Goal: Information Seeking & Learning: Learn about a topic

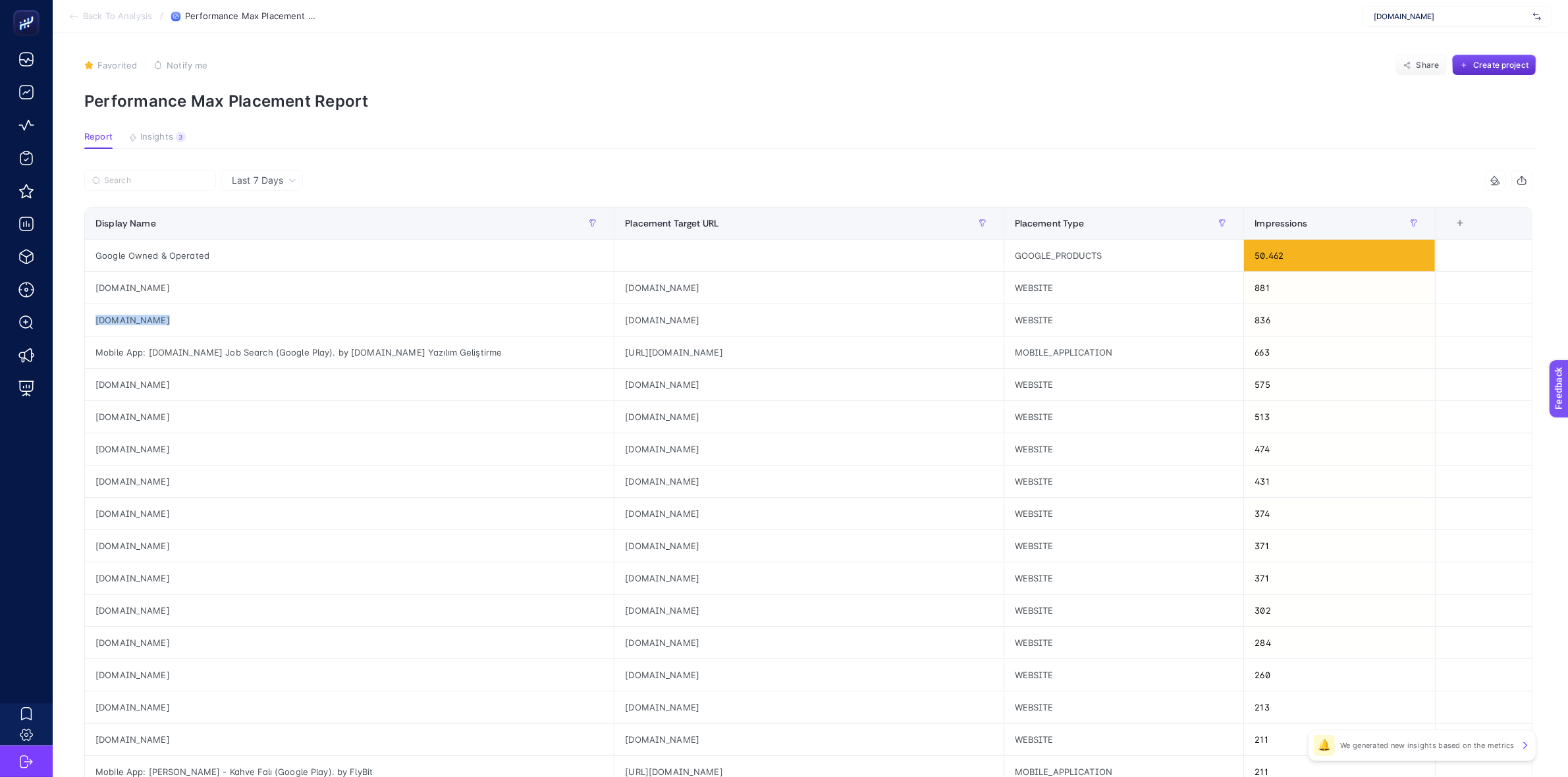
scroll to position [0, 8]
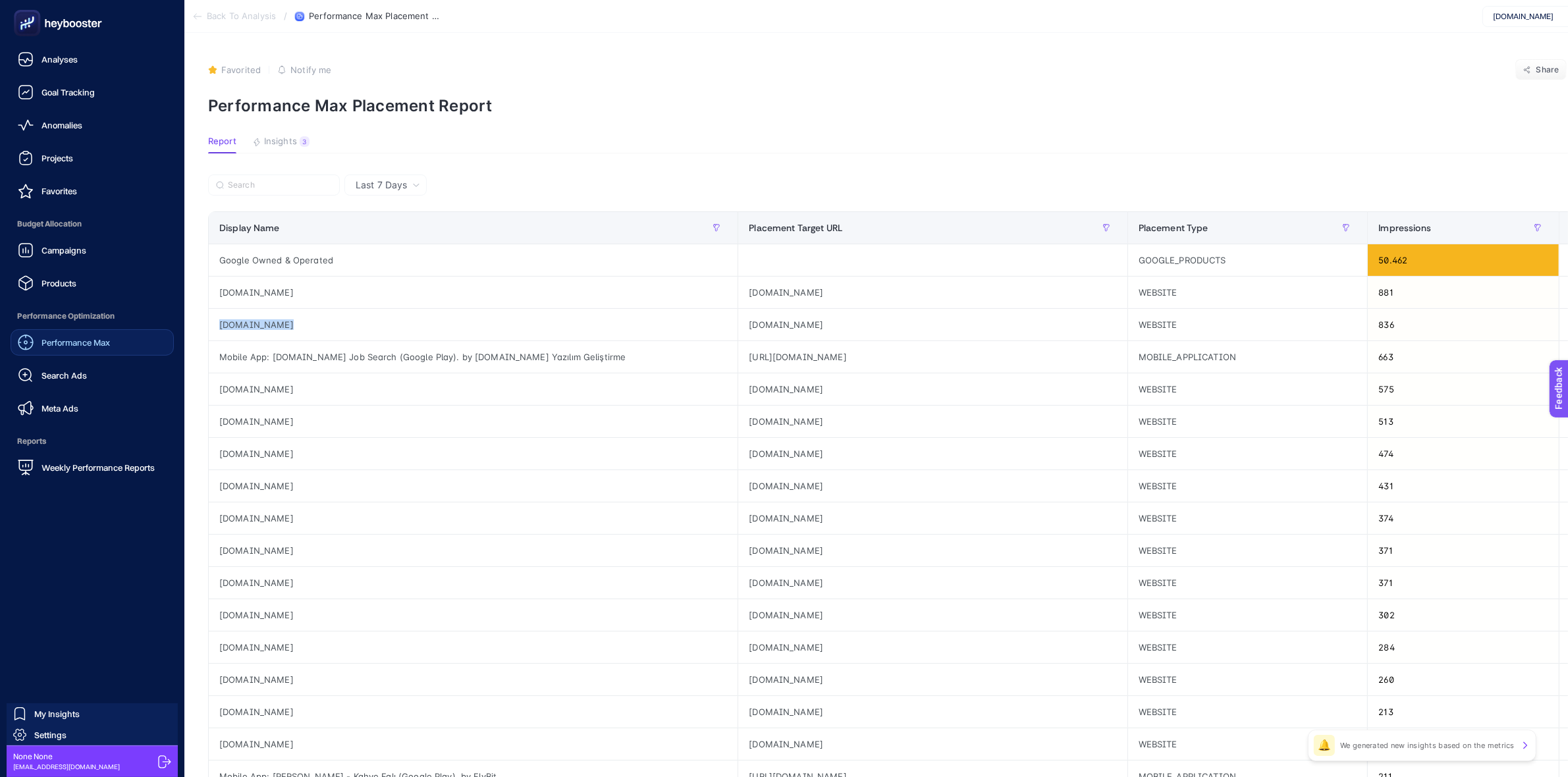
click at [59, 340] on span "Performance Max" at bounding box center [76, 343] width 68 height 11
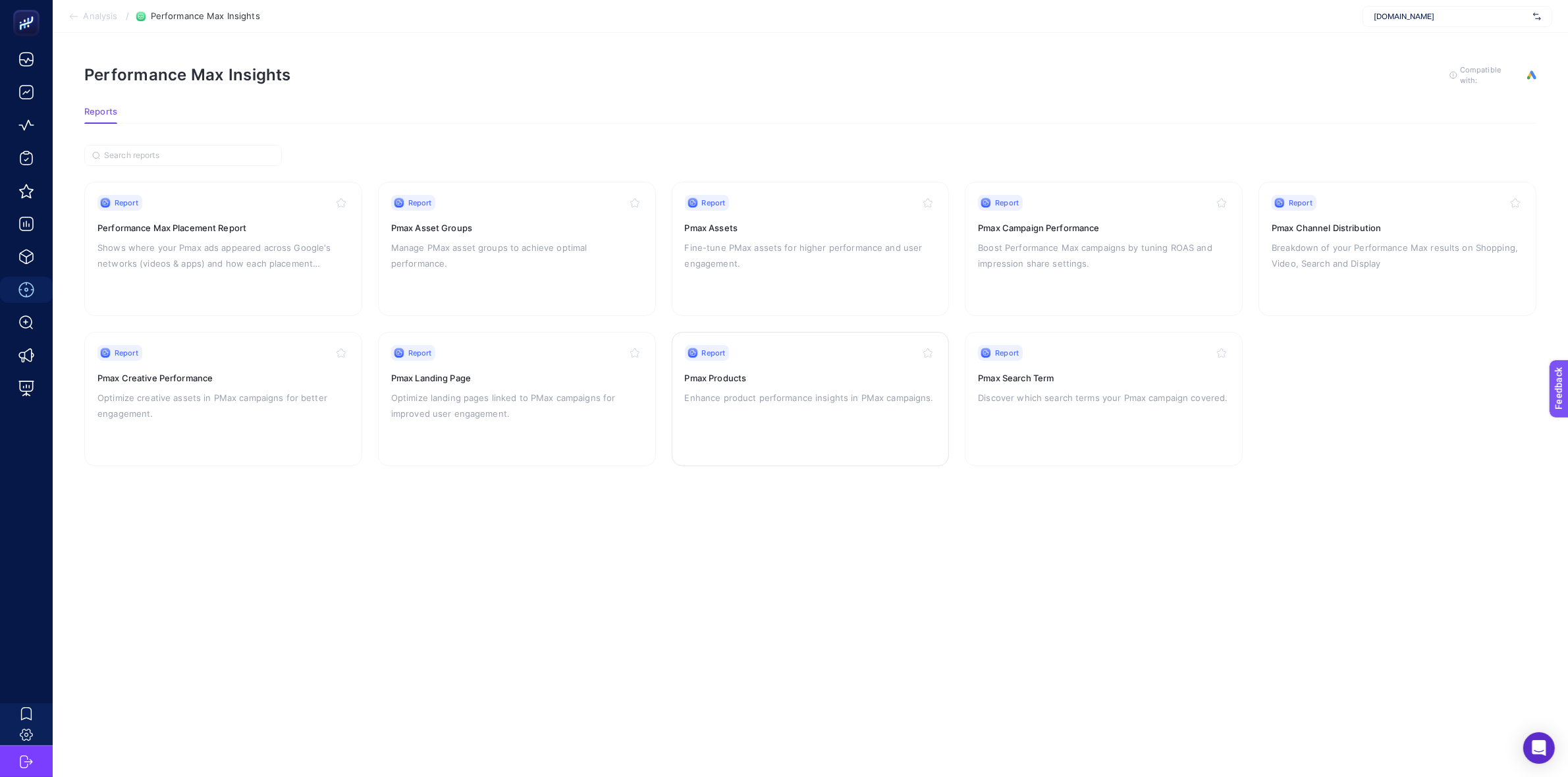
click at [728, 402] on p "Enhance product performance insights in PMax campaigns." at bounding box center [811, 398] width 252 height 16
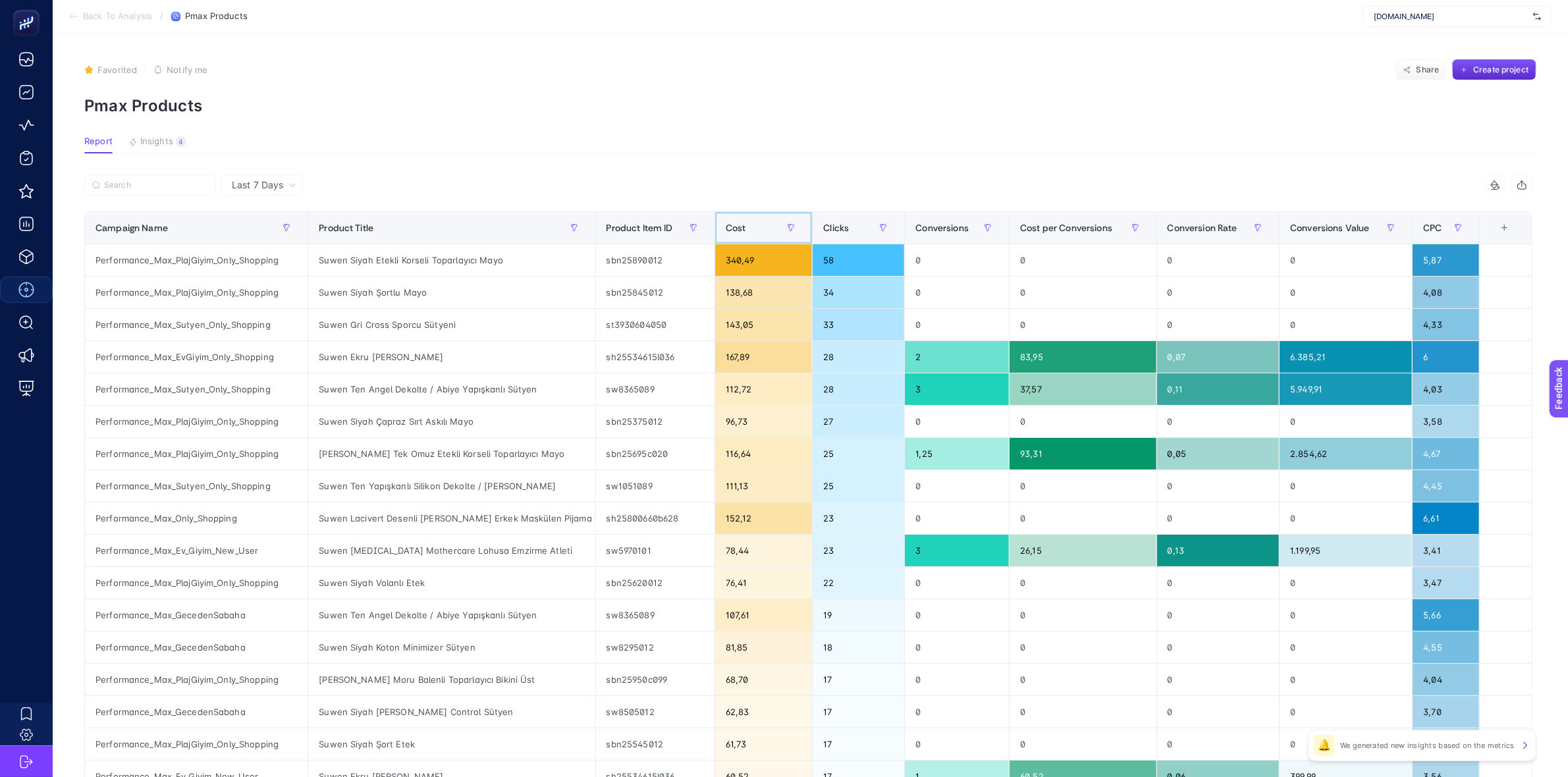
click at [758, 227] on div "Cost" at bounding box center [763, 227] width 77 height 21
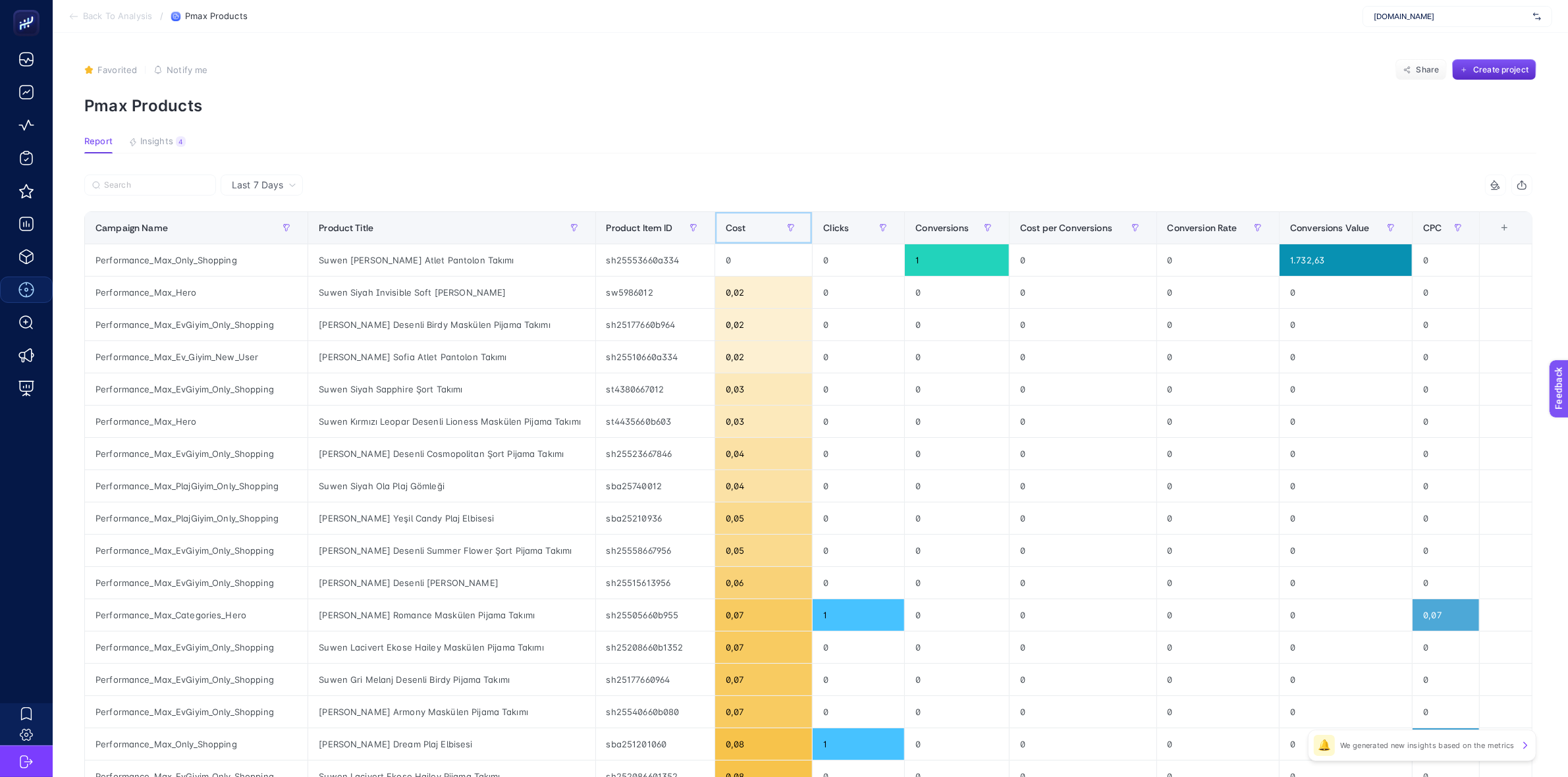
click at [760, 226] on div "Cost" at bounding box center [763, 227] width 77 height 21
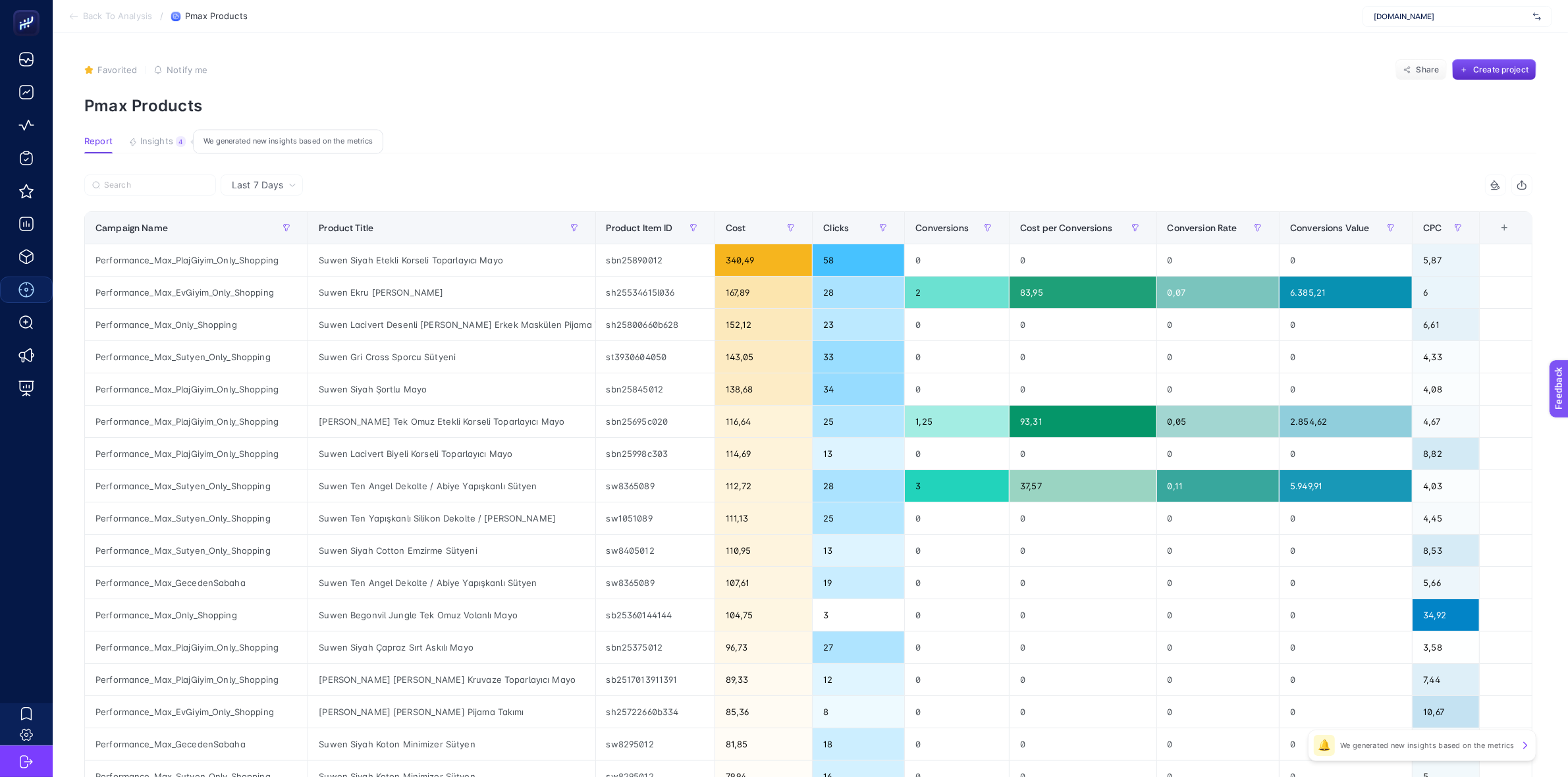
click at [166, 143] on span "Insights" at bounding box center [157, 142] width 33 height 11
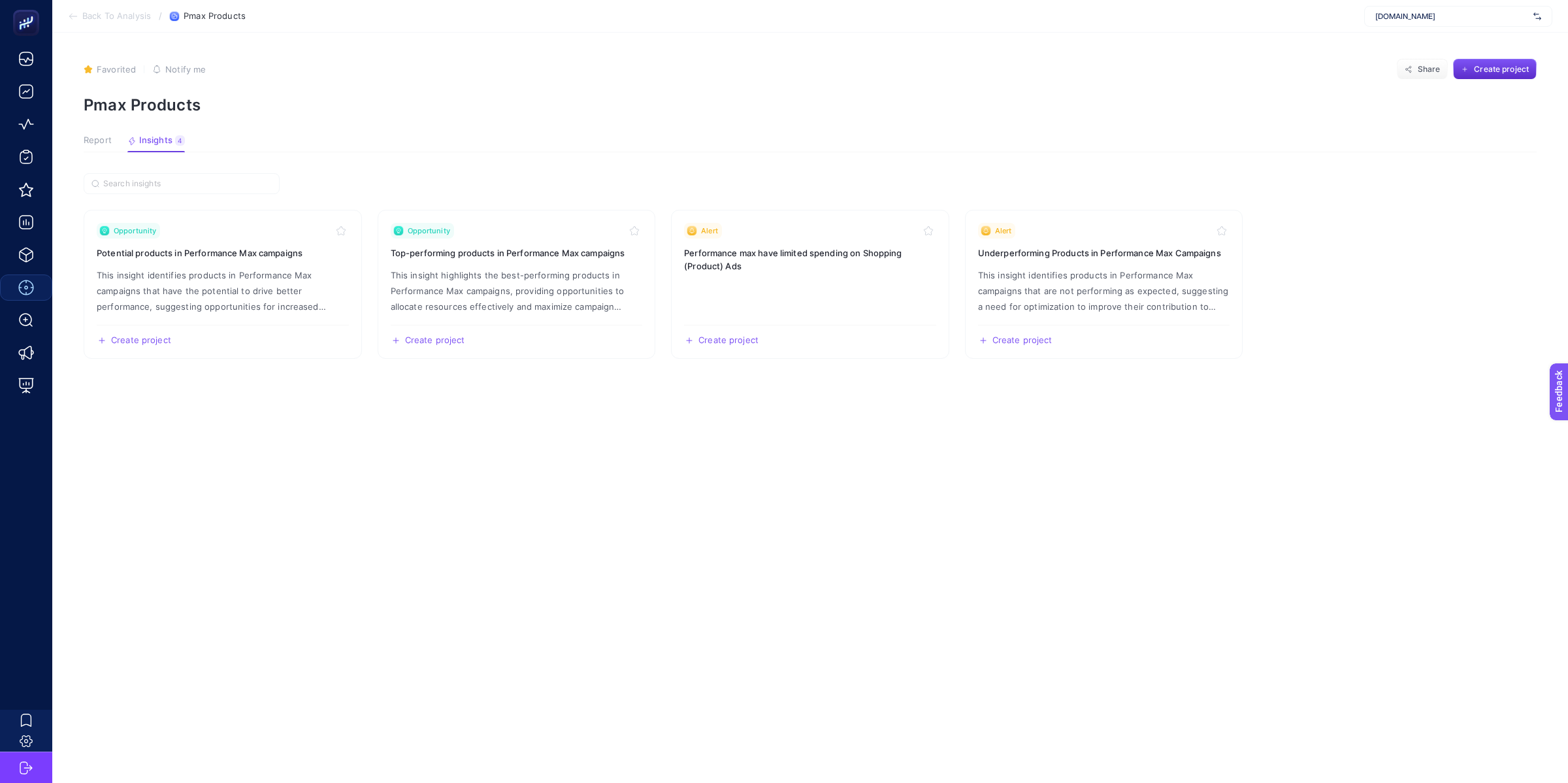
click at [96, 137] on span "Report" at bounding box center [98, 141] width 28 height 11
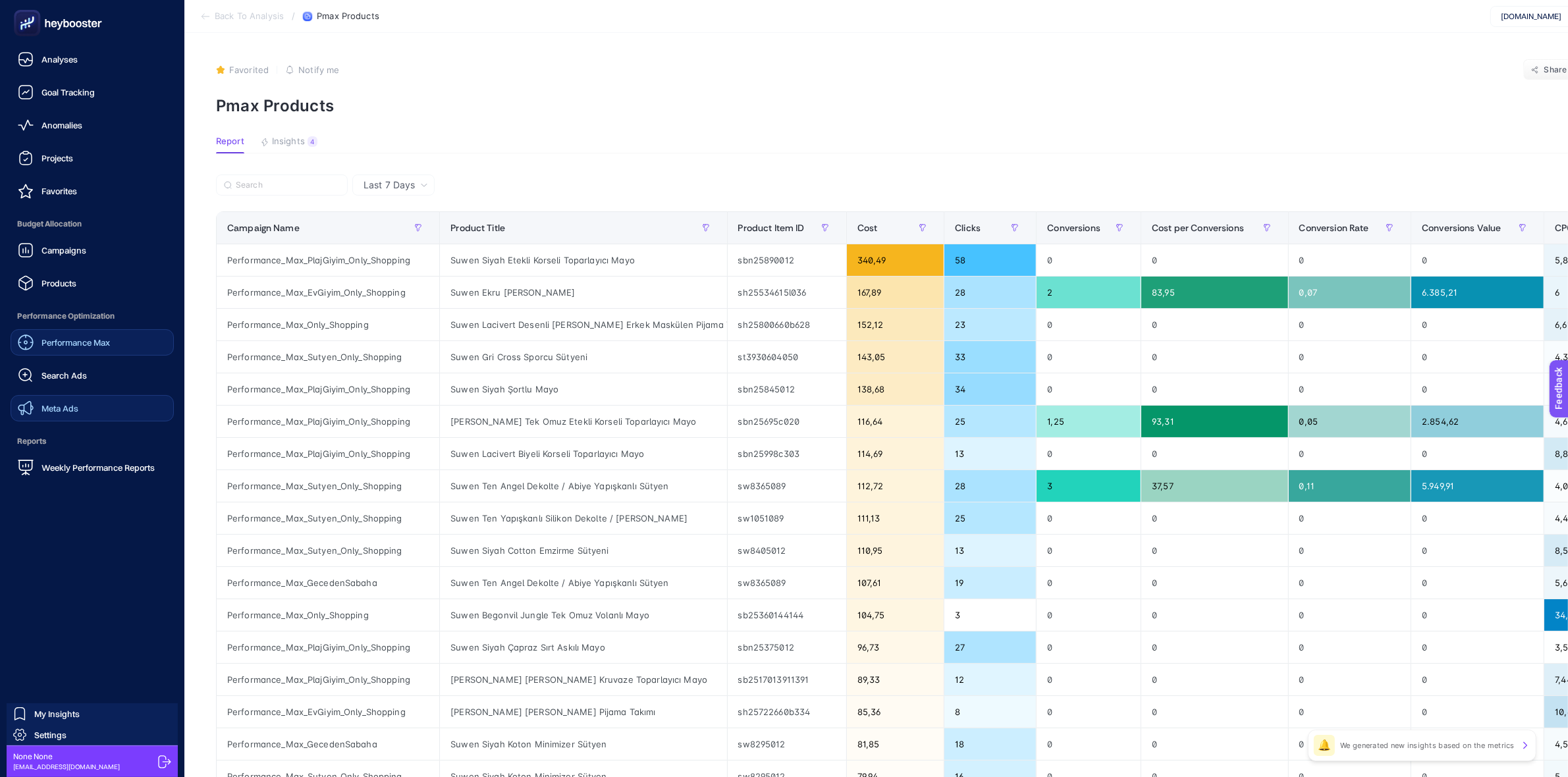
click at [56, 404] on span "Meta Ads" at bounding box center [60, 409] width 37 height 11
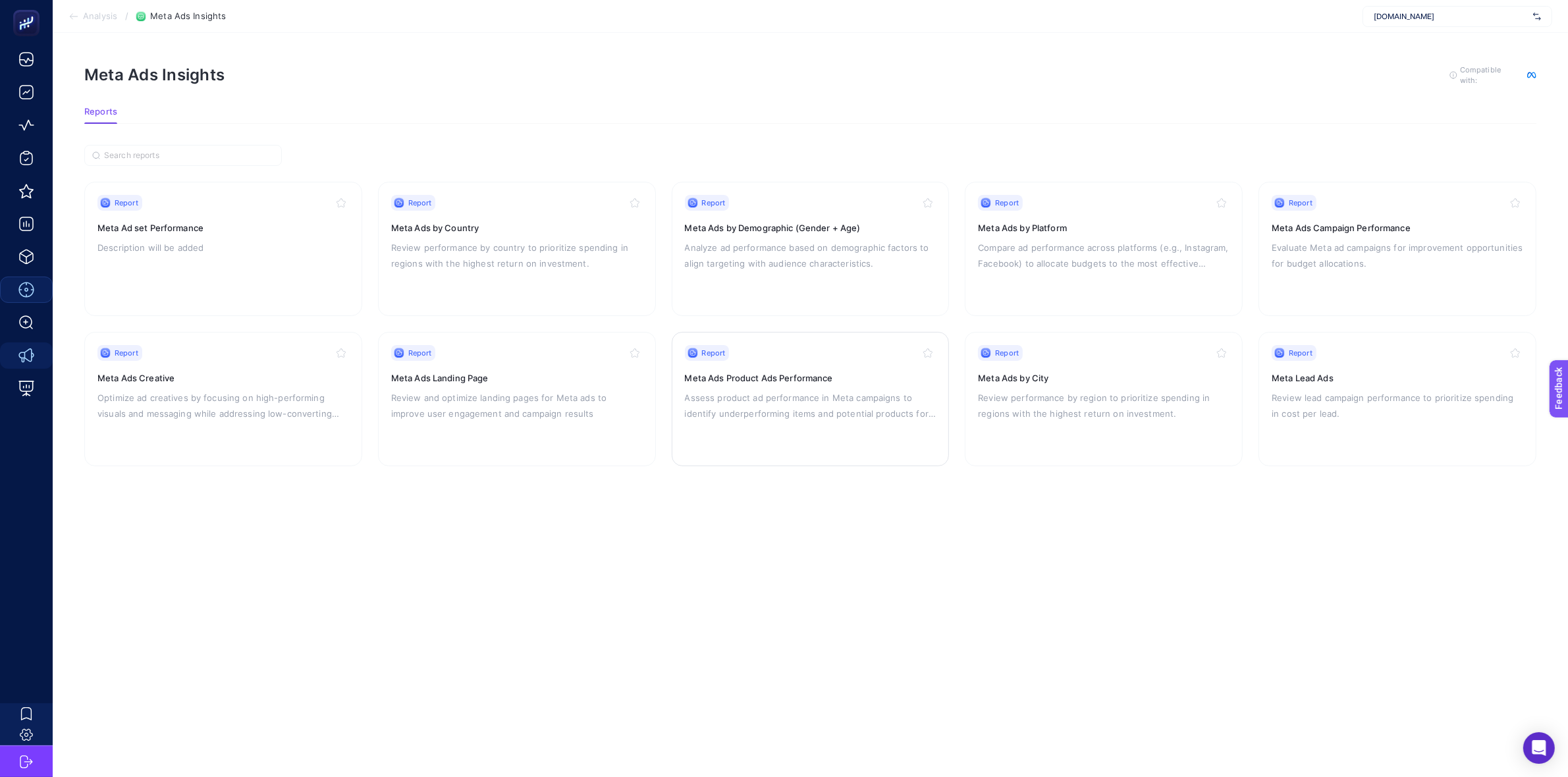
click at [829, 385] on div "Report Meta Ads Product Ads Performance Assess product ad performance in Meta c…" at bounding box center [811, 399] width 252 height 108
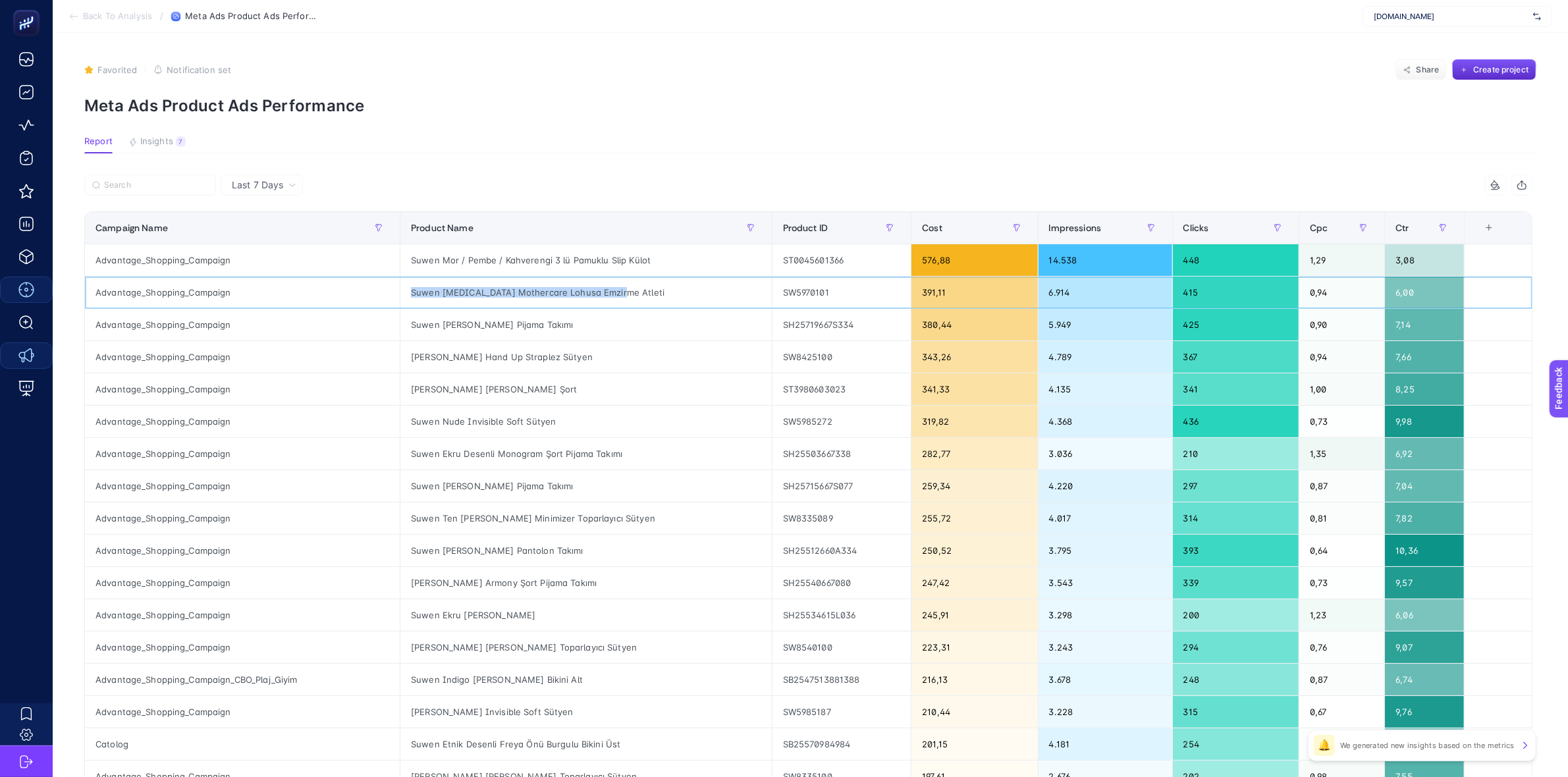
drag, startPoint x: 629, startPoint y: 294, endPoint x: 405, endPoint y: 295, distance: 224.0
click at [405, 406] on tr "Advantage_Shopping_Campaign Suwen Beyaz Mothercare Lohusa Emzirme Atleti SW5970…" at bounding box center [808, 422] width 1447 height 33
copy tr "Suwen Beyaz Mothercare Lohusa Emzirme Atleti"
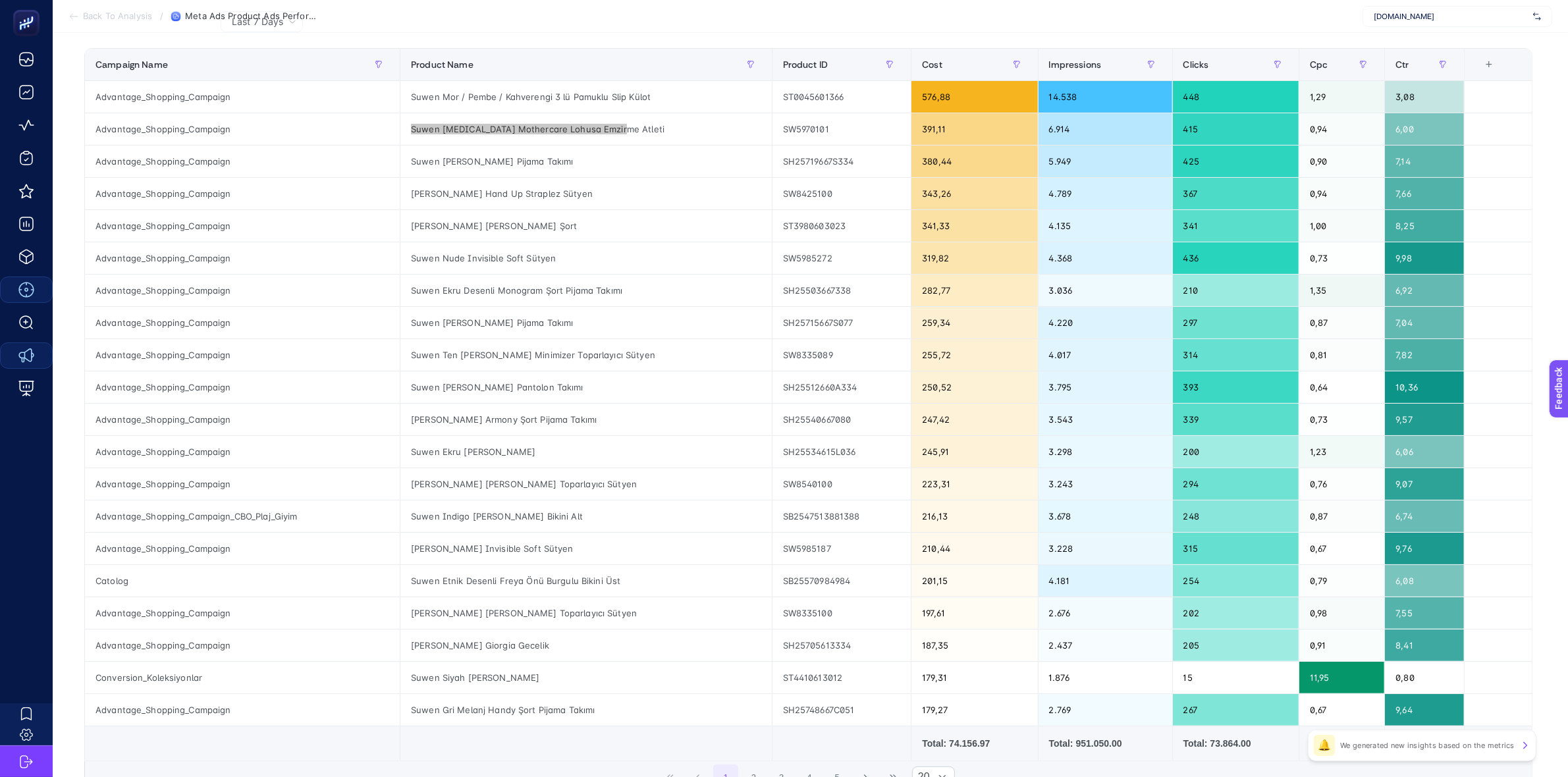
scroll to position [164, 0]
drag, startPoint x: 619, startPoint y: 458, endPoint x: 667, endPoint y: 449, distance: 48.8
click at [619, 458] on div "Suwen Ekru Angel Hamile Lohusa Sabahlık" at bounding box center [586, 451] width 371 height 32
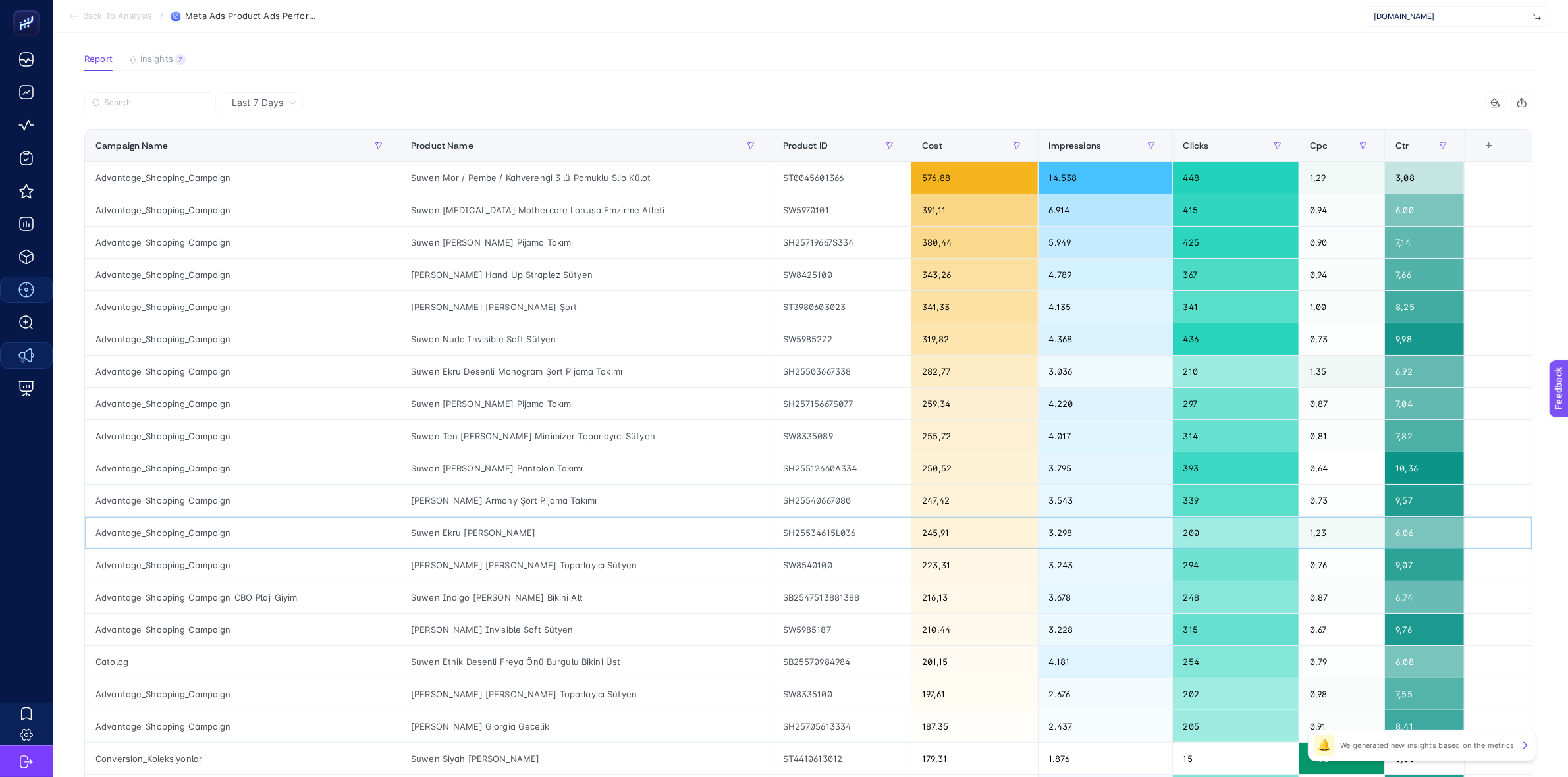
scroll to position [82, 0]
click at [169, 58] on span "Insights" at bounding box center [157, 60] width 33 height 11
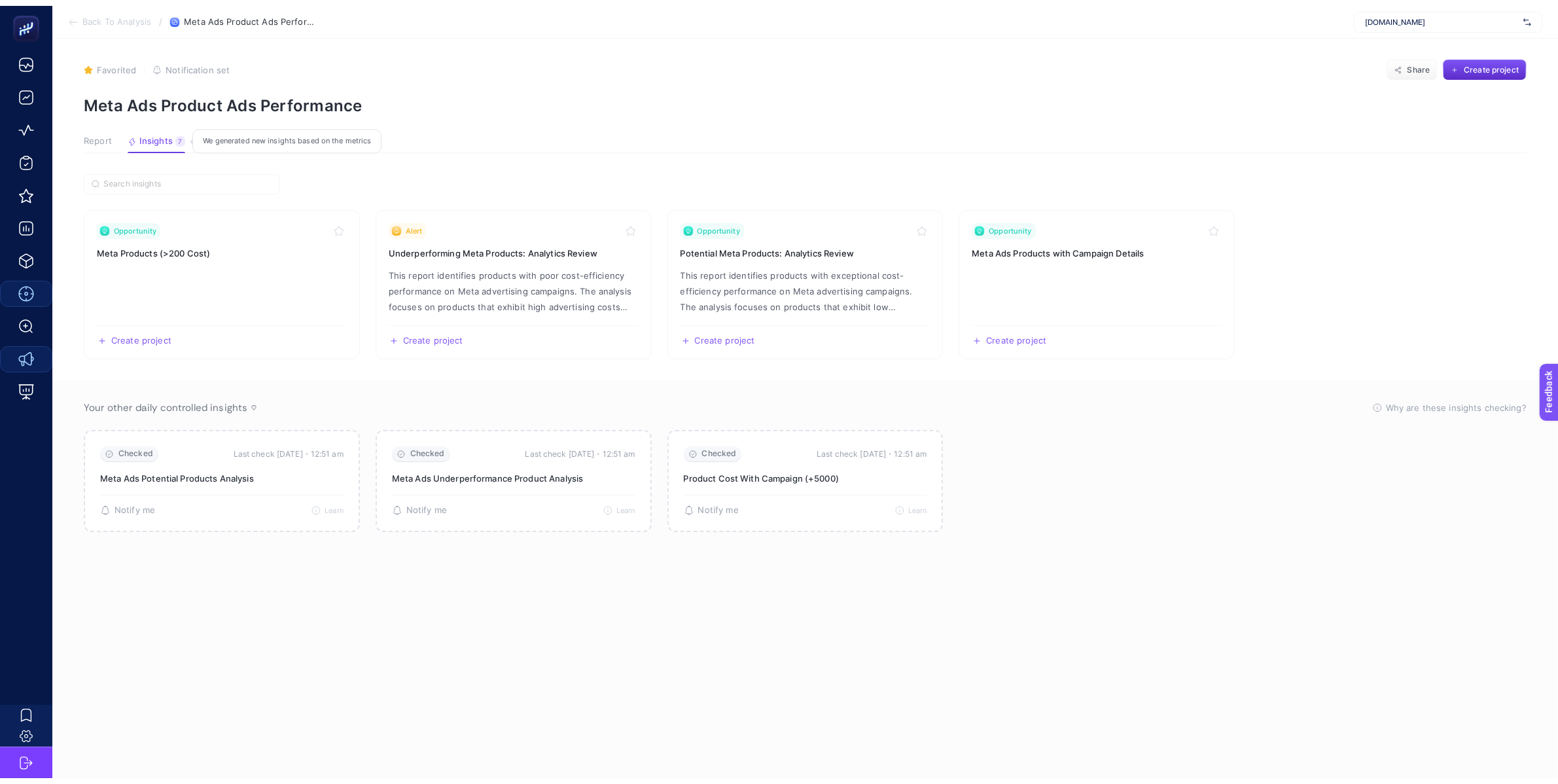
scroll to position [5, 0]
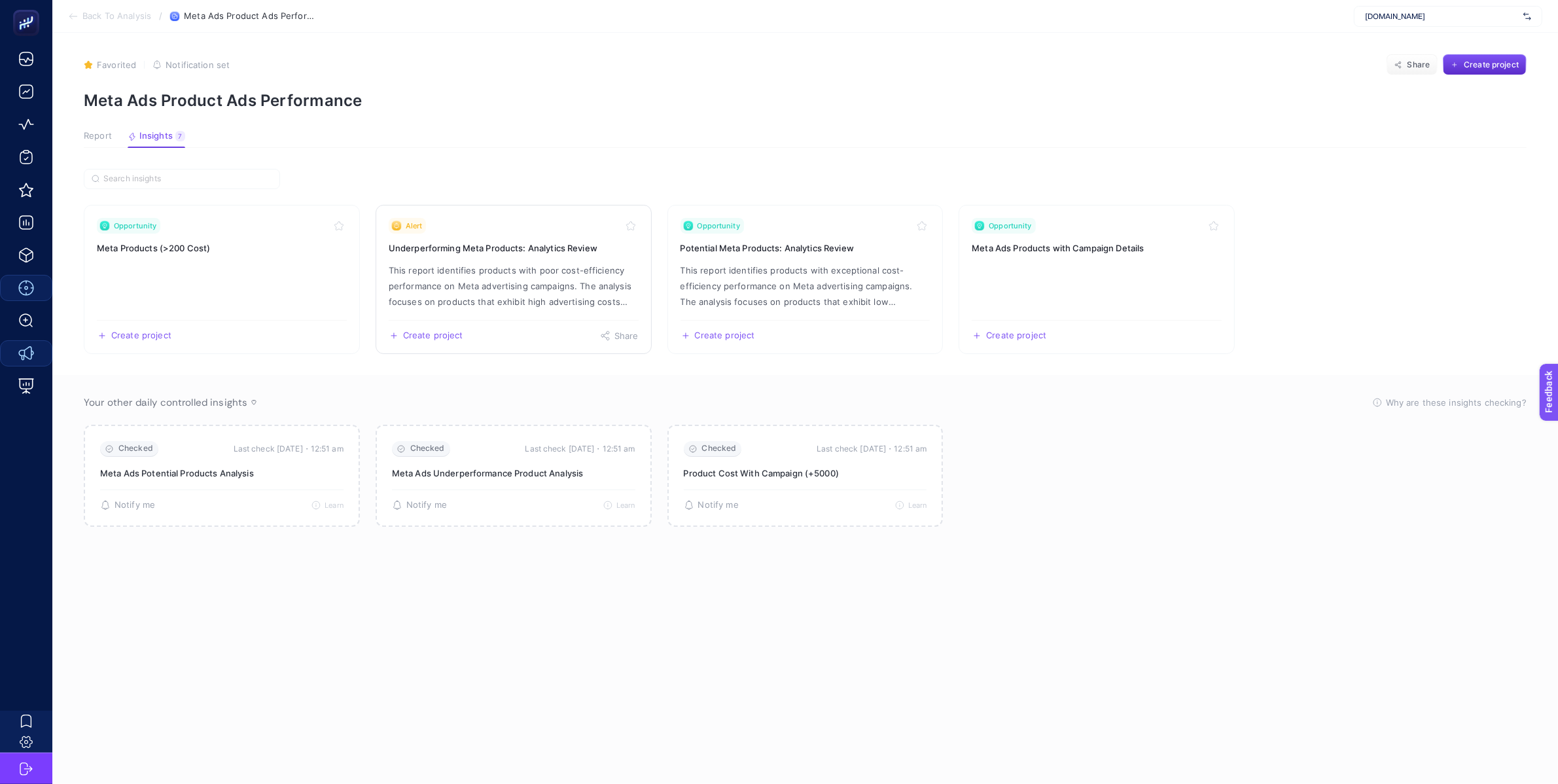
click at [521, 276] on p "This report identifies products with poor cost-efficiency performance on Meta a…" at bounding box center [514, 286] width 250 height 47
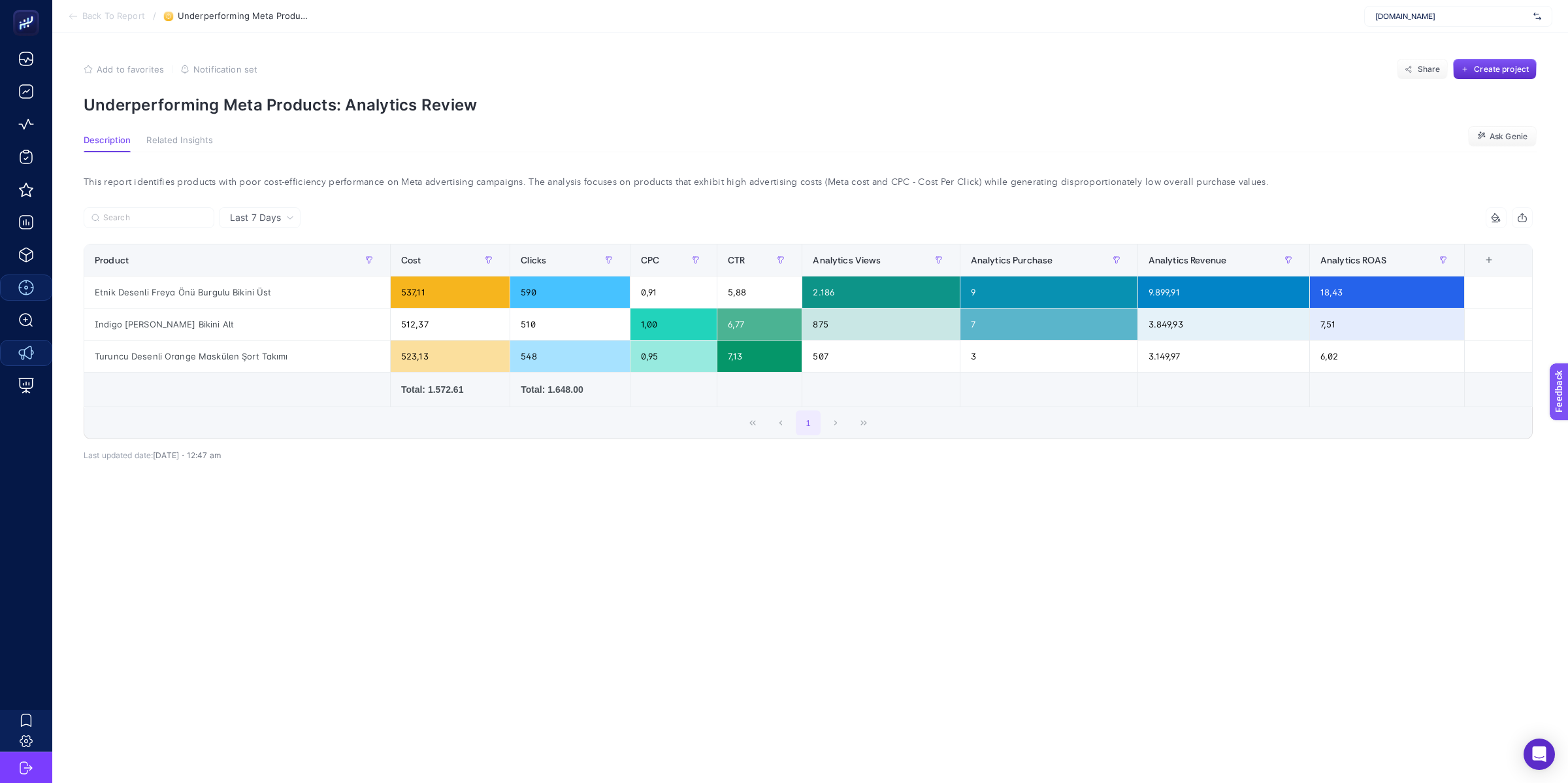
click at [587, 100] on p "Underperforming Meta Products: Analytics Review" at bounding box center [810, 105] width 1453 height 19
click at [71, 18] on icon at bounding box center [73, 16] width 11 height 11
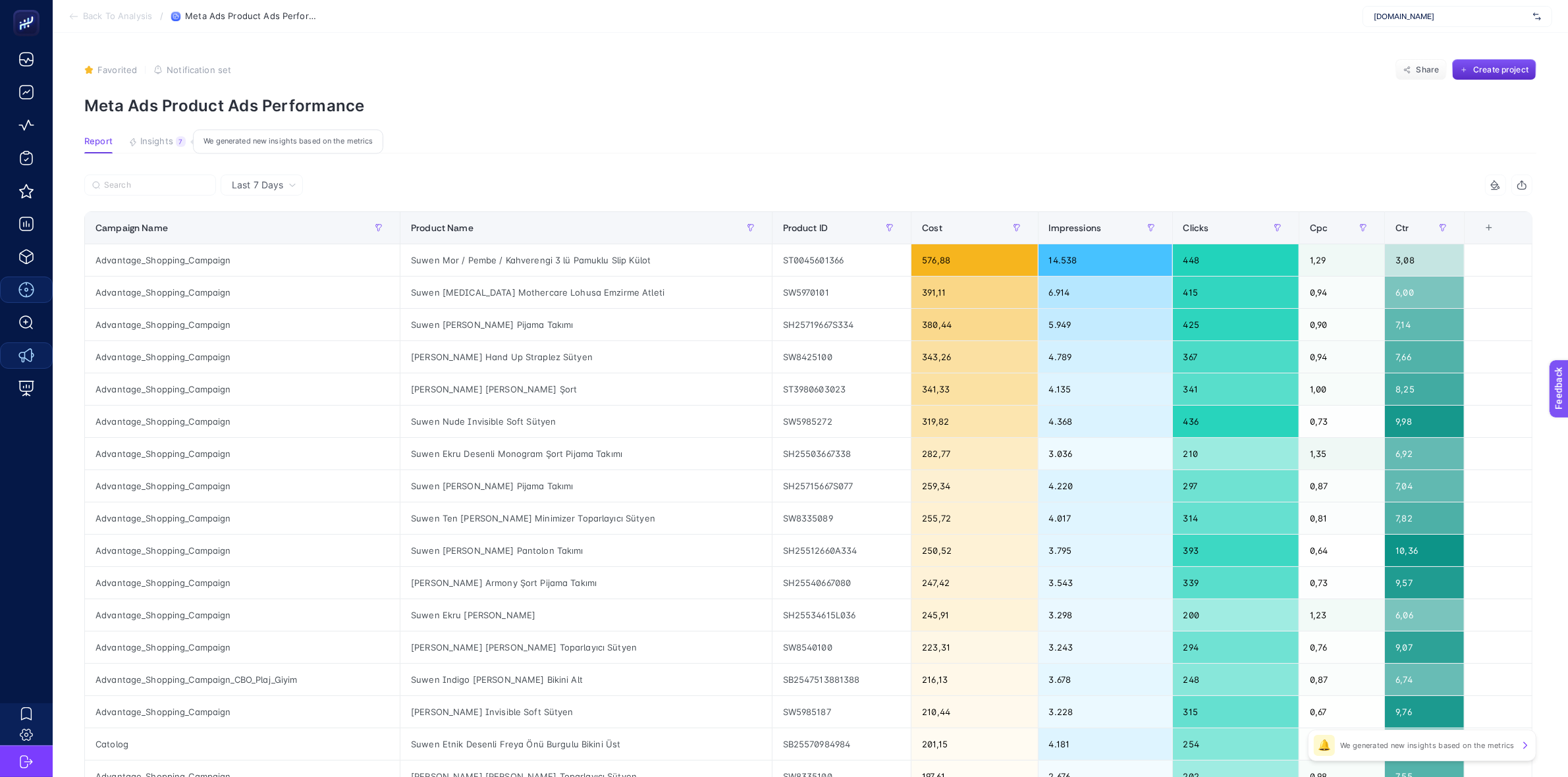
click at [164, 136] on span "Insights" at bounding box center [157, 142] width 33 height 11
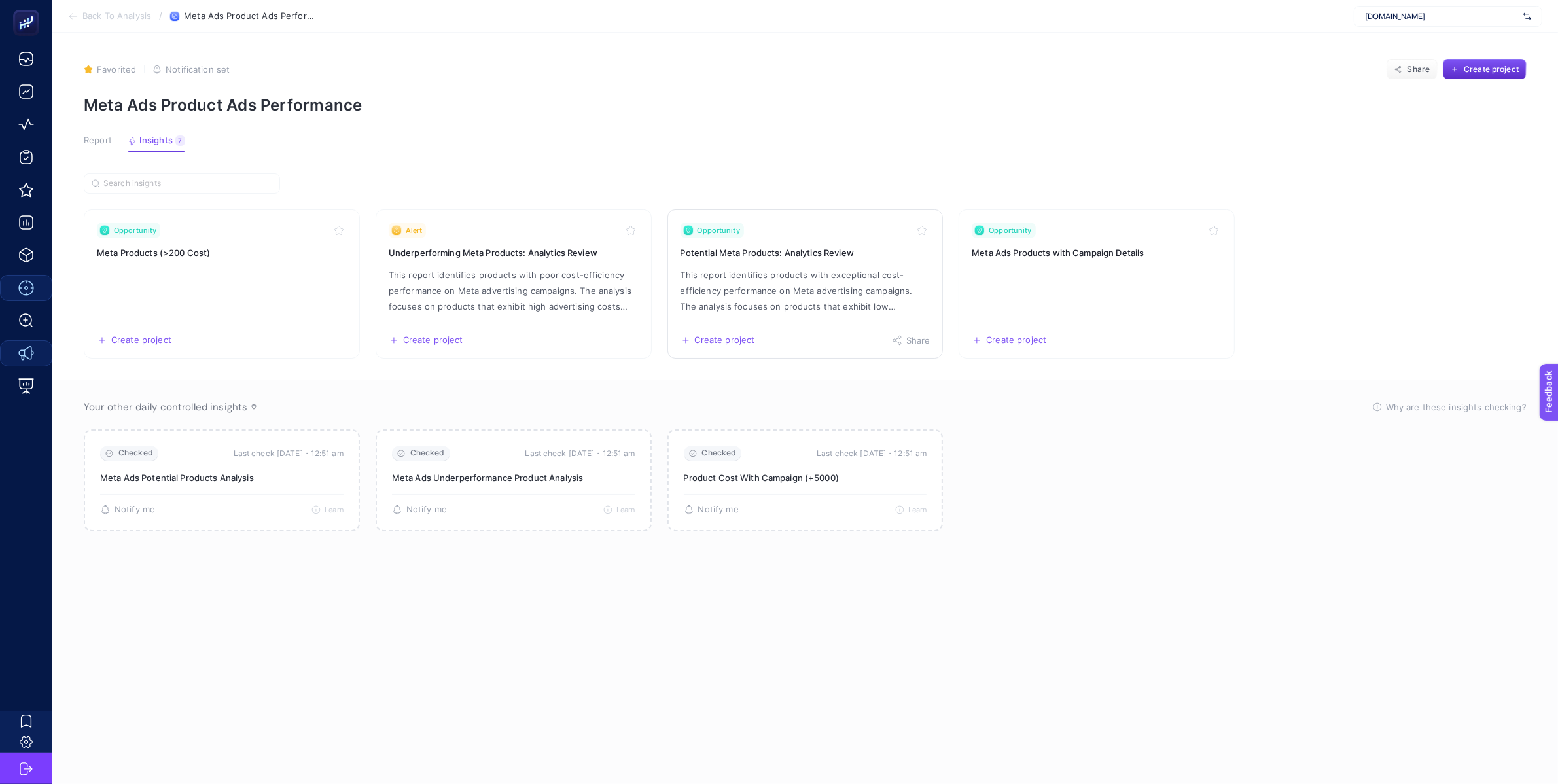
click at [837, 283] on p "This report identifies products with exceptional cost-efficiency performance on…" at bounding box center [806, 290] width 250 height 47
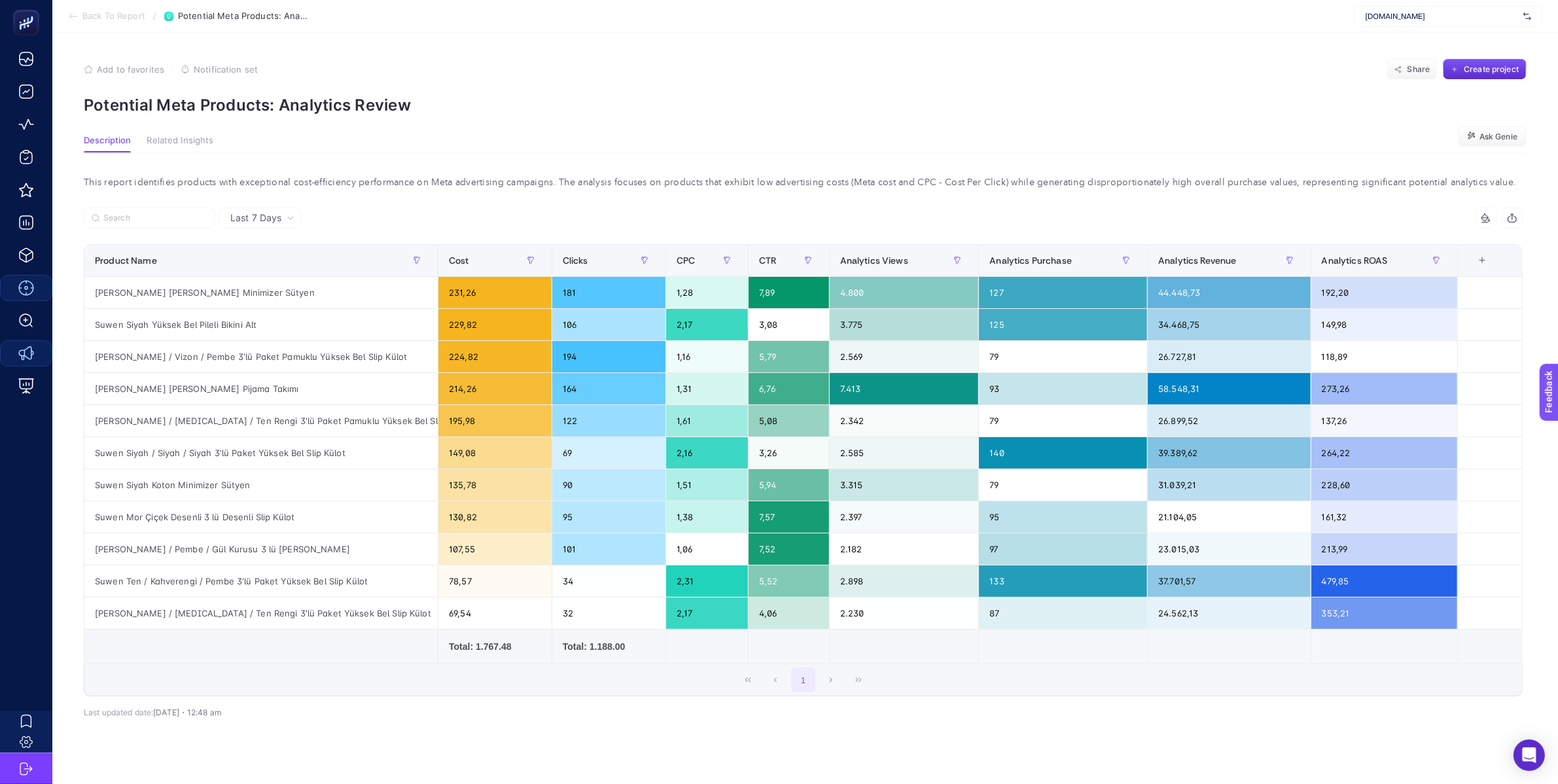
click at [71, 14] on icon at bounding box center [73, 16] width 11 height 11
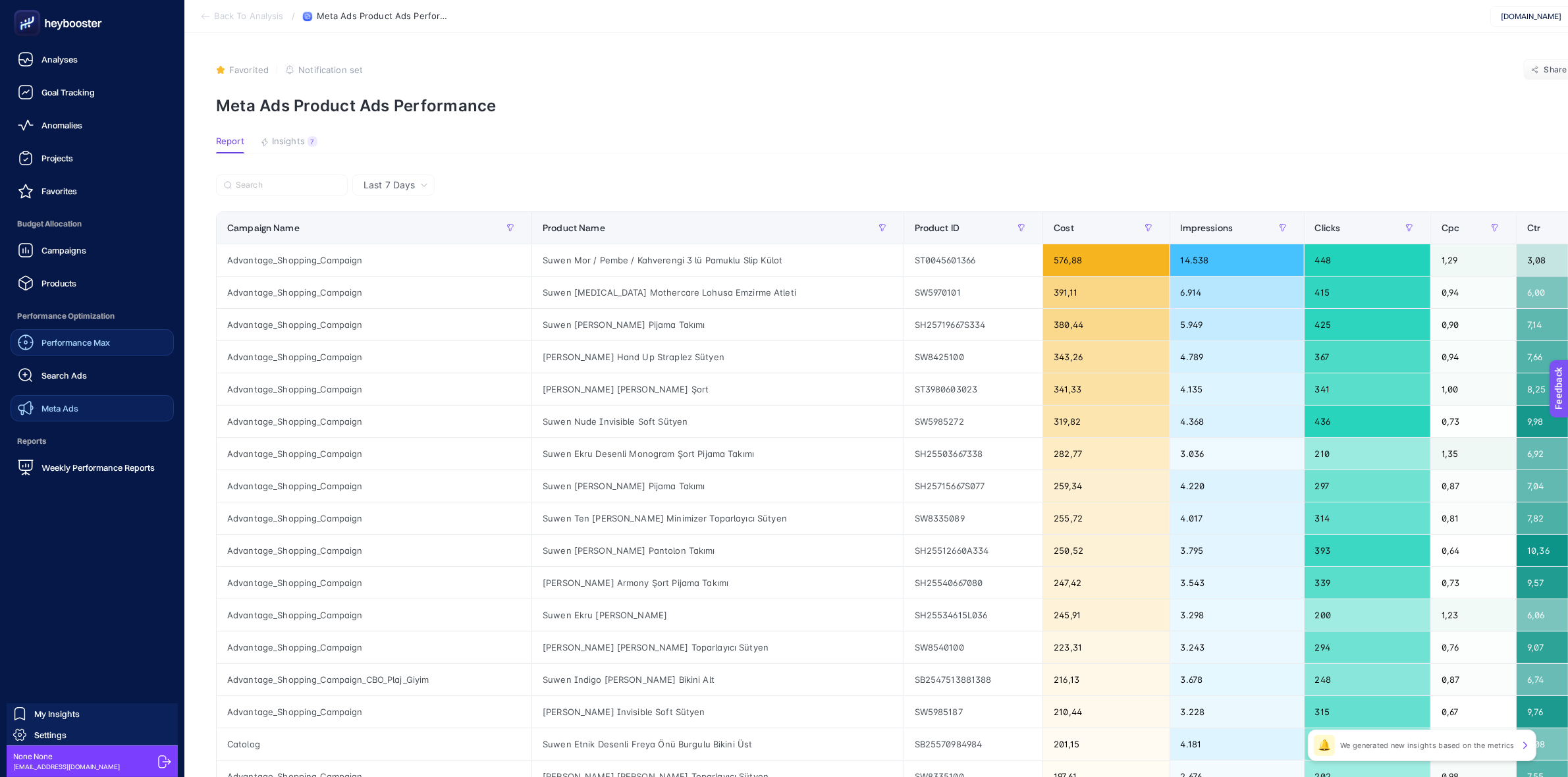
click at [36, 399] on link "Meta Ads" at bounding box center [92, 409] width 164 height 26
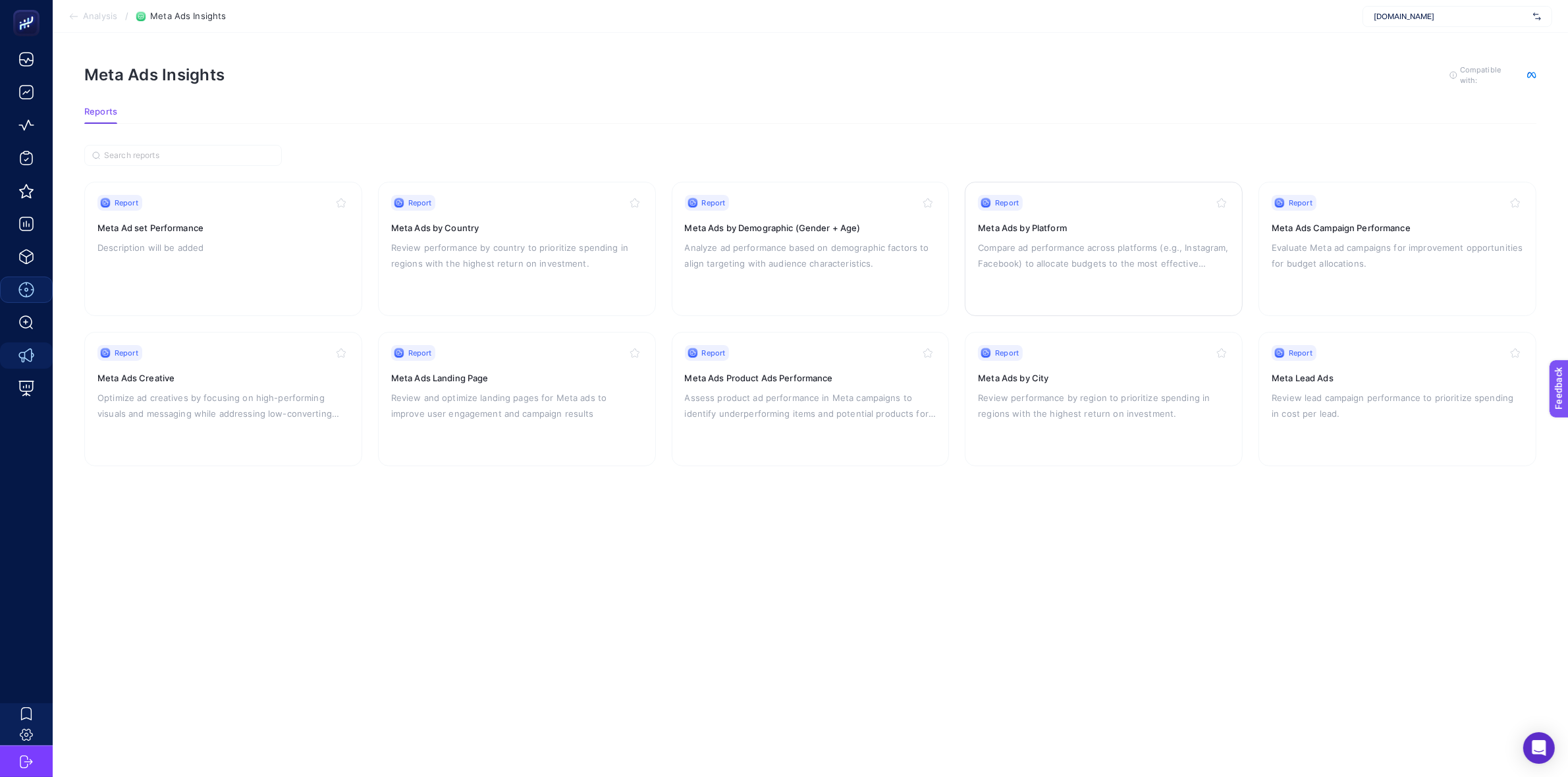
click at [1049, 218] on div "Report Meta Ads by Platform Compare ad performance across platforms (e.g., Inst…" at bounding box center [1104, 248] width 252 height 108
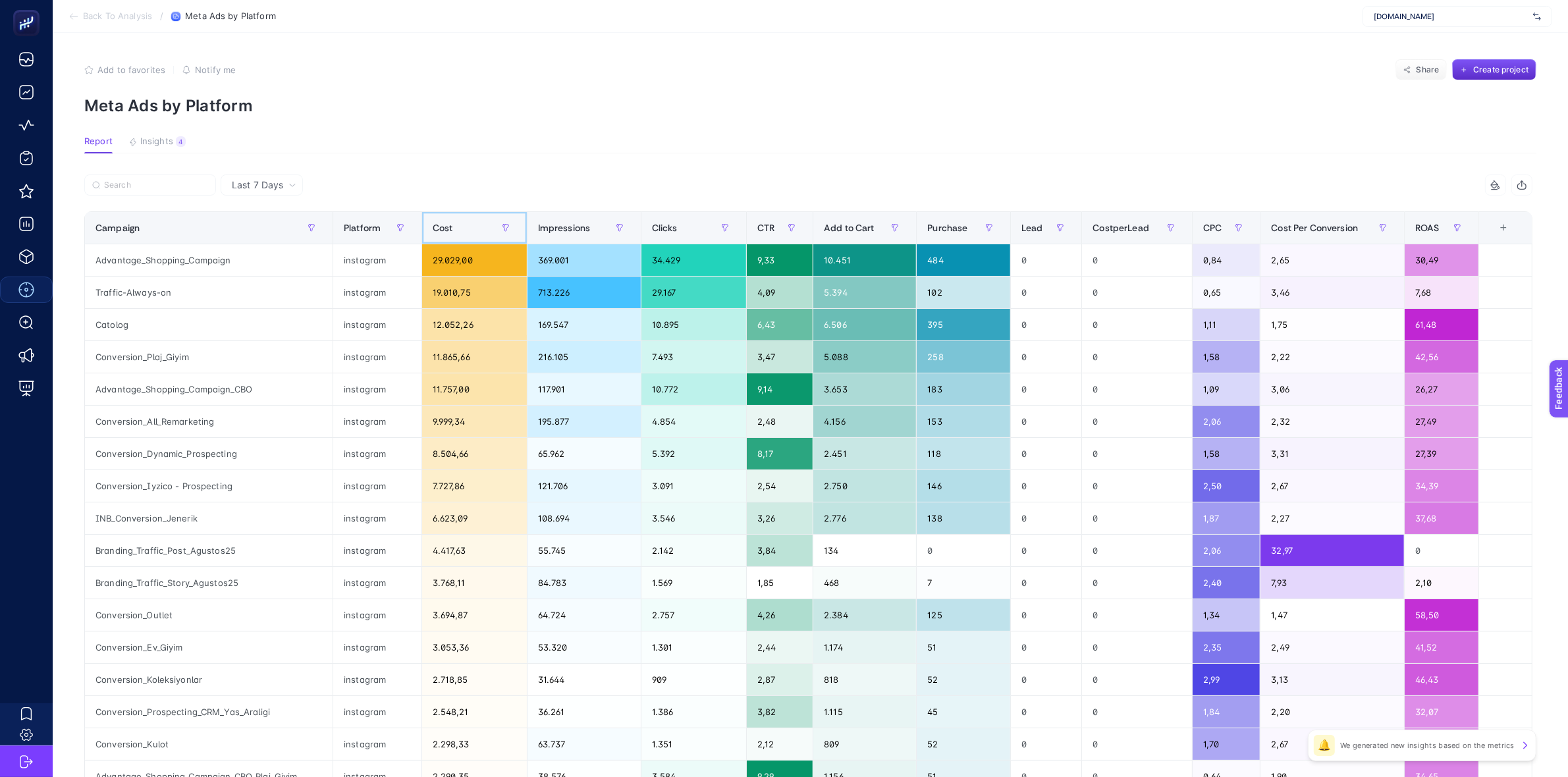
click at [464, 233] on div "Cost" at bounding box center [474, 227] width 84 height 21
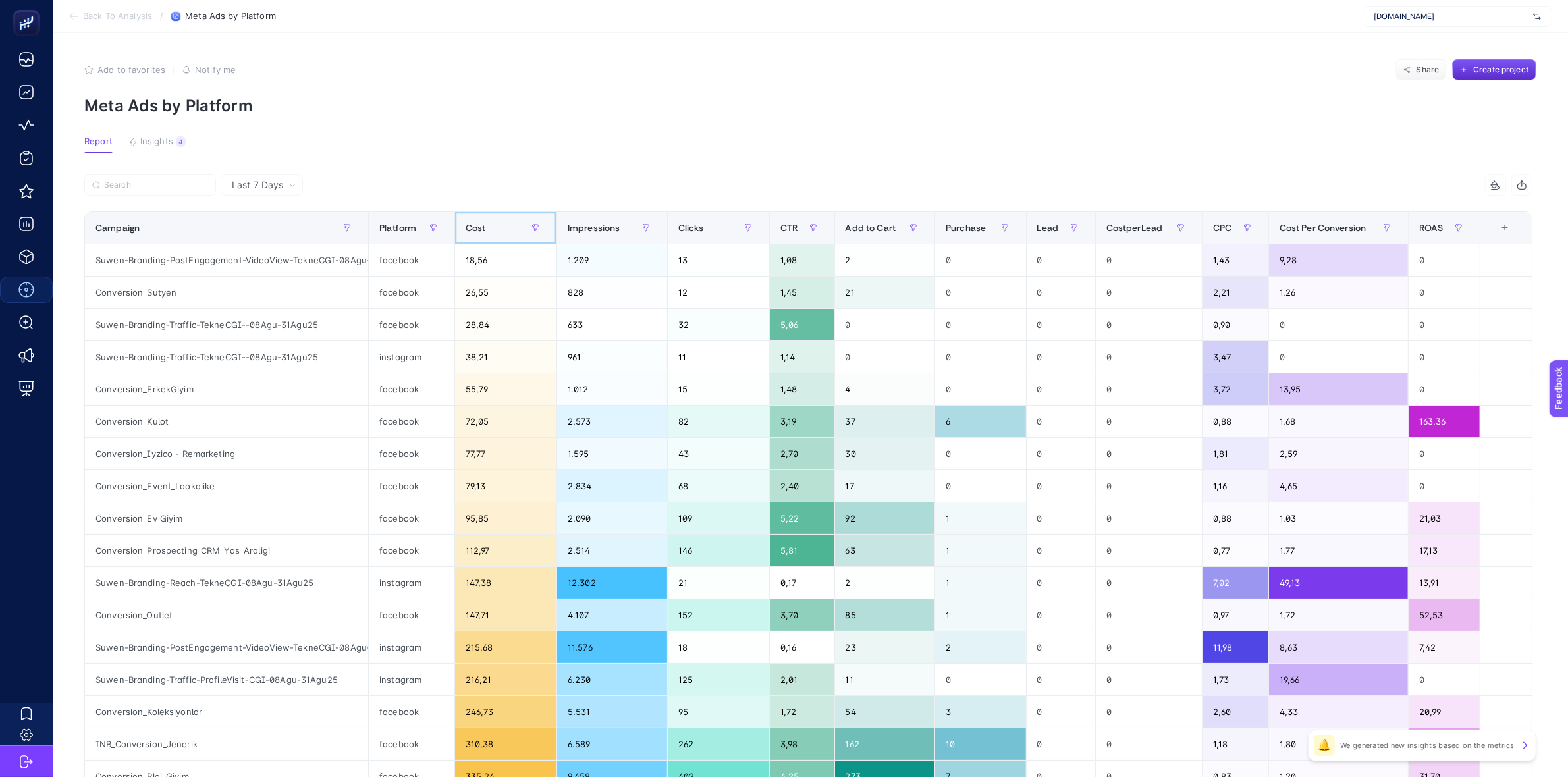
click at [497, 231] on div "Cost" at bounding box center [506, 227] width 81 height 21
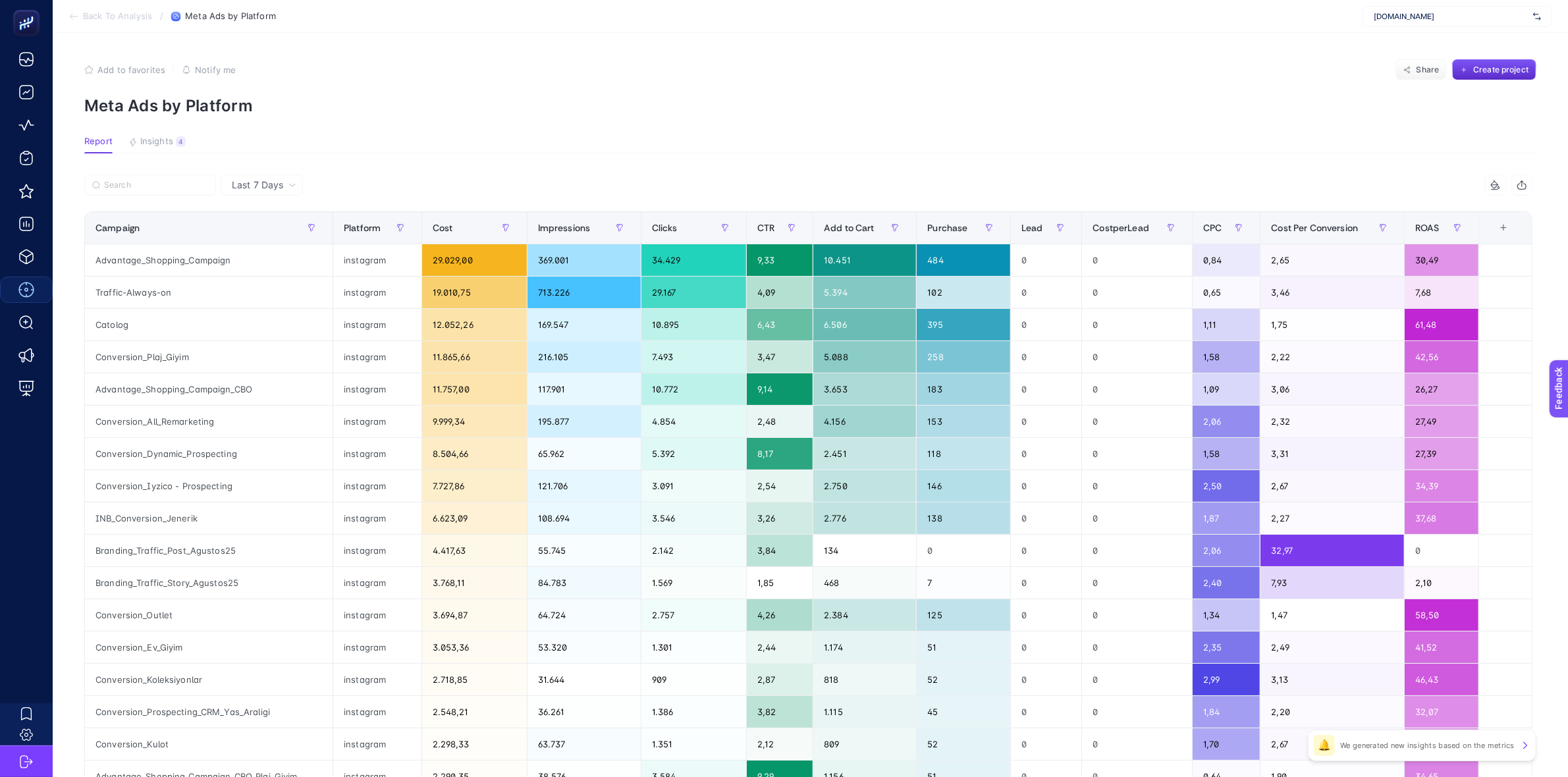
click at [64, 16] on section "Back To Analysis / Meta Ads by Platform www.suwen.com.tr" at bounding box center [810, 16] width 1515 height 33
click at [71, 16] on icon at bounding box center [73, 16] width 7 height 0
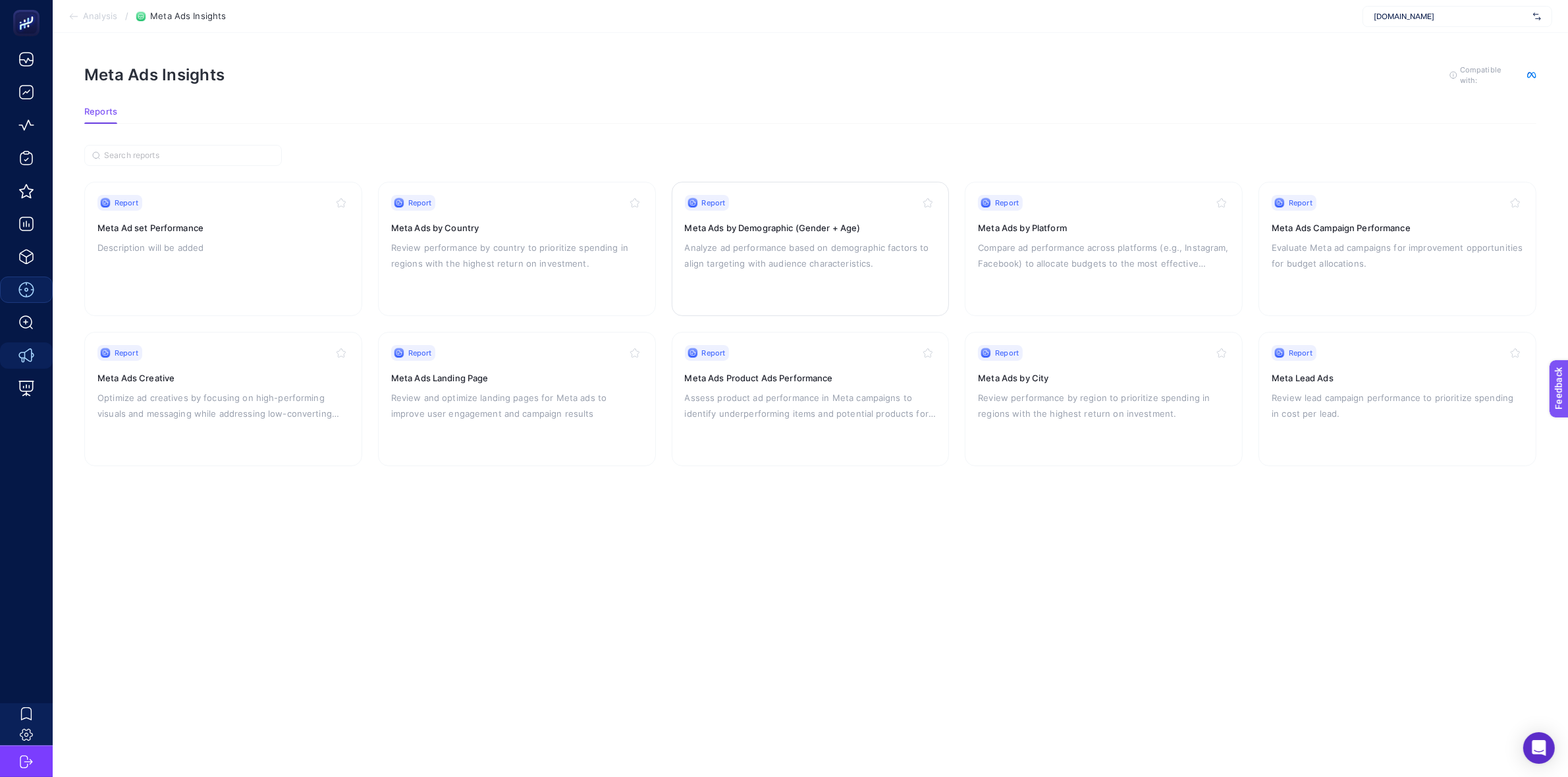
click at [807, 254] on p "Analyze ad performance based on demographic factors to align targeting with aud…" at bounding box center [811, 255] width 252 height 32
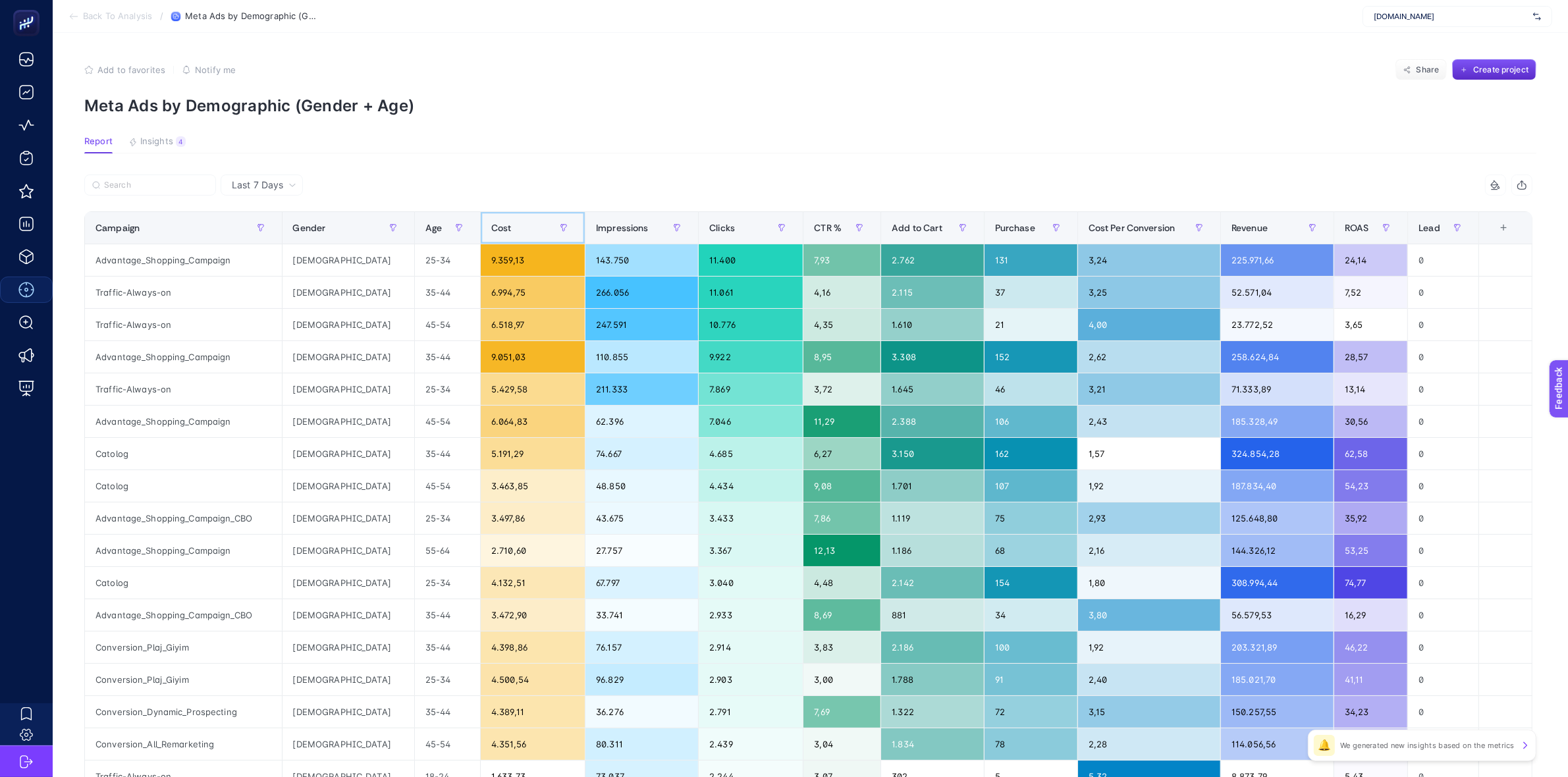
click at [491, 226] on span "Cost" at bounding box center [501, 228] width 20 height 11
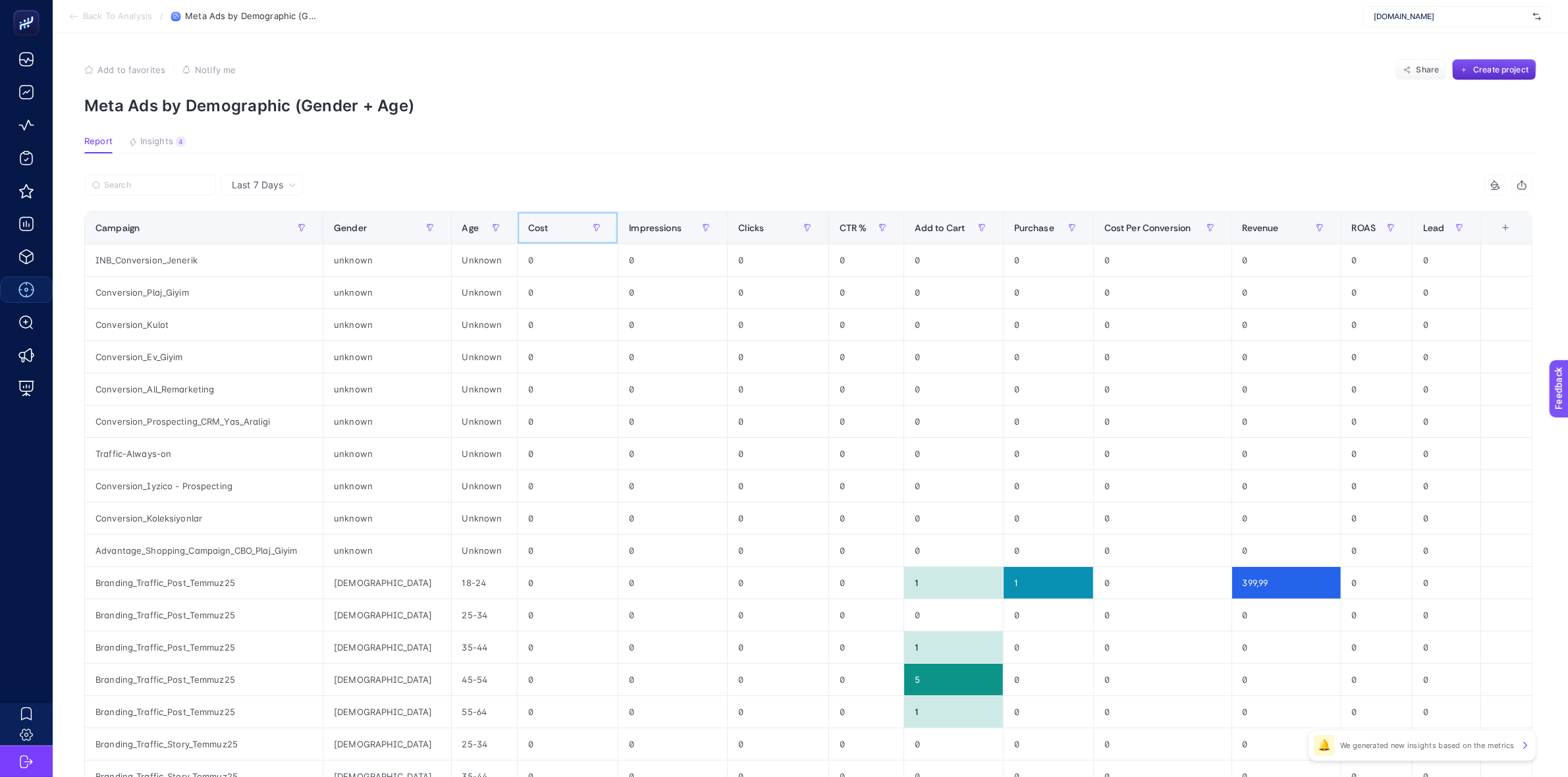
click at [528, 236] on div "Cost" at bounding box center [567, 227] width 80 height 21
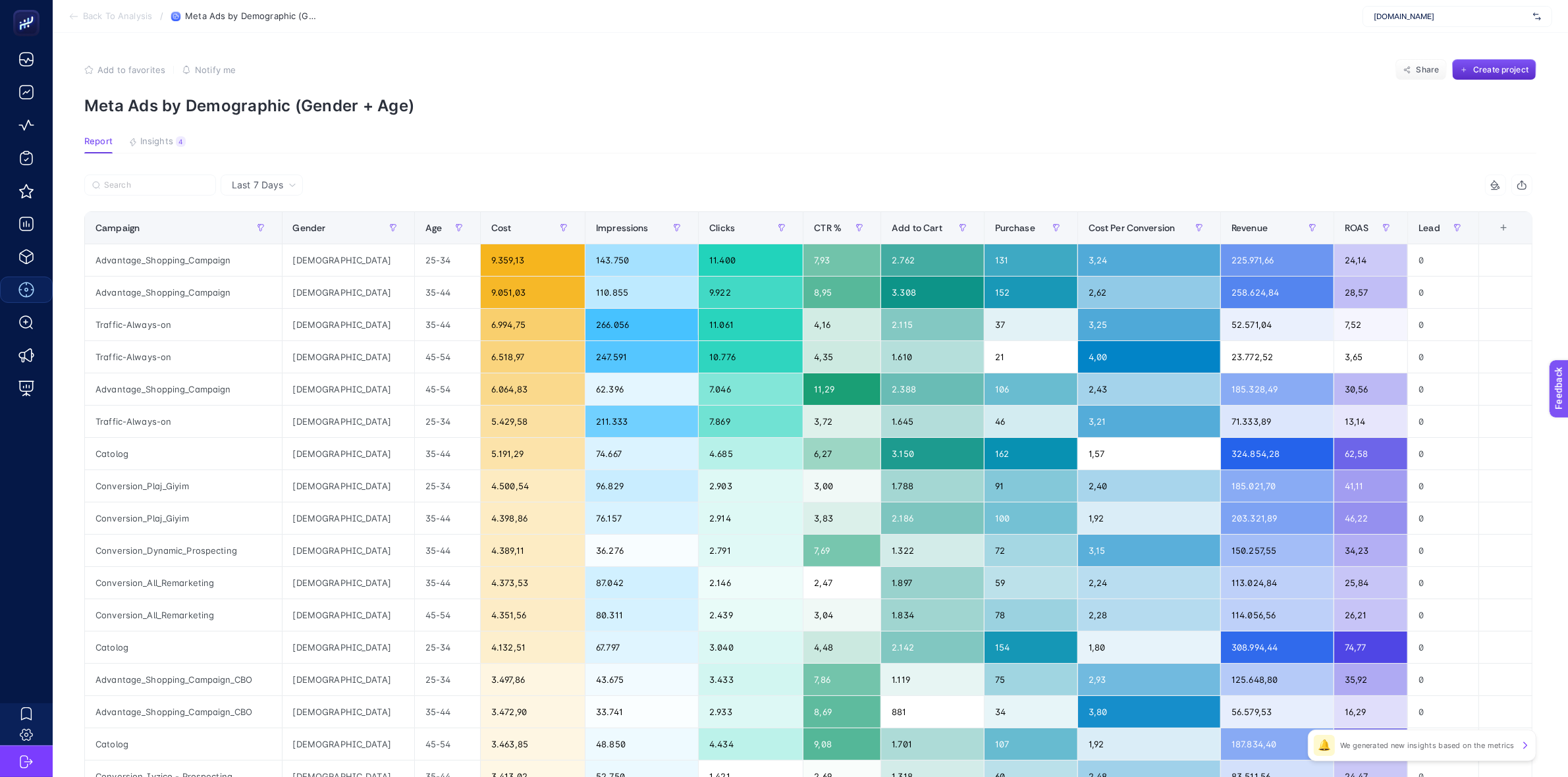
click at [74, 16] on icon at bounding box center [73, 16] width 7 height 0
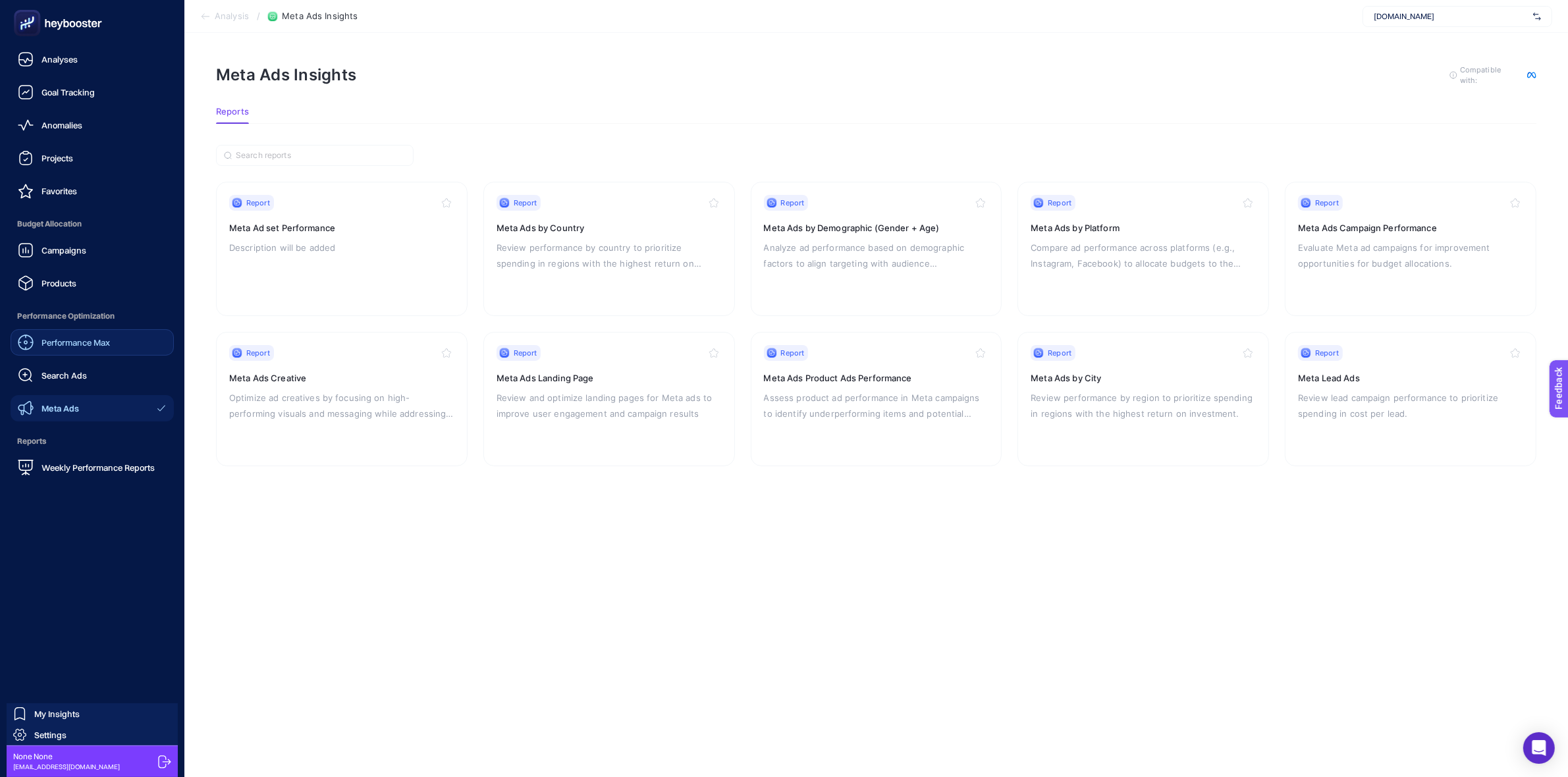
click at [58, 344] on span "Performance Max" at bounding box center [76, 343] width 68 height 11
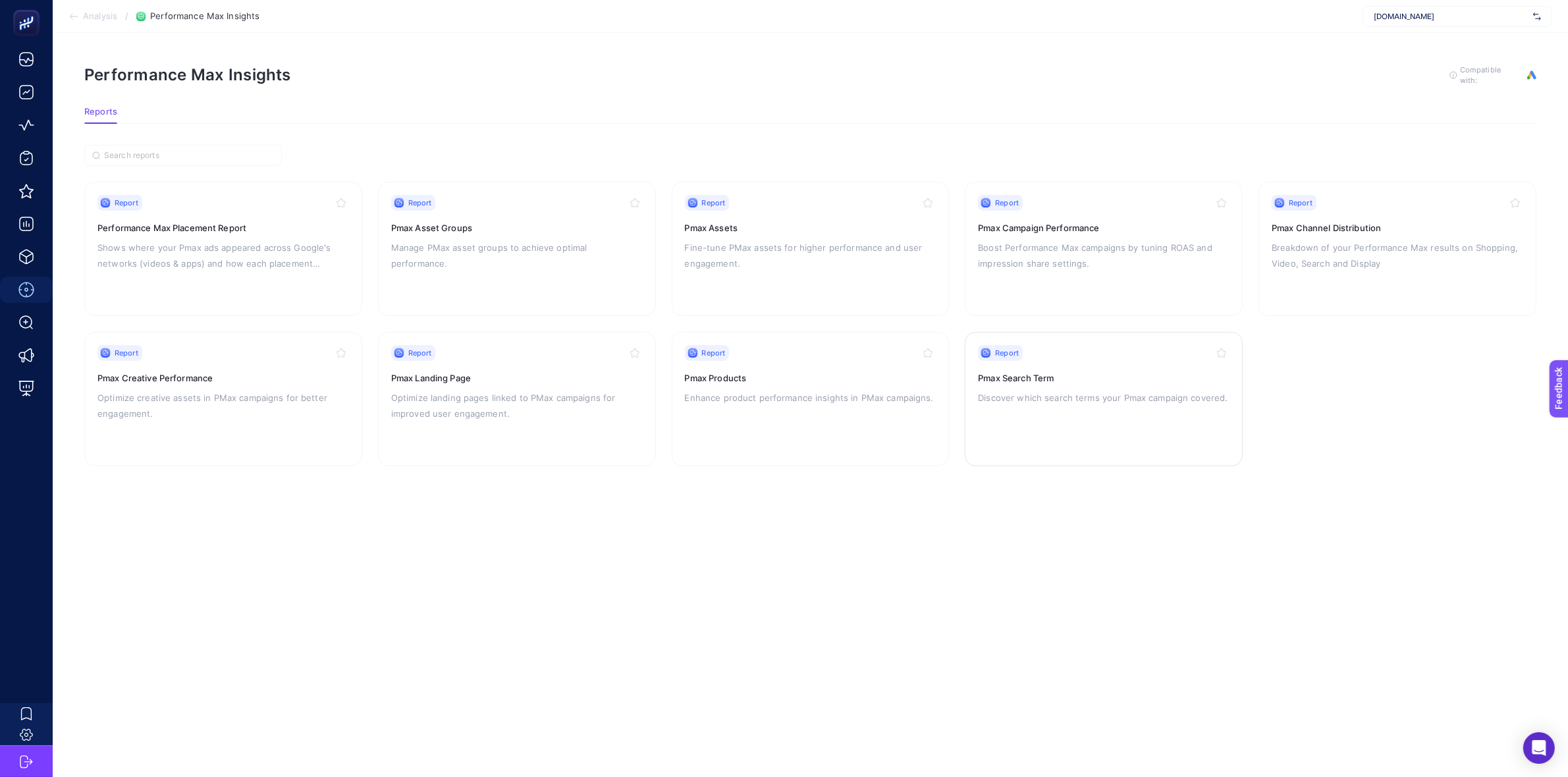
click at [1067, 404] on div "Report Pmax Search Term Discover which search terms your Pmax campaign covered." at bounding box center [1104, 399] width 252 height 108
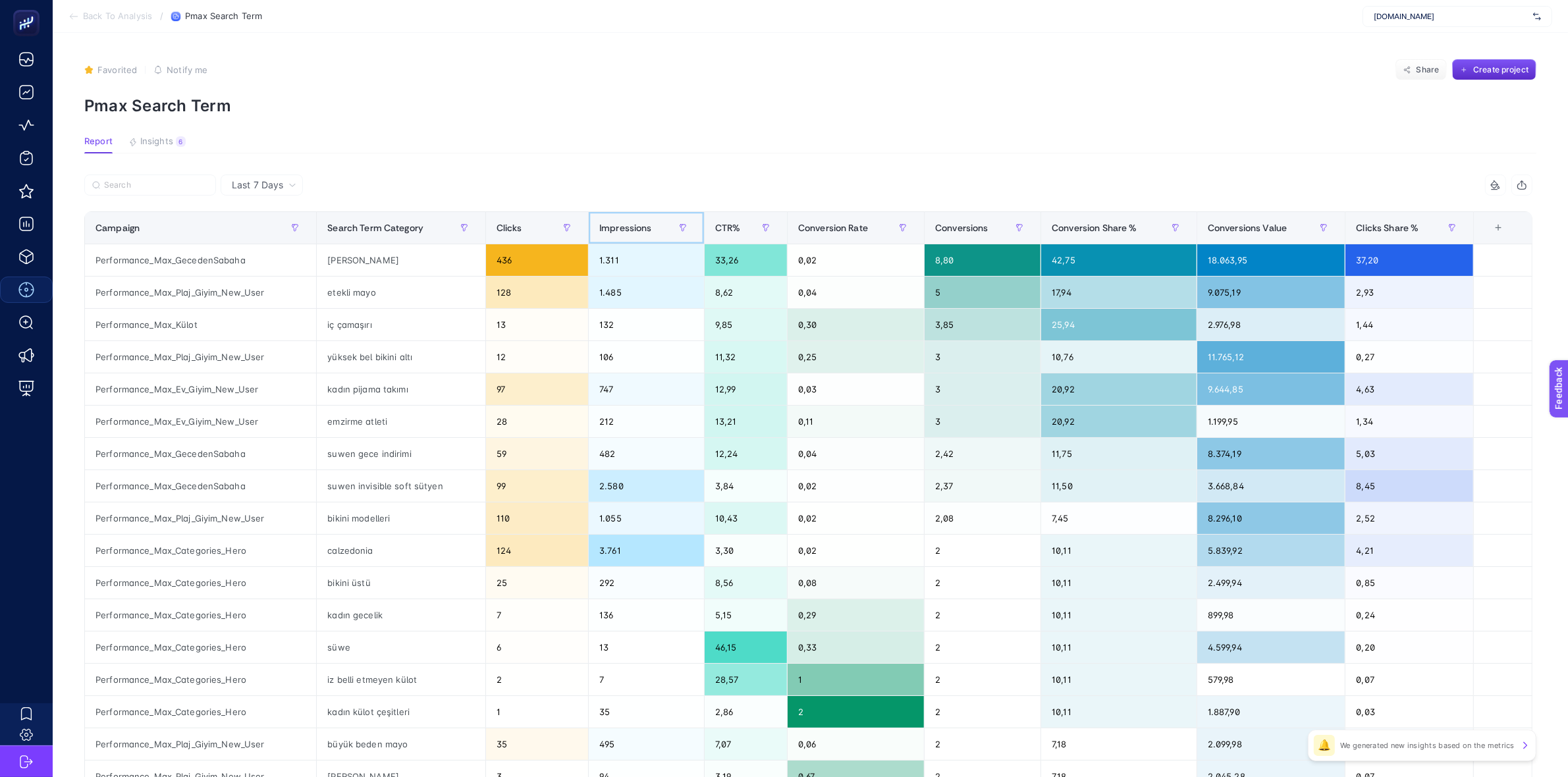
click at [620, 226] on span "Impressions" at bounding box center [625, 228] width 53 height 11
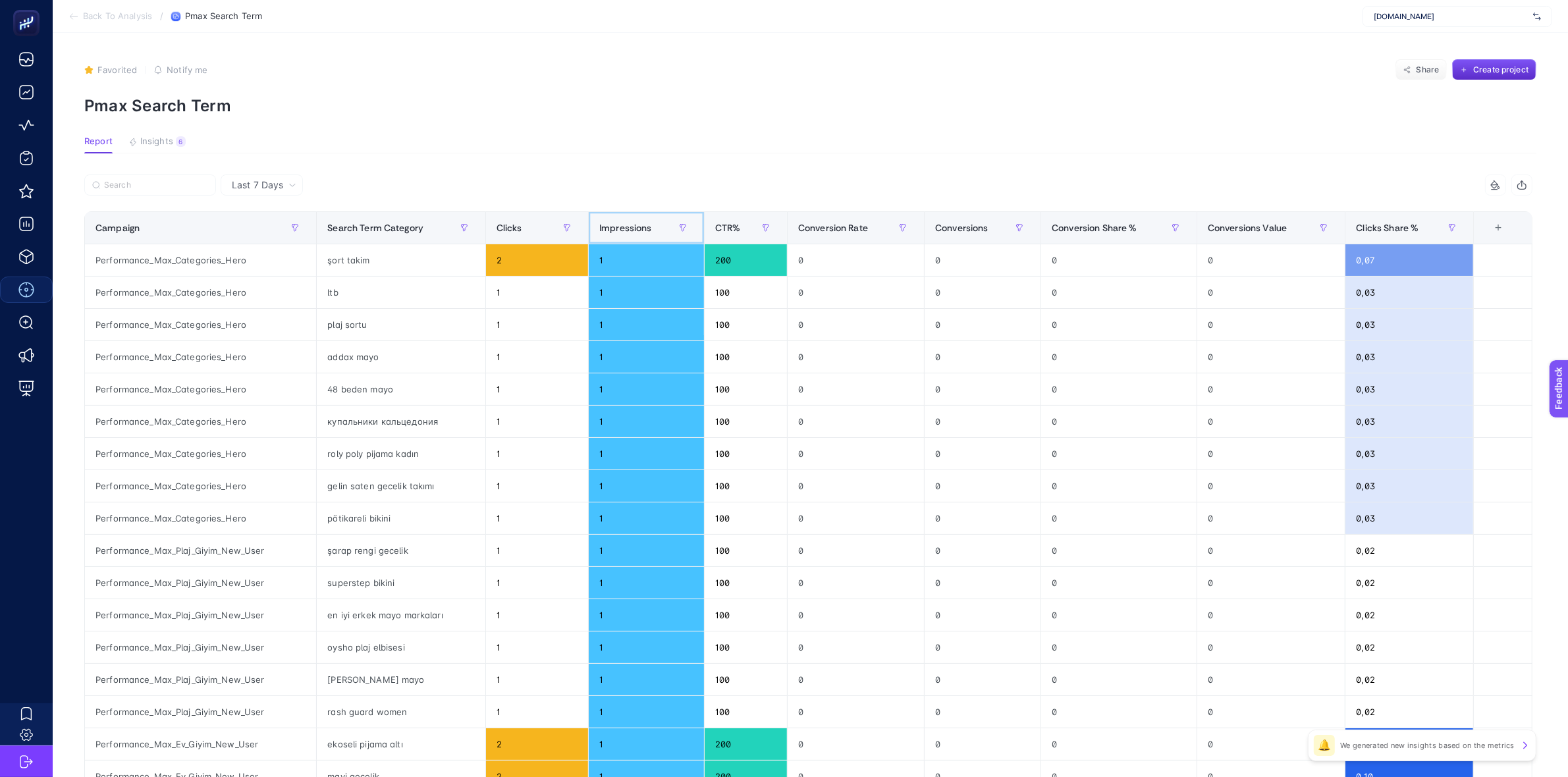
click at [620, 226] on span "Impressions" at bounding box center [625, 228] width 53 height 11
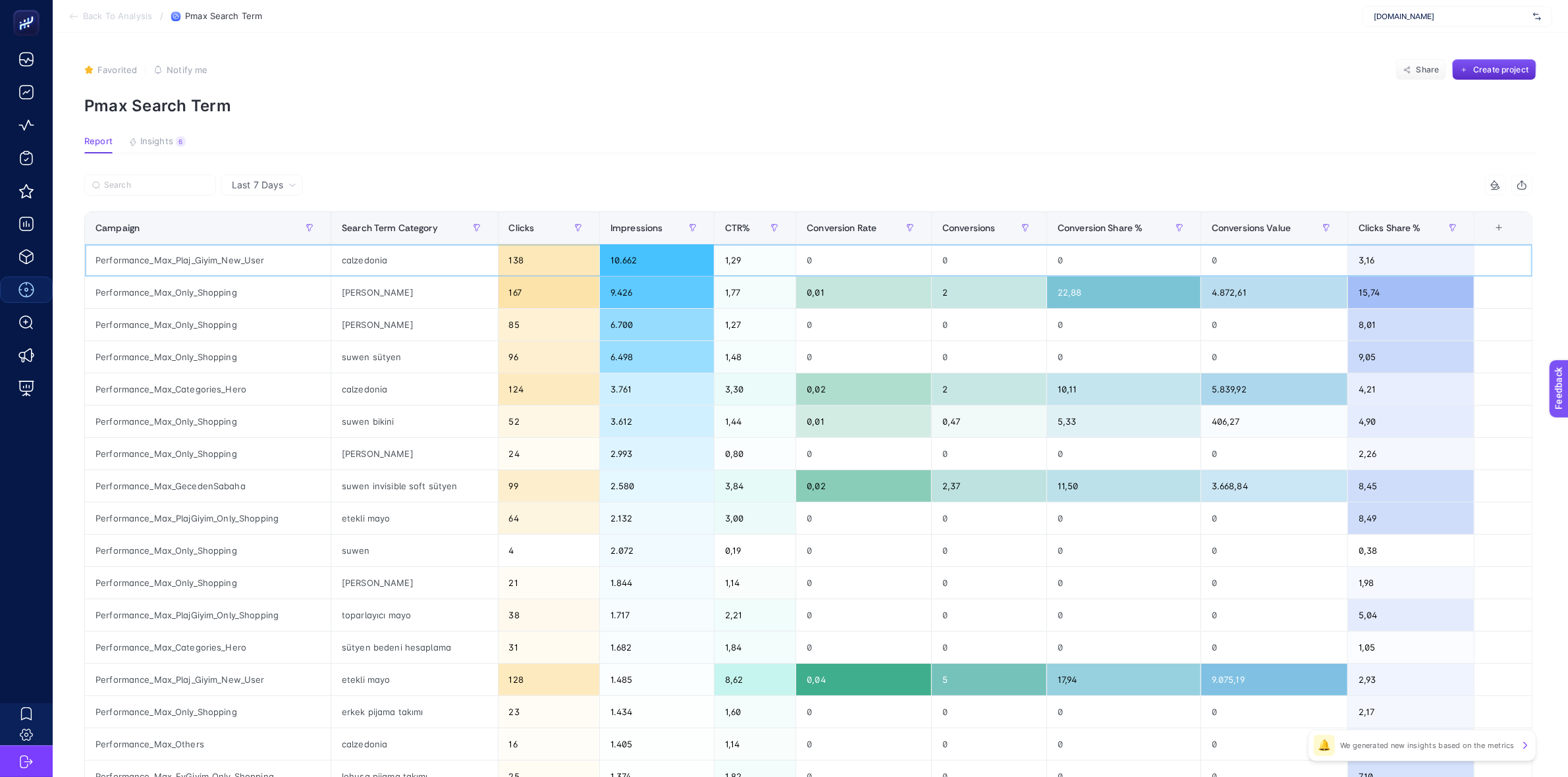
click at [362, 261] on div "calzedonia" at bounding box center [414, 260] width 166 height 32
copy div "calzedonia"
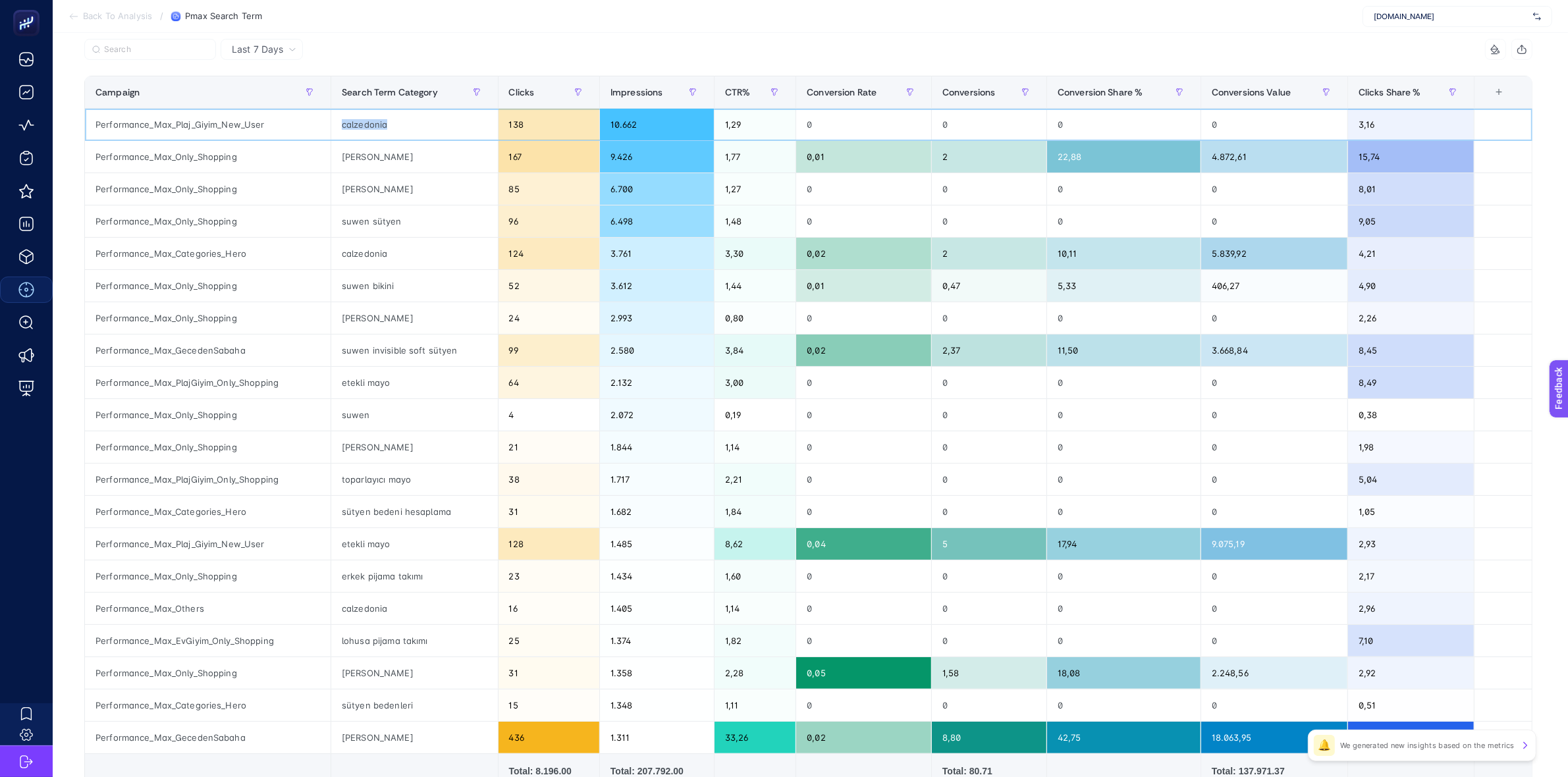
scroll to position [164, 0]
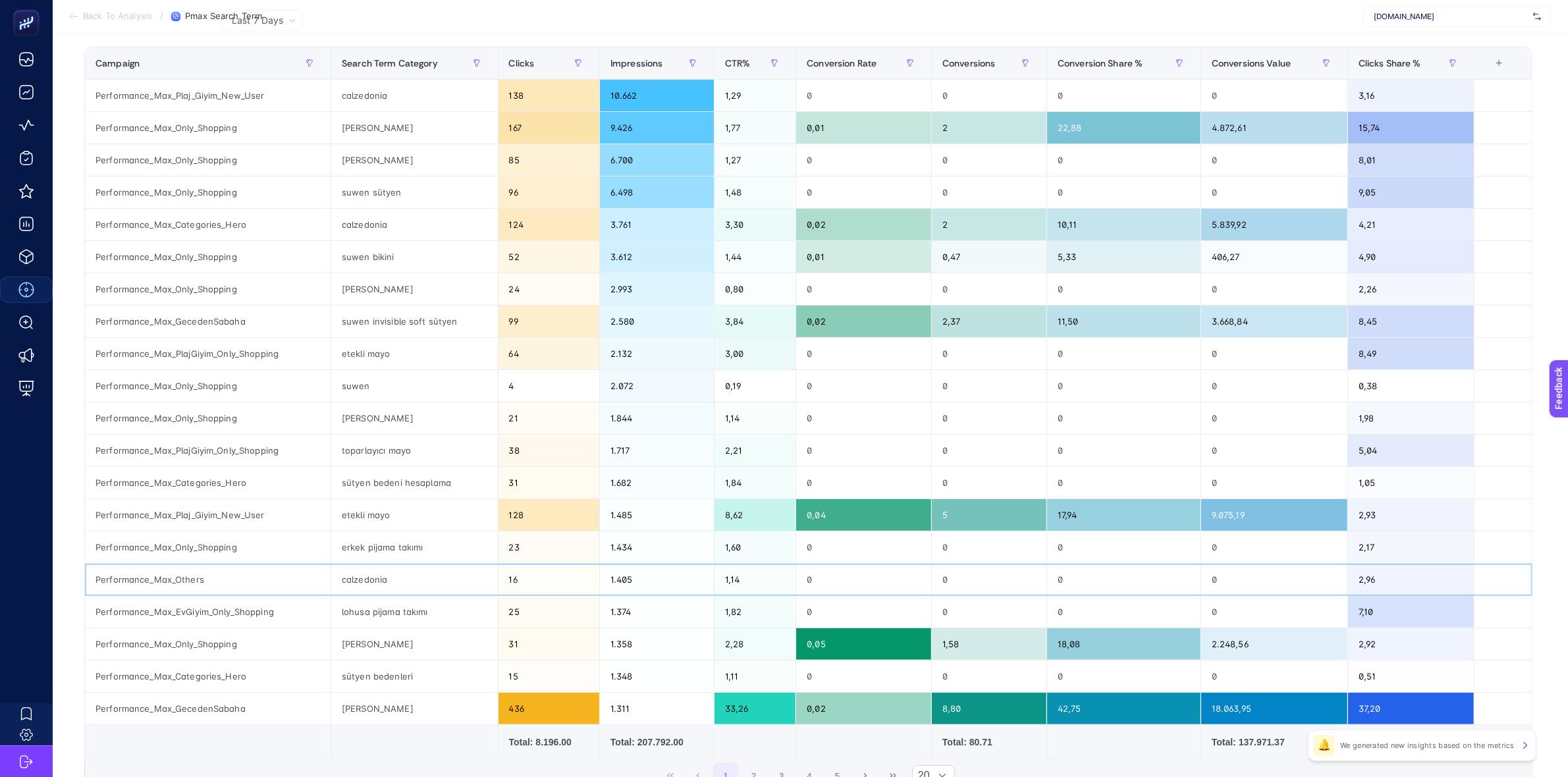
click at [364, 578] on div "calzedonia" at bounding box center [414, 579] width 166 height 32
copy div "calzedonia"
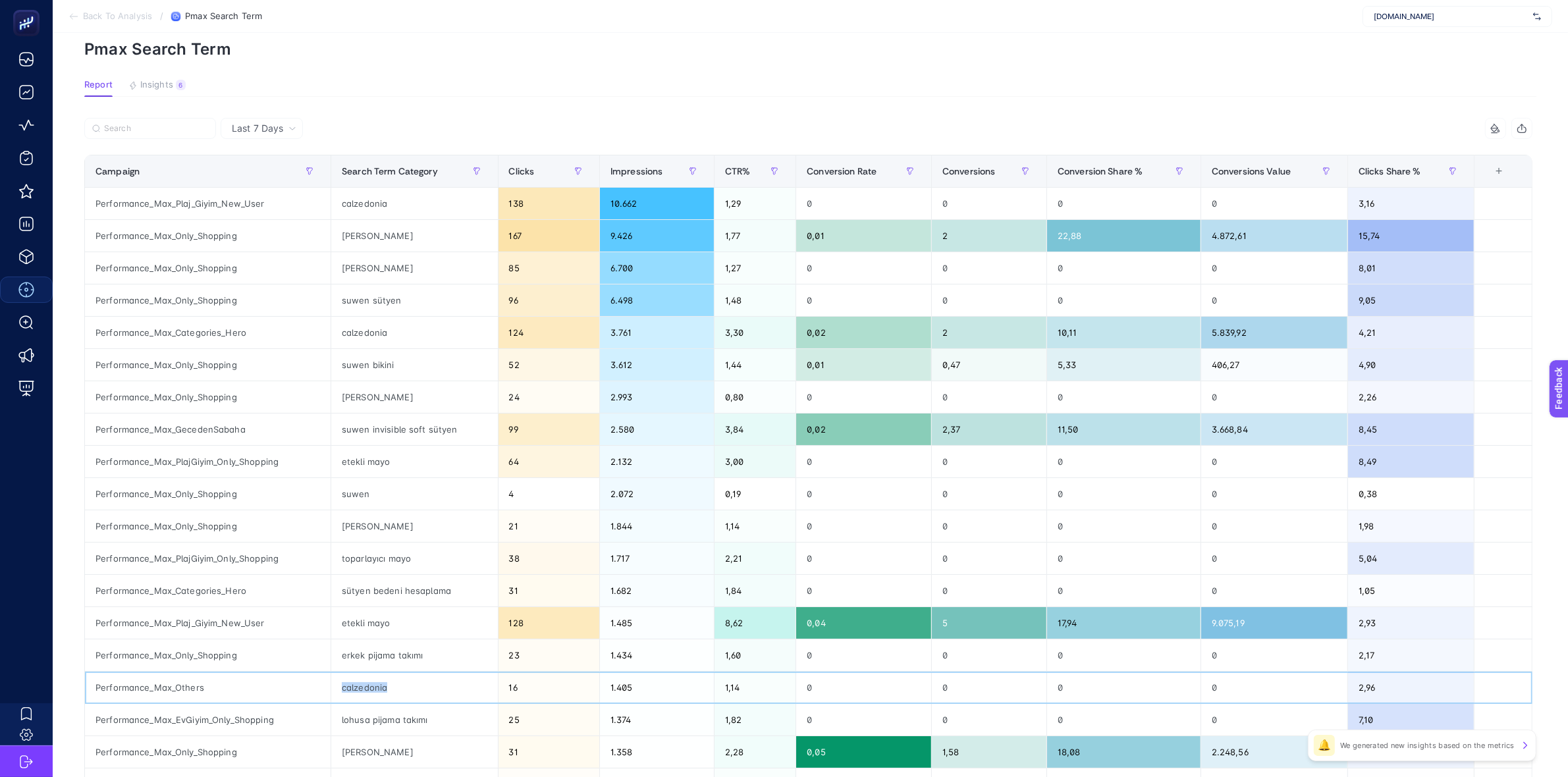
scroll to position [0, 0]
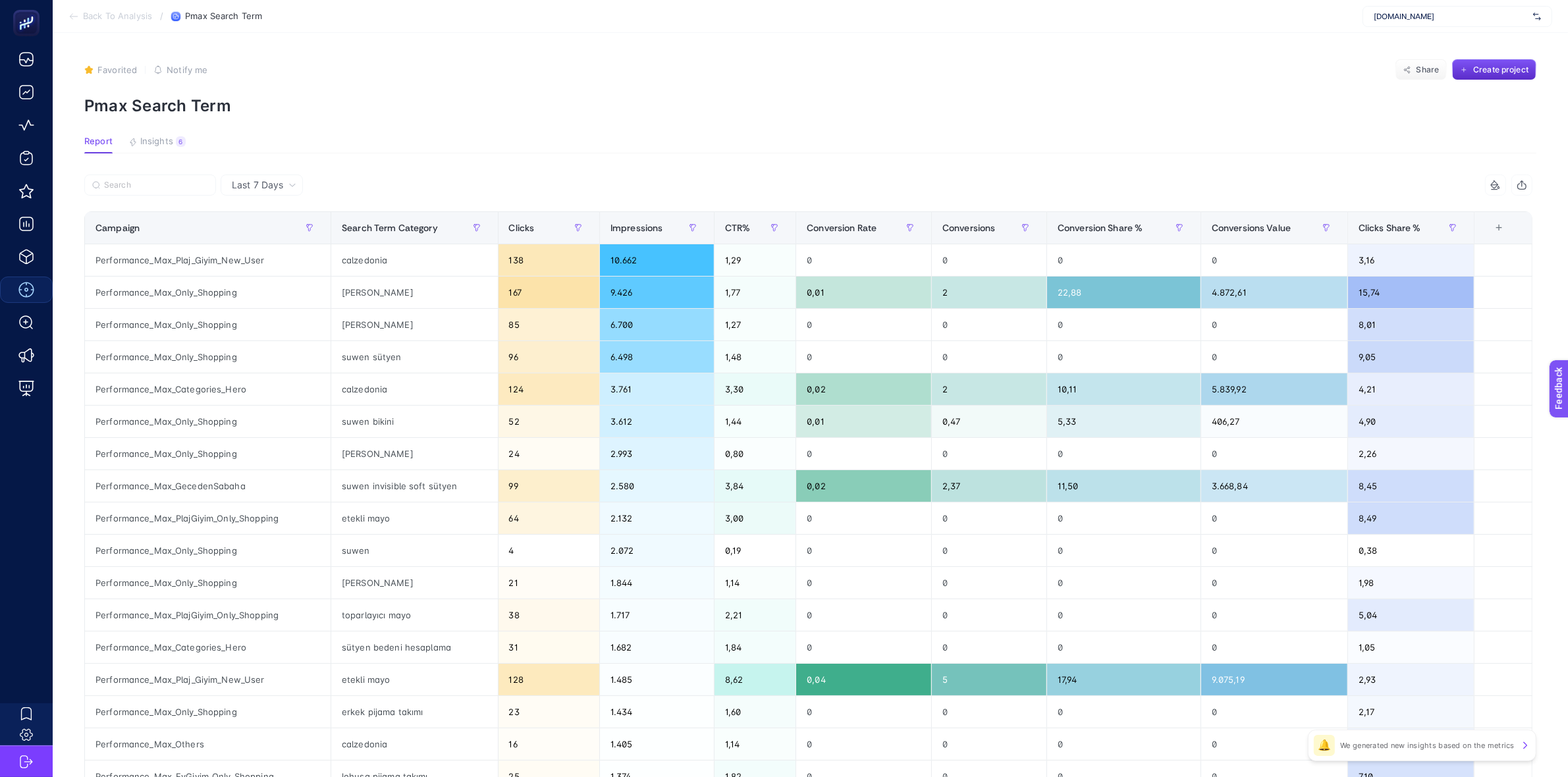
click at [78, 20] on icon at bounding box center [74, 16] width 11 height 11
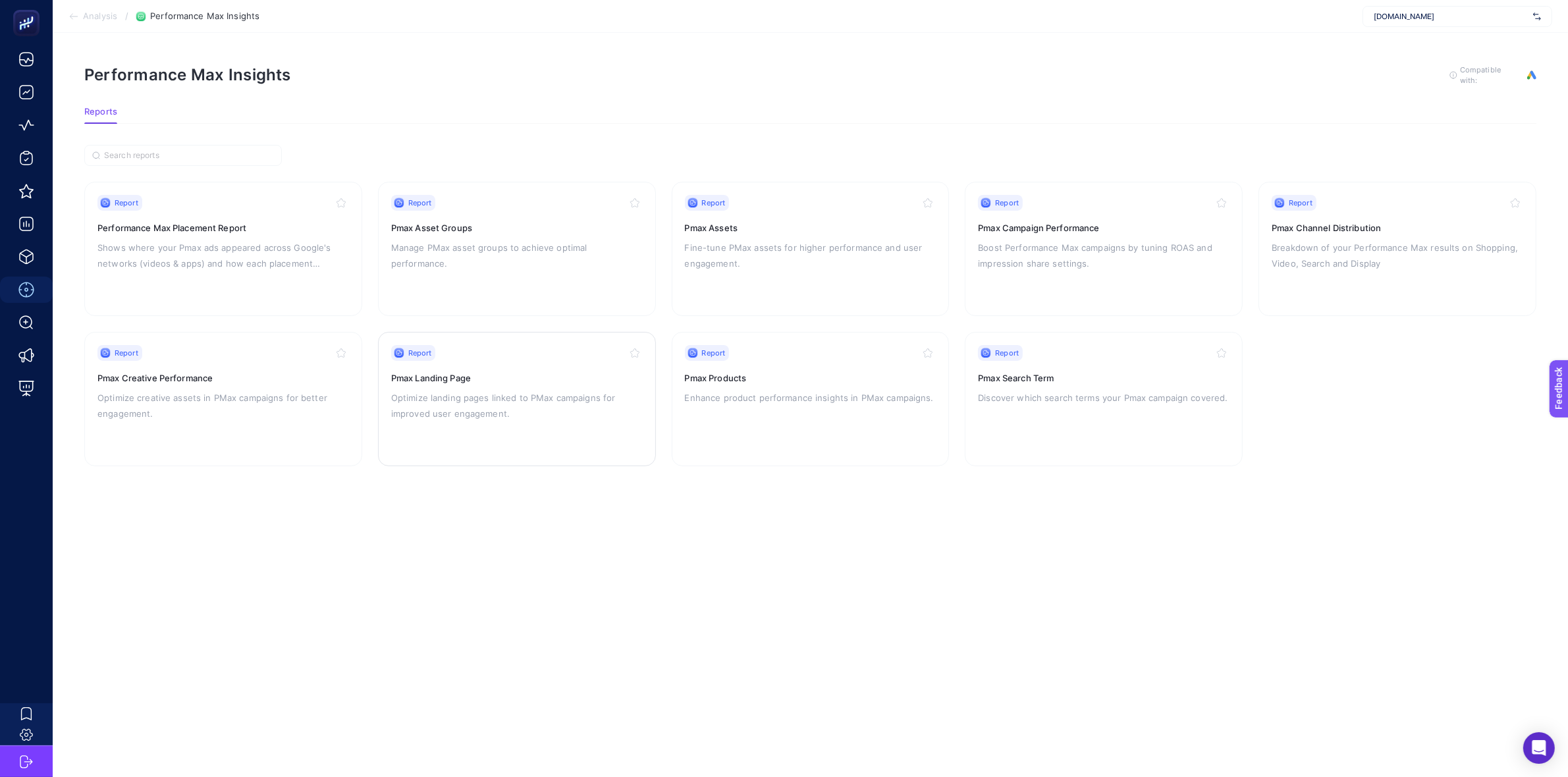
click at [545, 390] on p "Optimize landing pages linked to PMax campaigns for improved user engagement." at bounding box center [517, 406] width 252 height 32
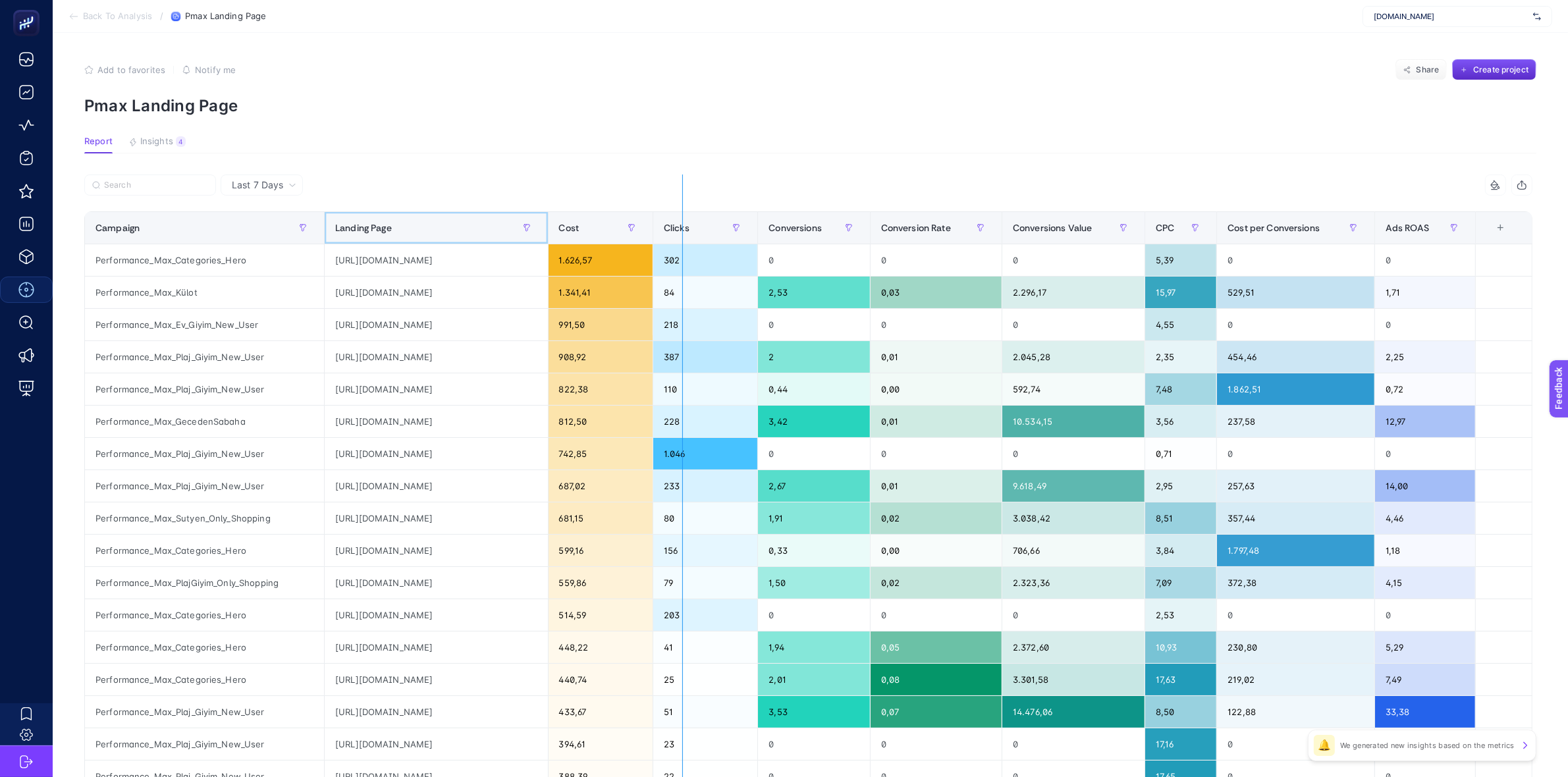
drag, startPoint x: 606, startPoint y: 216, endPoint x: 835, endPoint y: 216, distance: 229.0
click at [835, 216] on div "8 items selected Campaign Landing Page Cost Clicks Conversions Conversion Rate …" at bounding box center [808, 565] width 1448 height 782
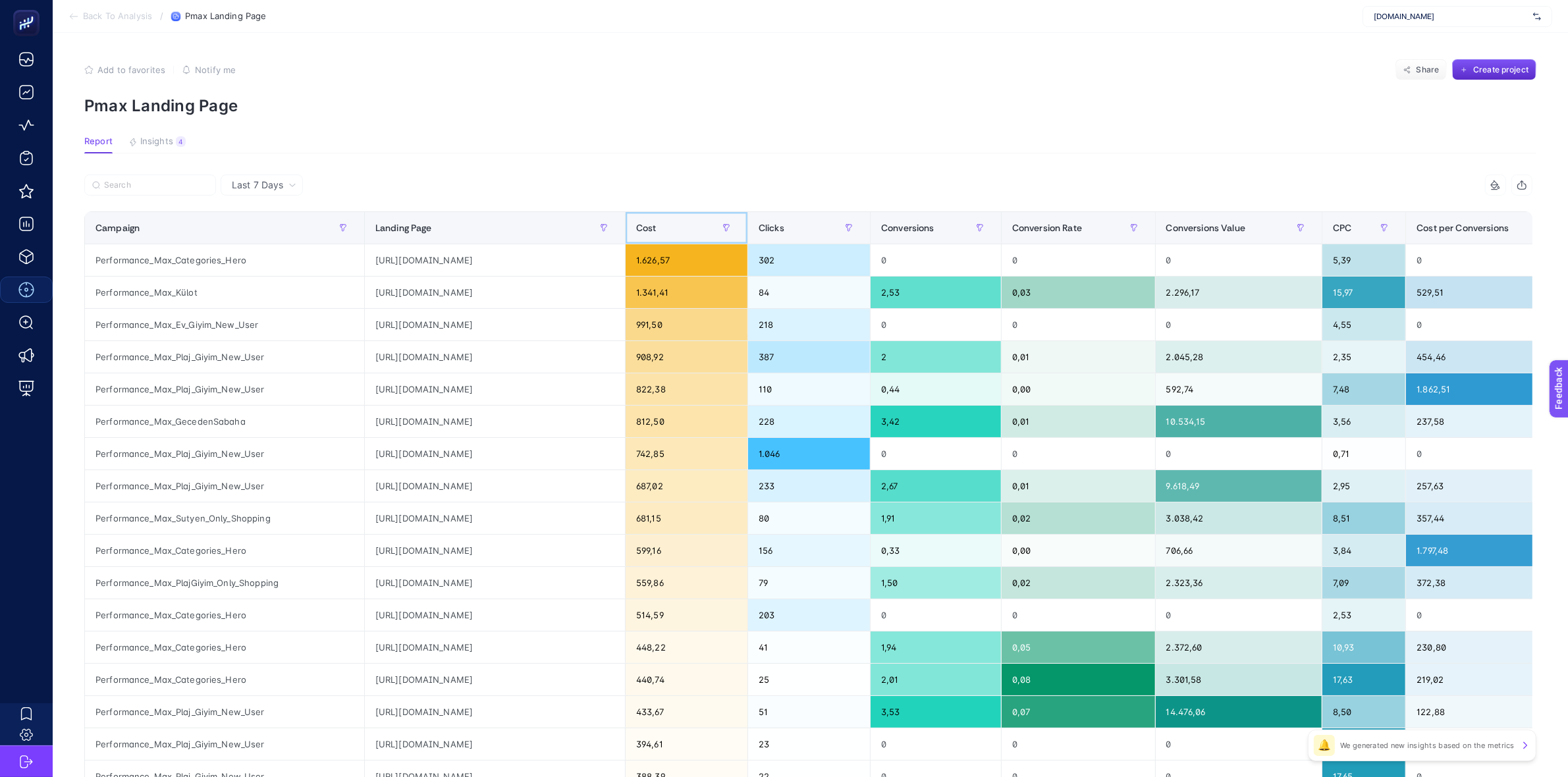
drag, startPoint x: 689, startPoint y: 229, endPoint x: 831, endPoint y: 232, distance: 142.0
click at [831, 232] on tr "Campaign Landing Page Cost Clicks Conversions Conversion Rate Conversions Value…" at bounding box center [929, 229] width 1689 height 33
click at [656, 225] on span "Cost" at bounding box center [646, 228] width 20 height 11
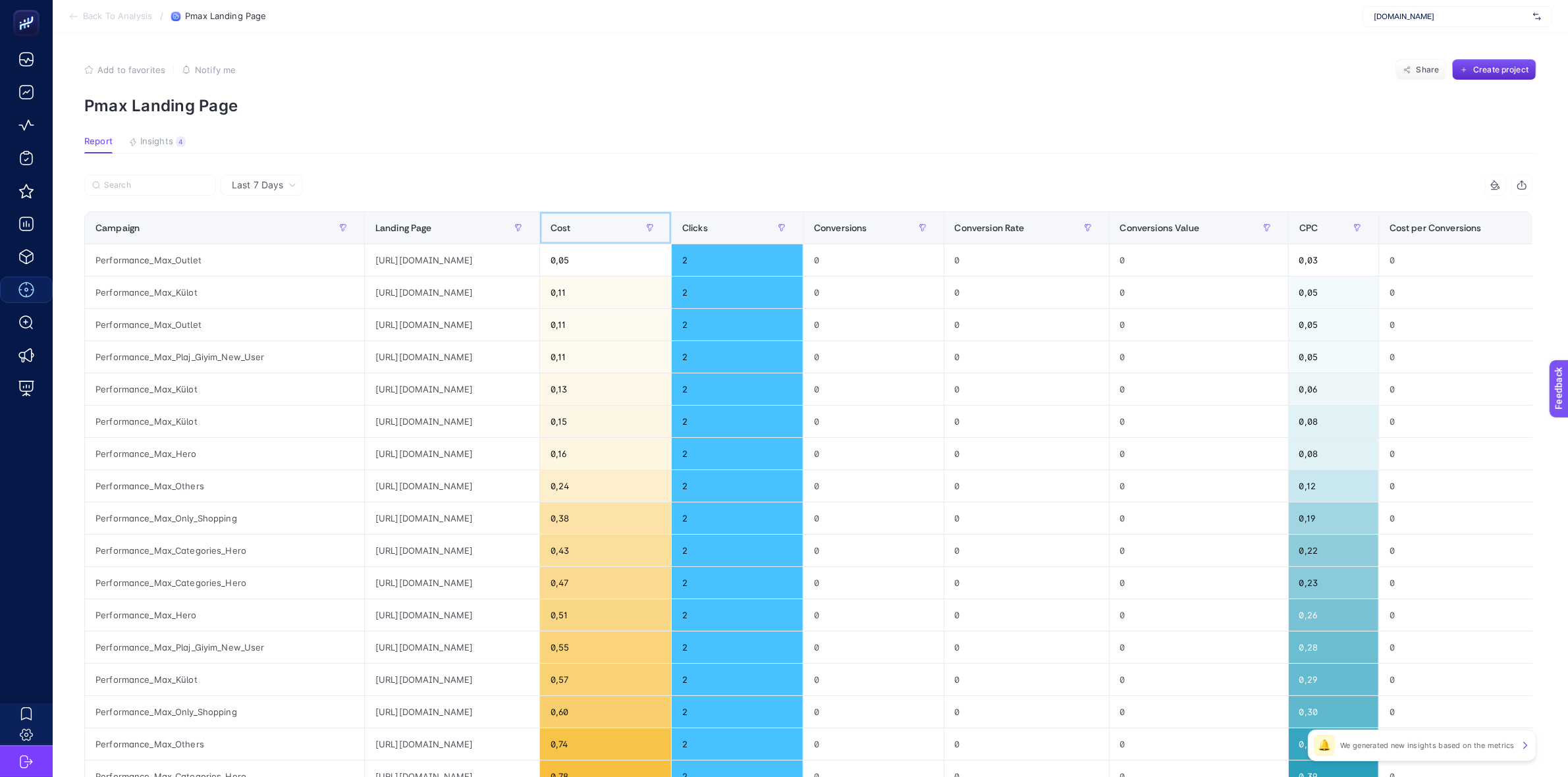
click at [660, 225] on div "Cost" at bounding box center [605, 227] width 110 height 21
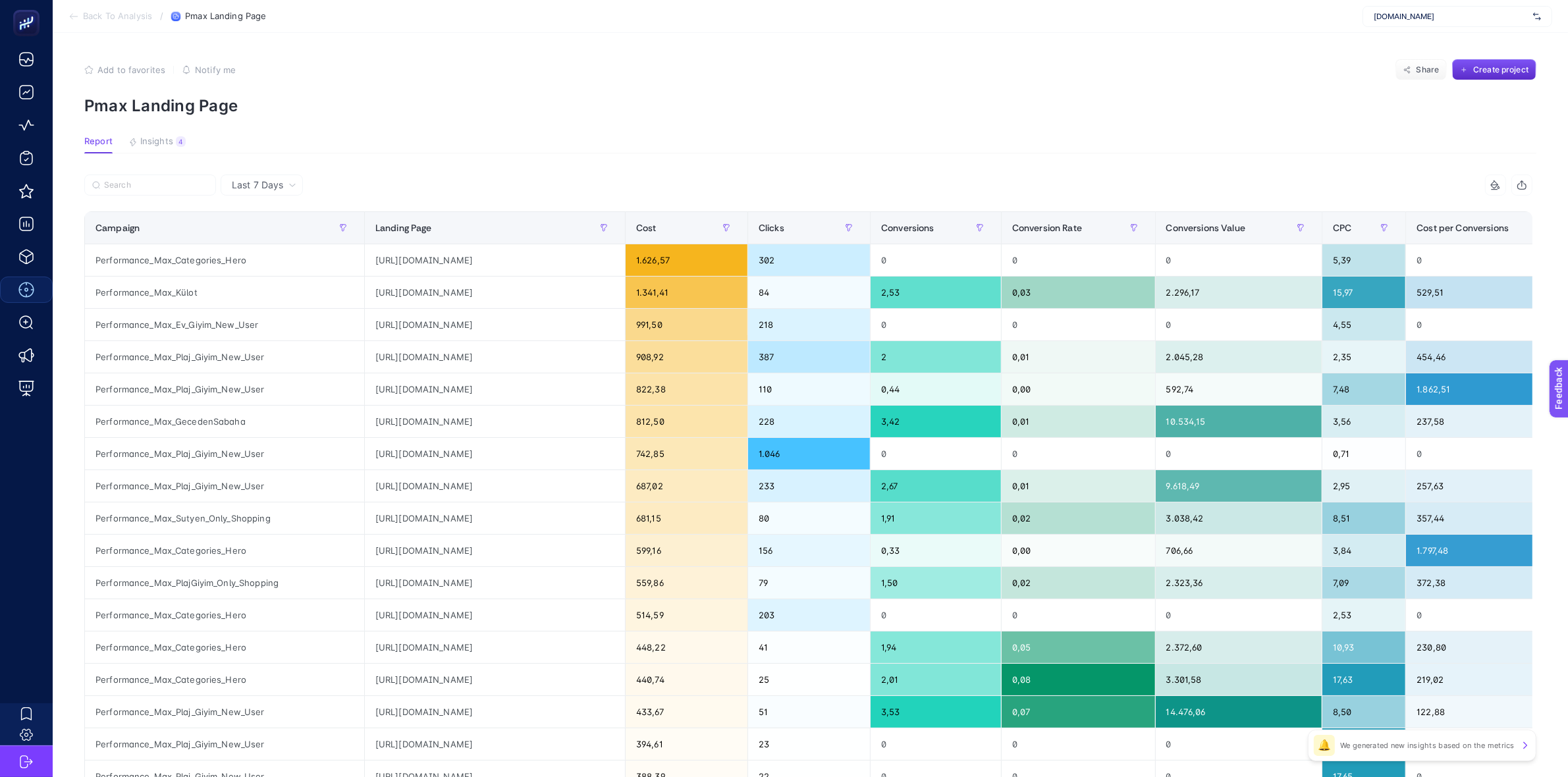
click at [67, 11] on section "Back To Analysis / Pmax Landing Page www.suwen.com.tr" at bounding box center [810, 16] width 1515 height 33
click at [71, 16] on icon at bounding box center [71, 16] width 2 height 5
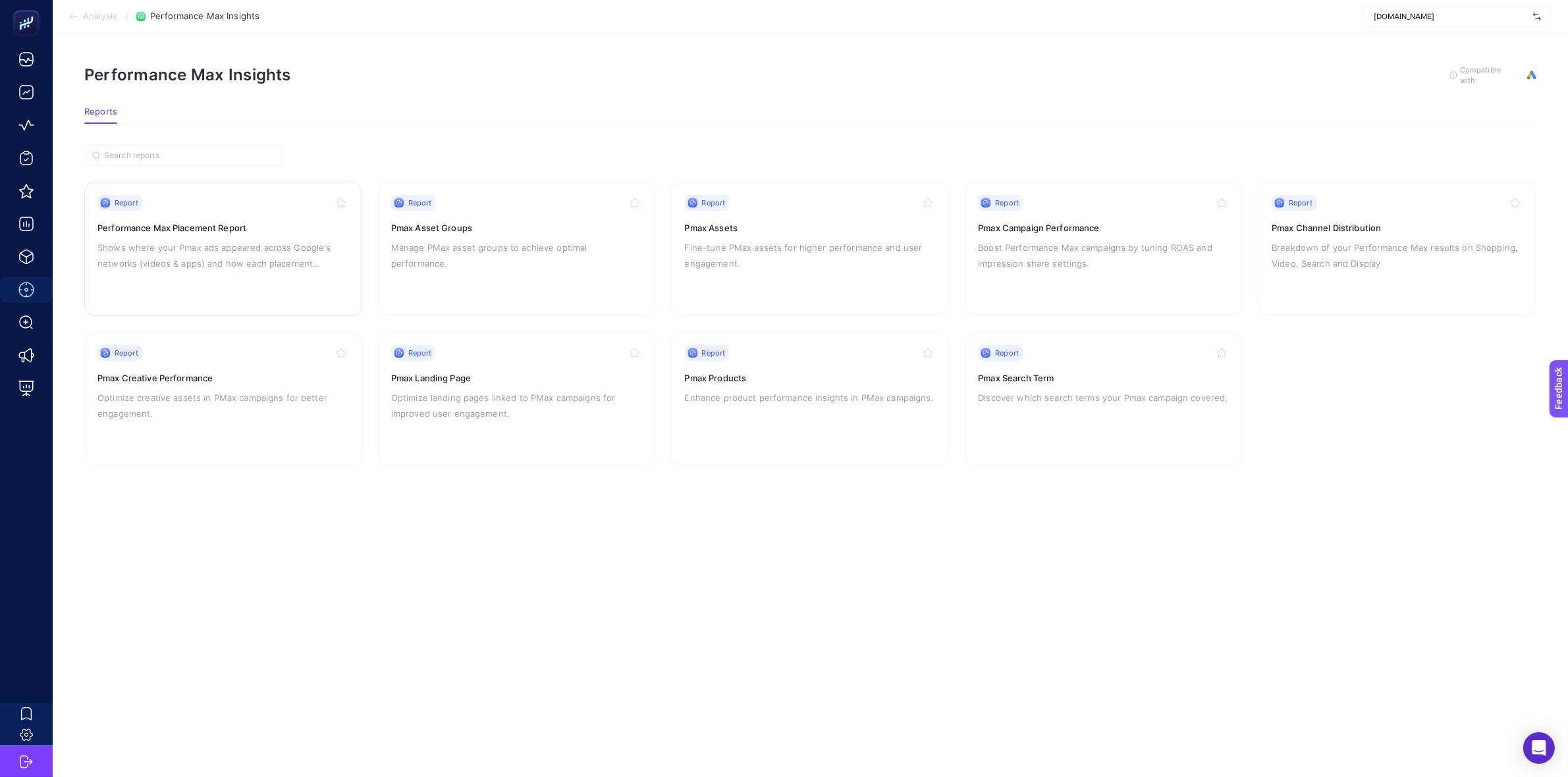
click at [305, 261] on p "Shows where your Pmax ads appeared across Google's networks (videos & apps) and…" at bounding box center [223, 255] width 252 height 32
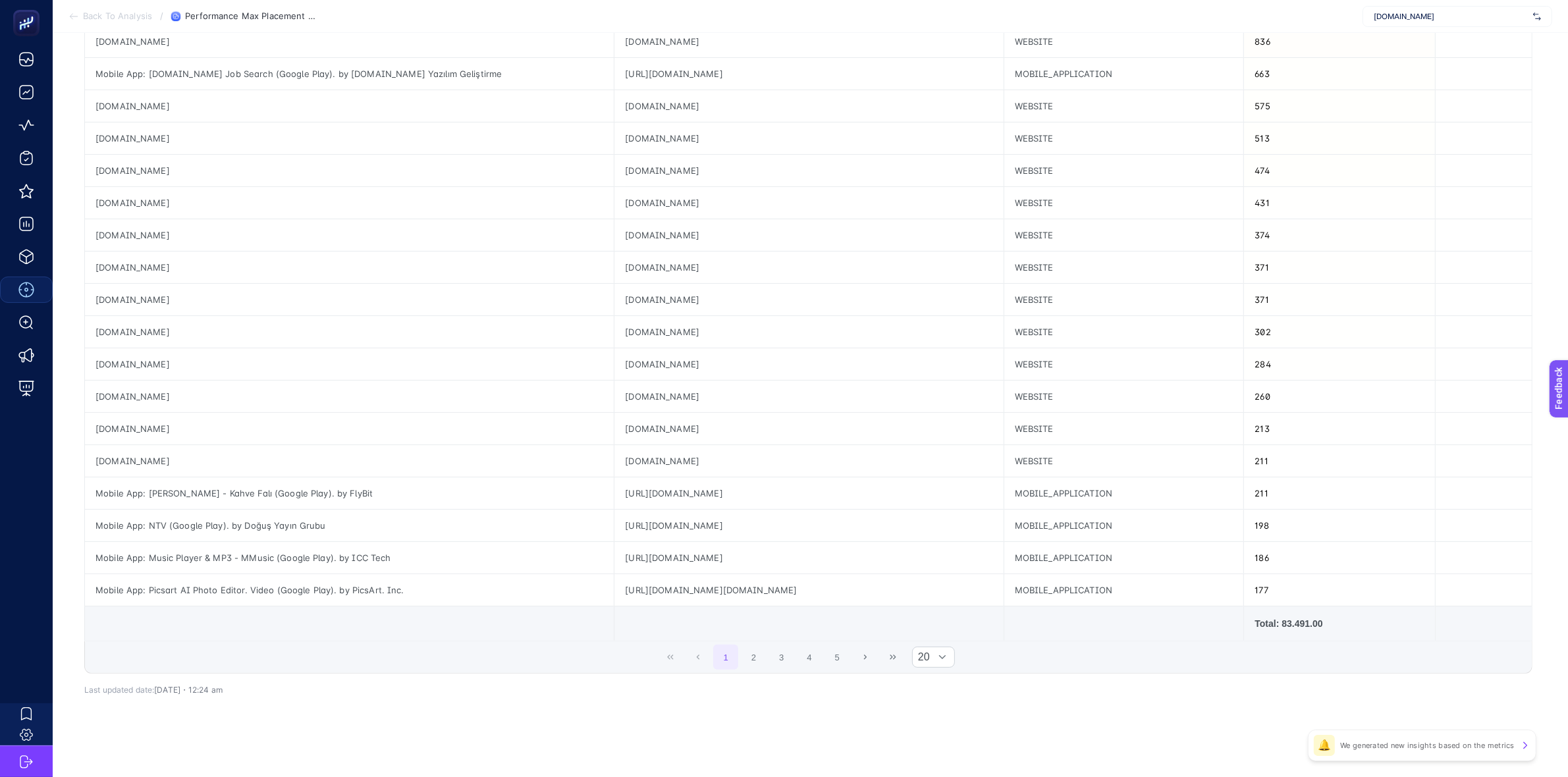
scroll to position [288, 0]
click at [943, 658] on div at bounding box center [943, 655] width 25 height 19
click at [930, 712] on li "50" at bounding box center [939, 714] width 43 height 26
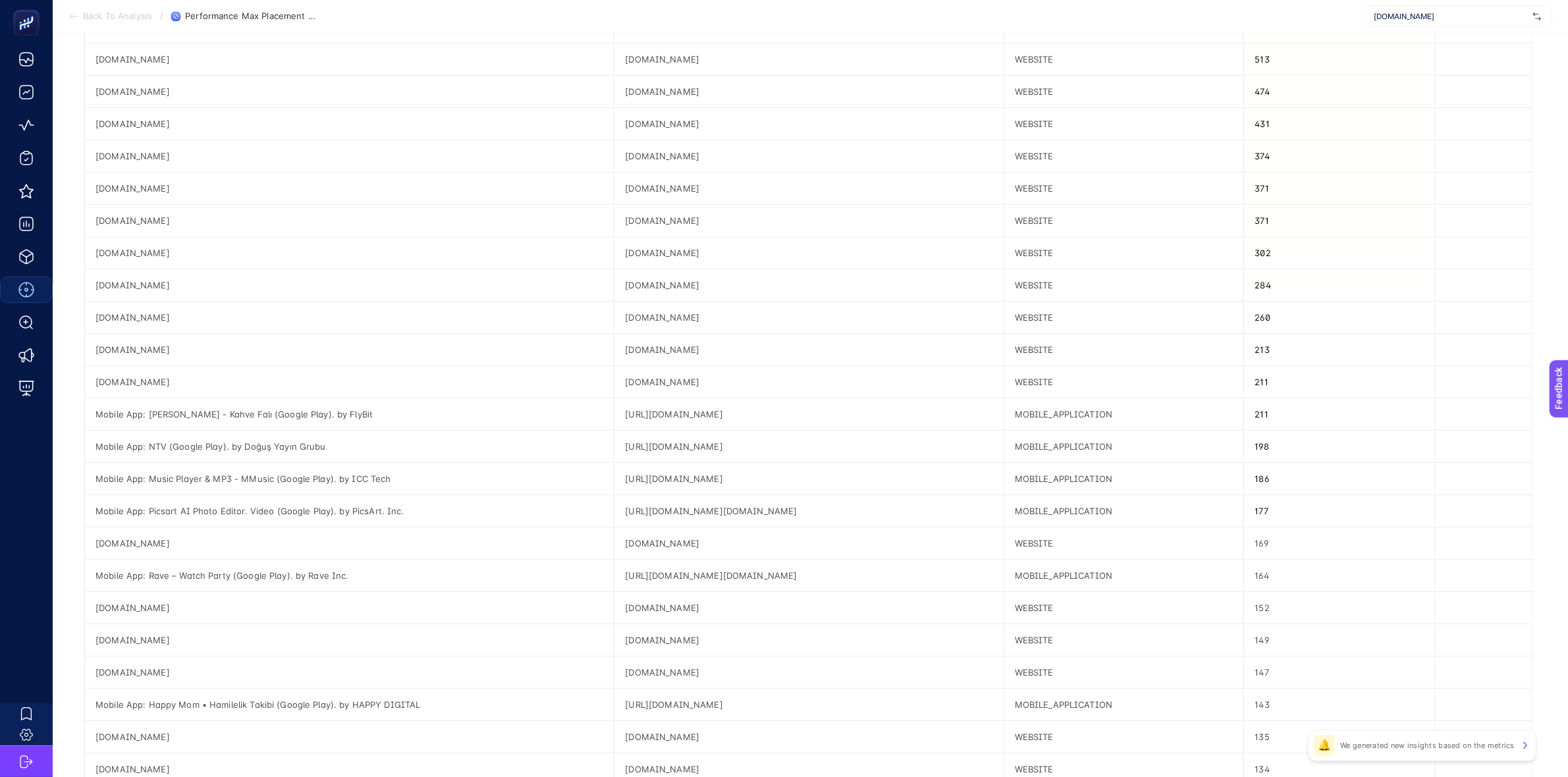
scroll to position [412, 8]
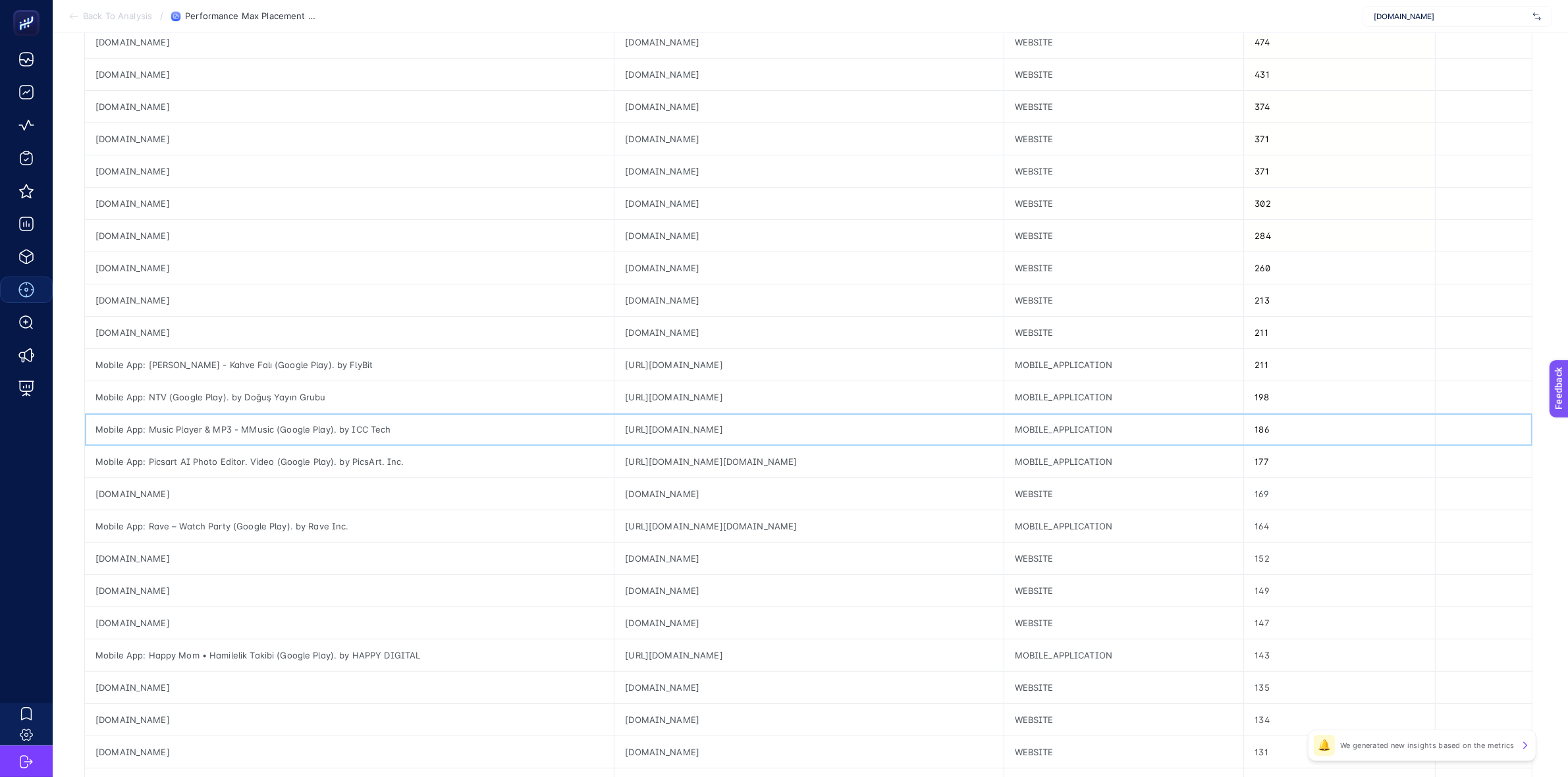
click at [225, 433] on div "Mobile App: Music Player & MP3 - MMusic (Google Play). by ICC Tech" at bounding box center [350, 430] width 529 height 32
click at [225, 433] on div "Mobile App: Music Player & MP3 - MMusic (Google Play). by ICC Tech" at bounding box center [350, 430] width 529 height 32
click at [744, 436] on div "https://play.google.com/store/apps/details?id=com.musicplayer.mp3.audio.mymusic…" at bounding box center [808, 430] width 388 height 32
click at [746, 430] on div "https://play.google.com/store/apps/details?id=com.musicplayer.mp3.audio.mymusic…" at bounding box center [808, 430] width 388 height 32
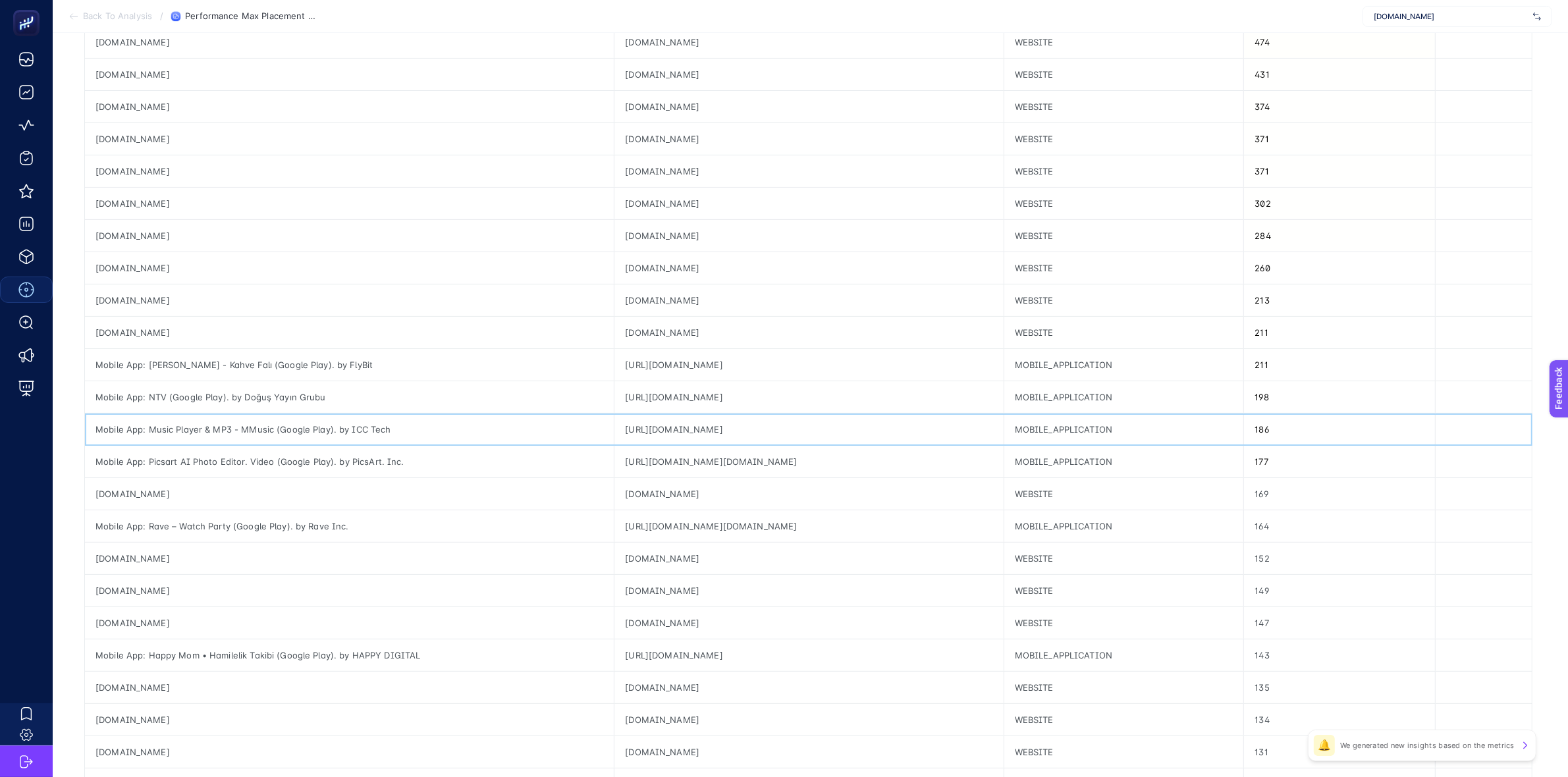
click at [746, 430] on div "https://play.google.com/store/apps/details?id=com.musicplayer.mp3.audio.mymusic…" at bounding box center [808, 430] width 388 height 32
copy tr "https://play.google.com/store/apps/details?id=com.musicplayer.mp3.audio.mymusic…"
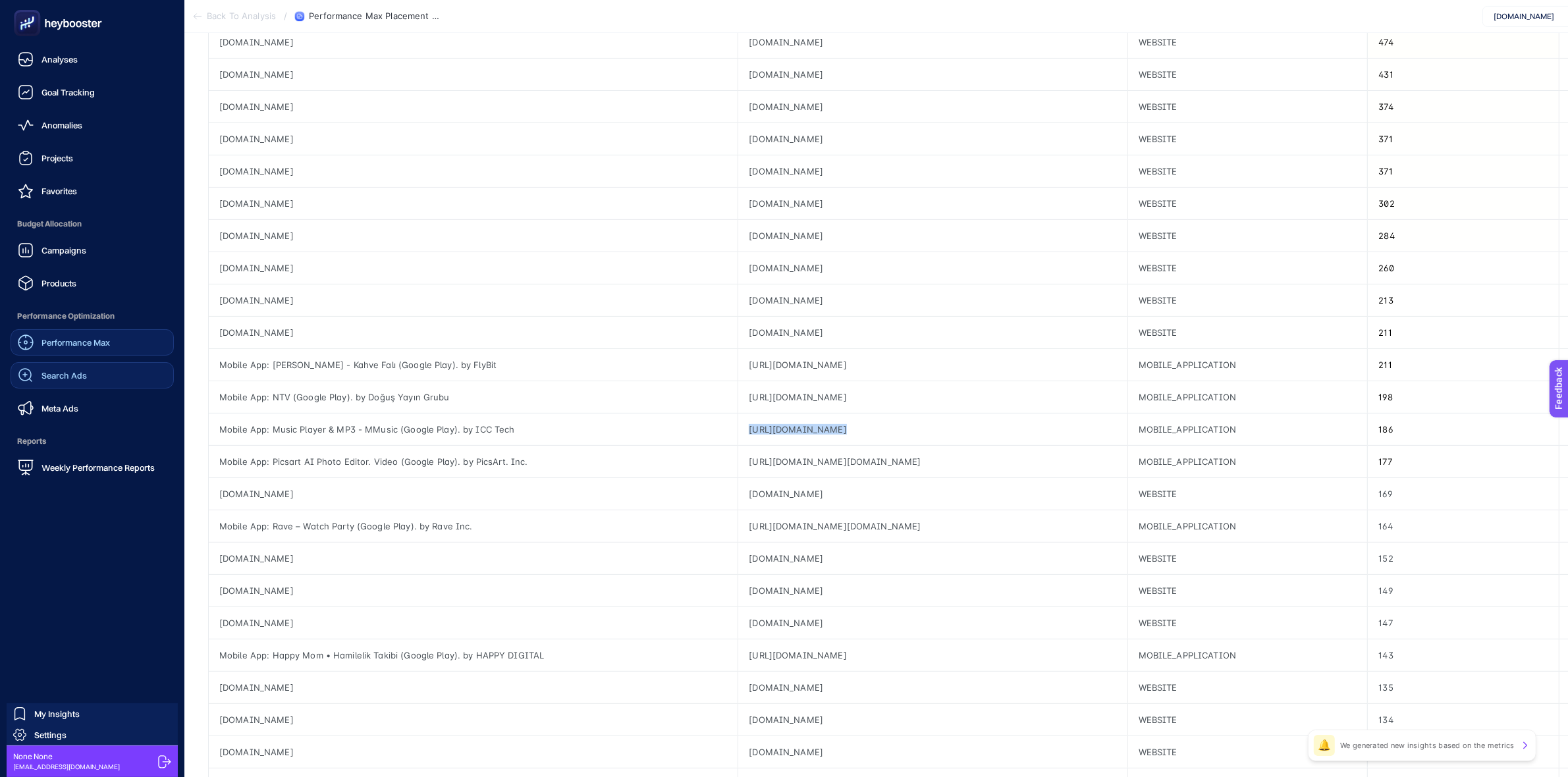
click at [50, 376] on span "Search Ads" at bounding box center [64, 375] width 46 height 11
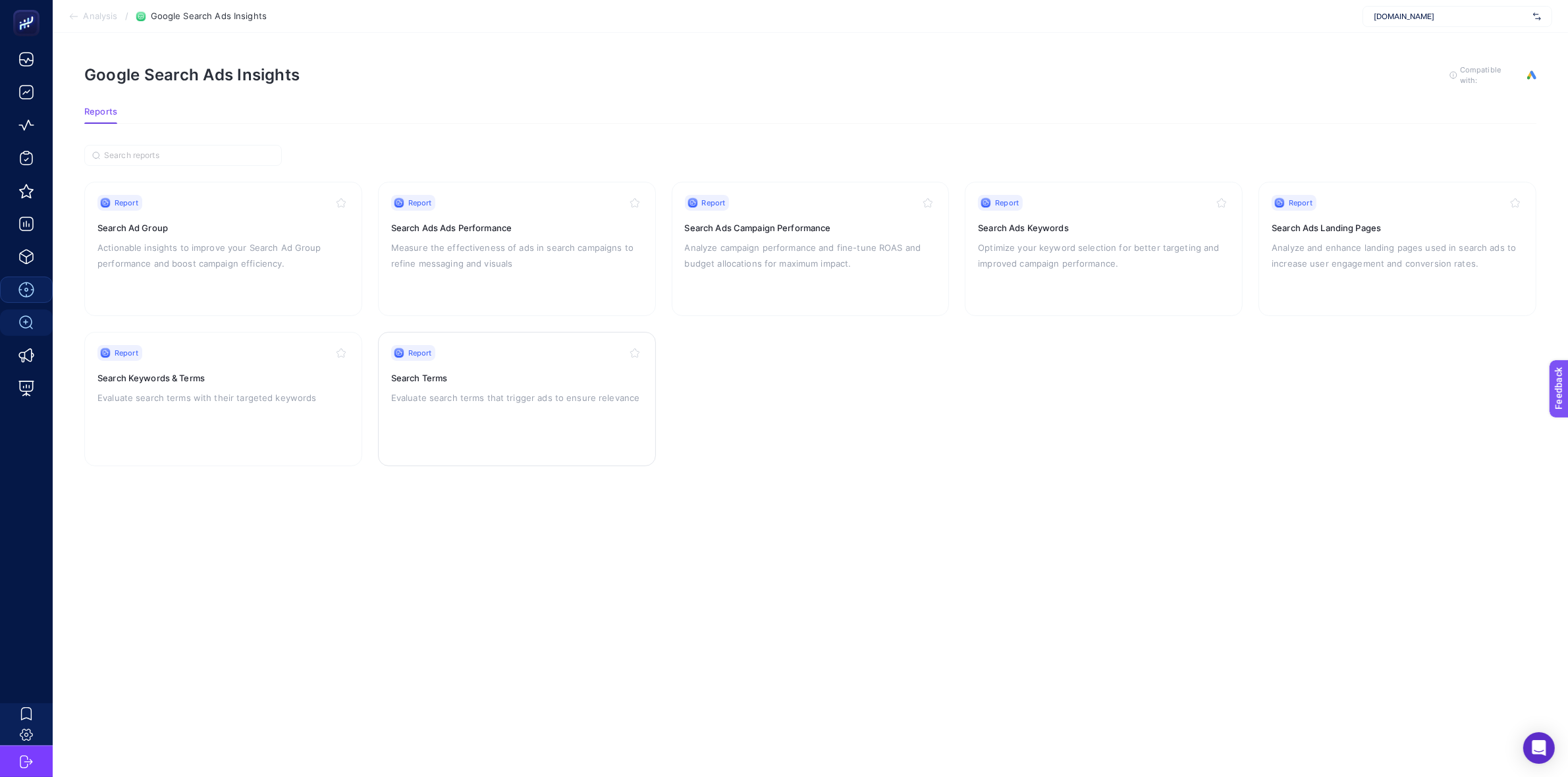
click at [451, 396] on p "Evaluate search terms that trigger ads to ensure relevance" at bounding box center [517, 398] width 252 height 16
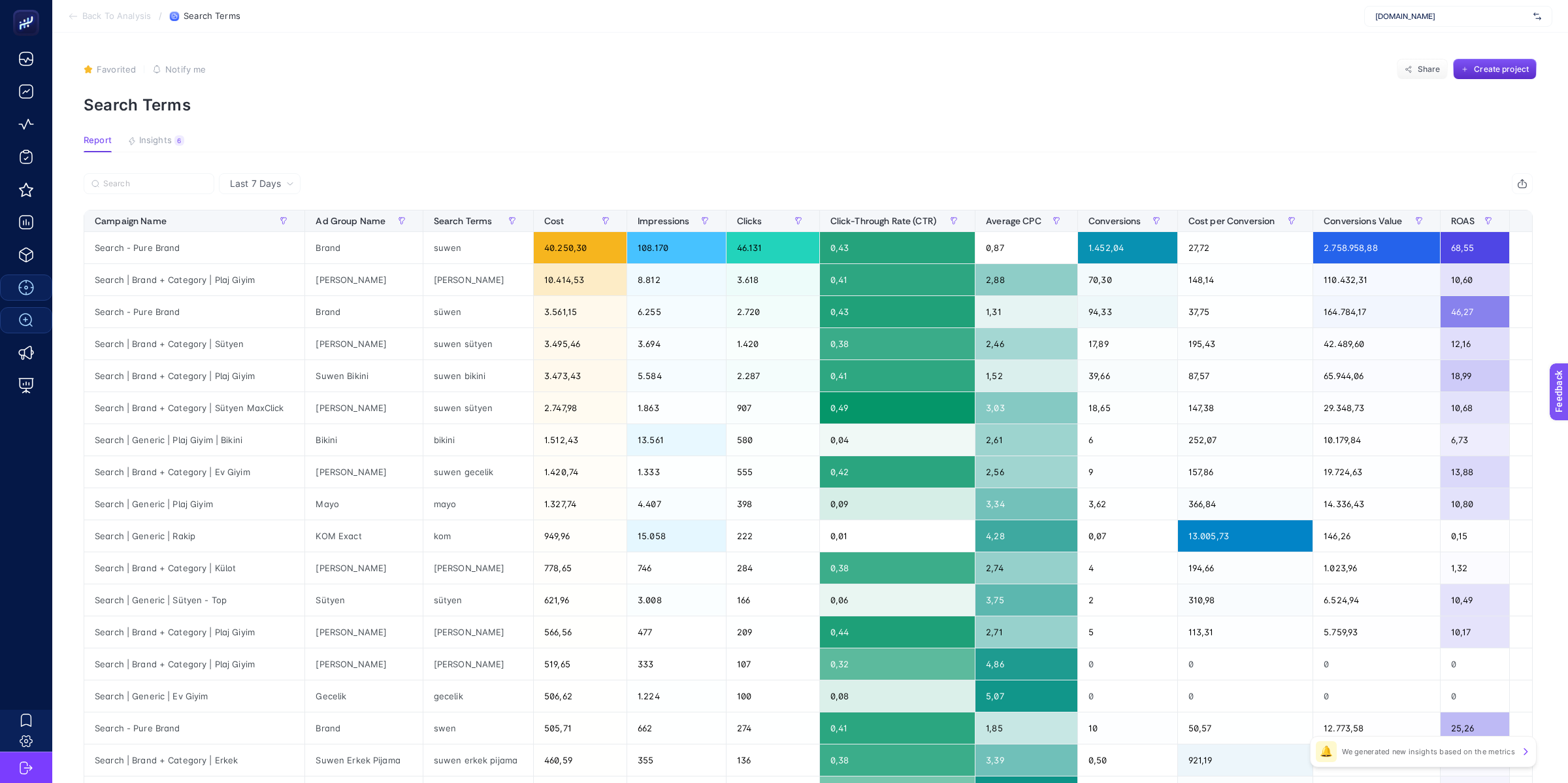
click at [654, 219] on span "Impressions" at bounding box center [664, 221] width 52 height 11
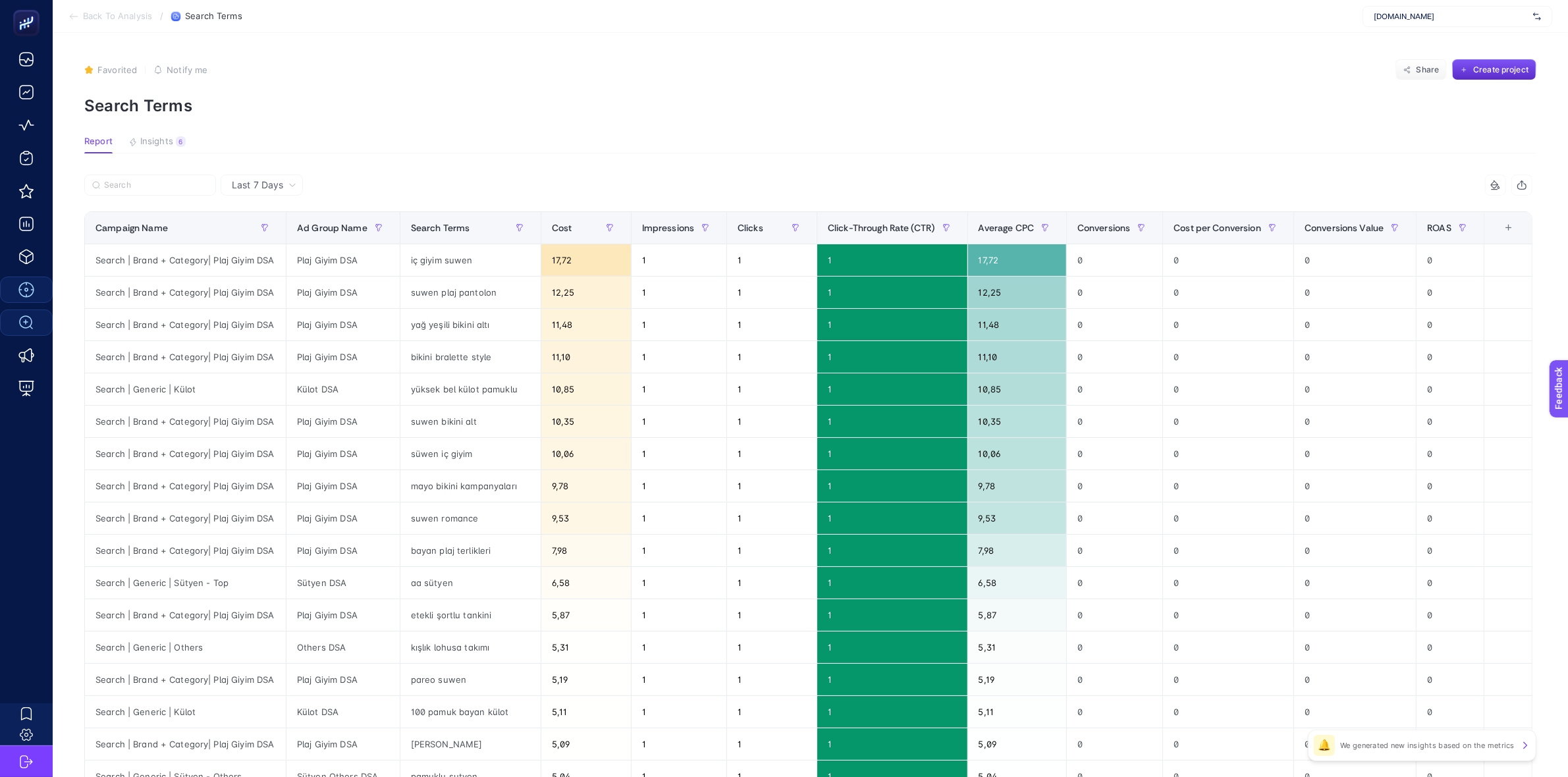
click at [660, 225] on span "Impressions" at bounding box center [668, 228] width 53 height 11
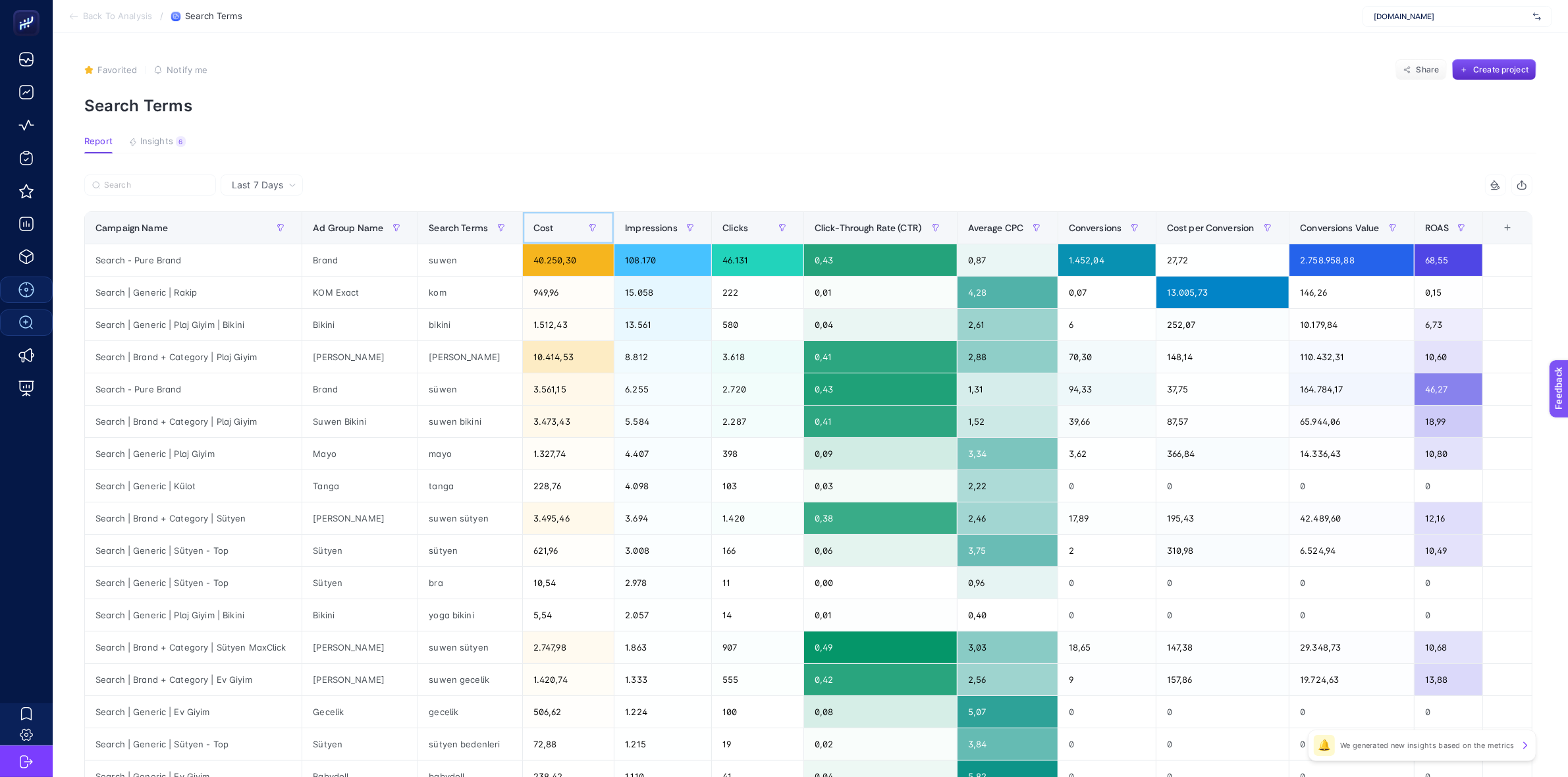
click at [546, 227] on span "Cost" at bounding box center [543, 228] width 20 height 11
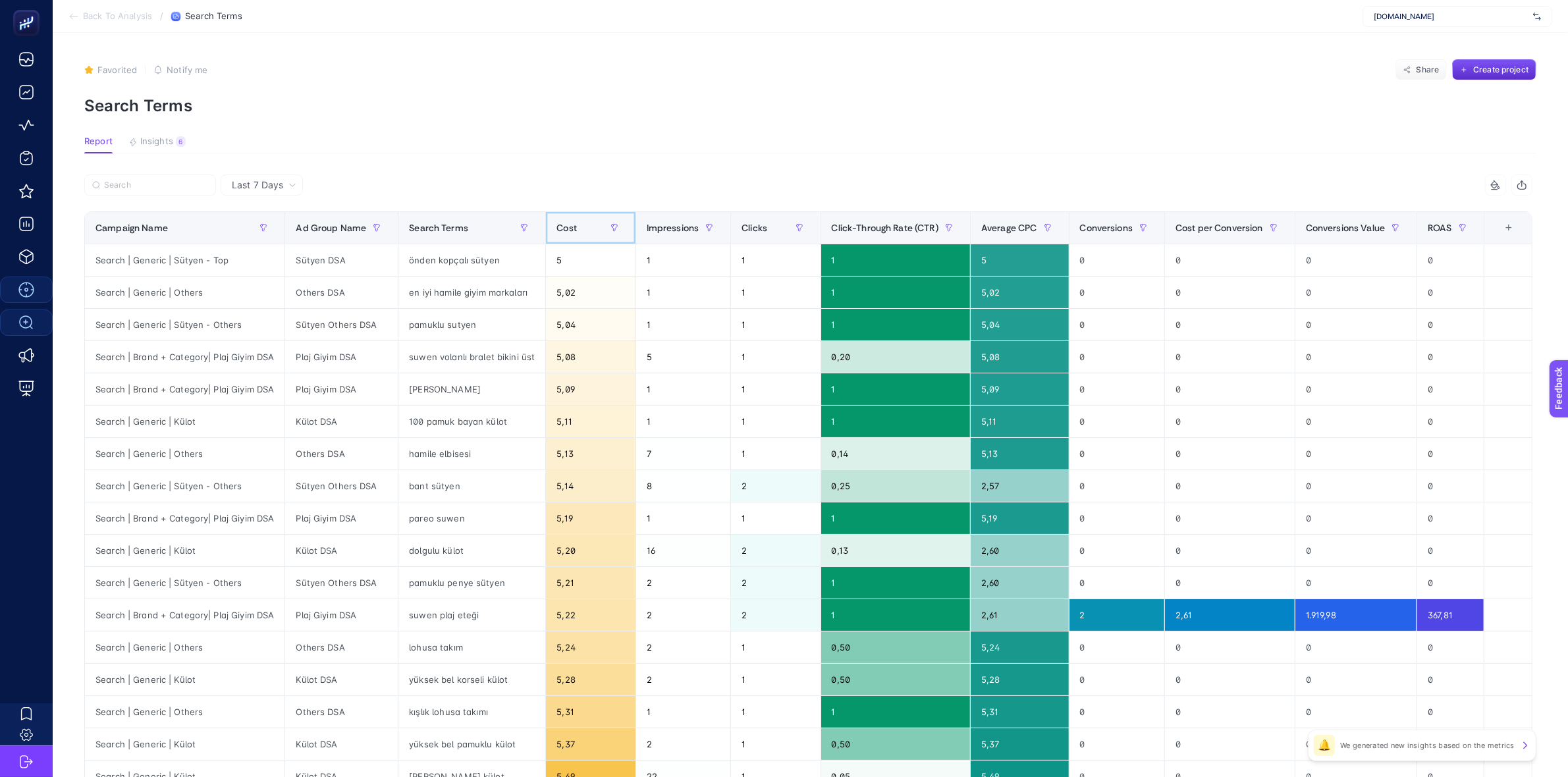
click at [562, 227] on span "Cost" at bounding box center [567, 228] width 20 height 11
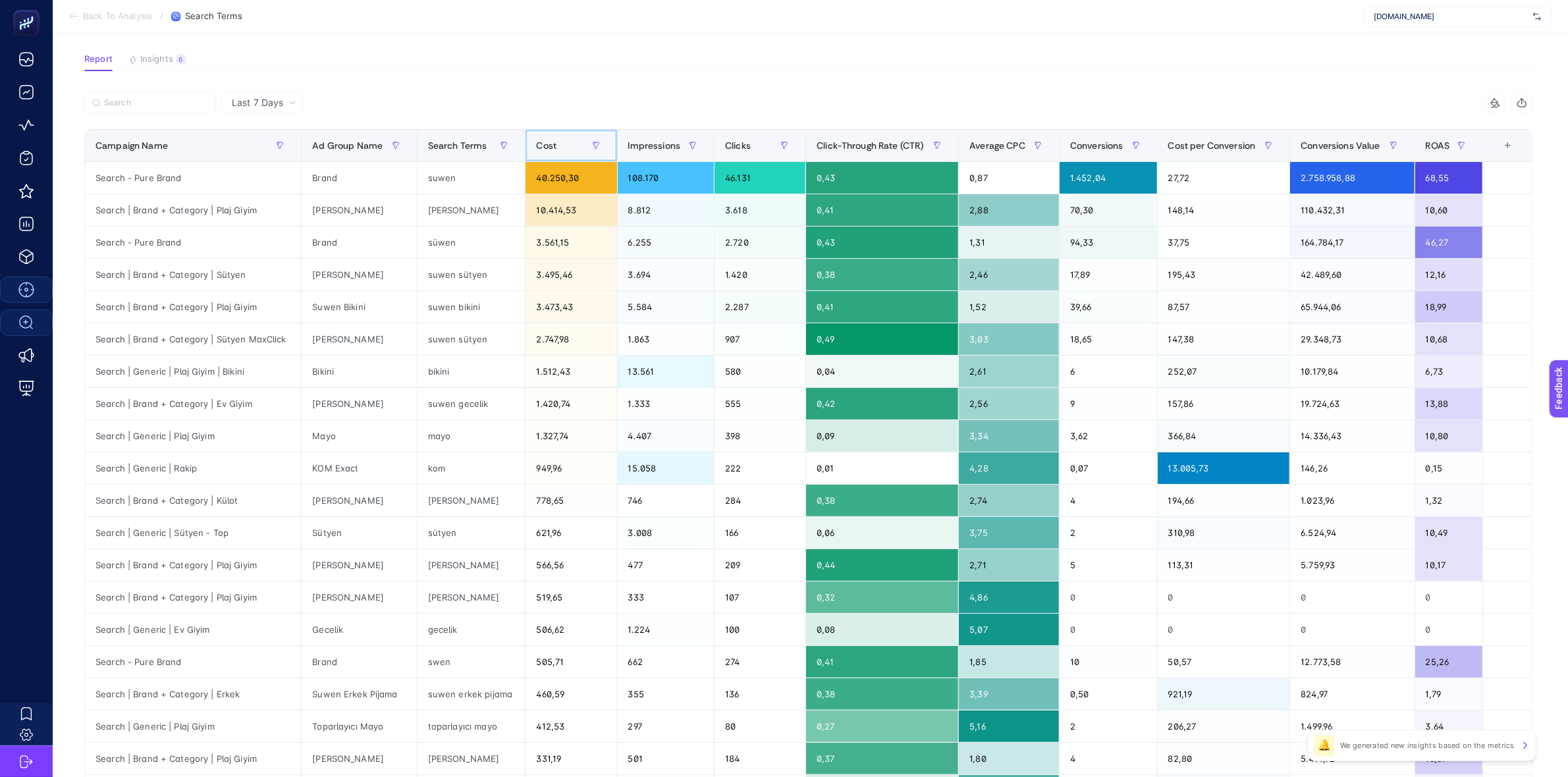
scroll to position [164, 0]
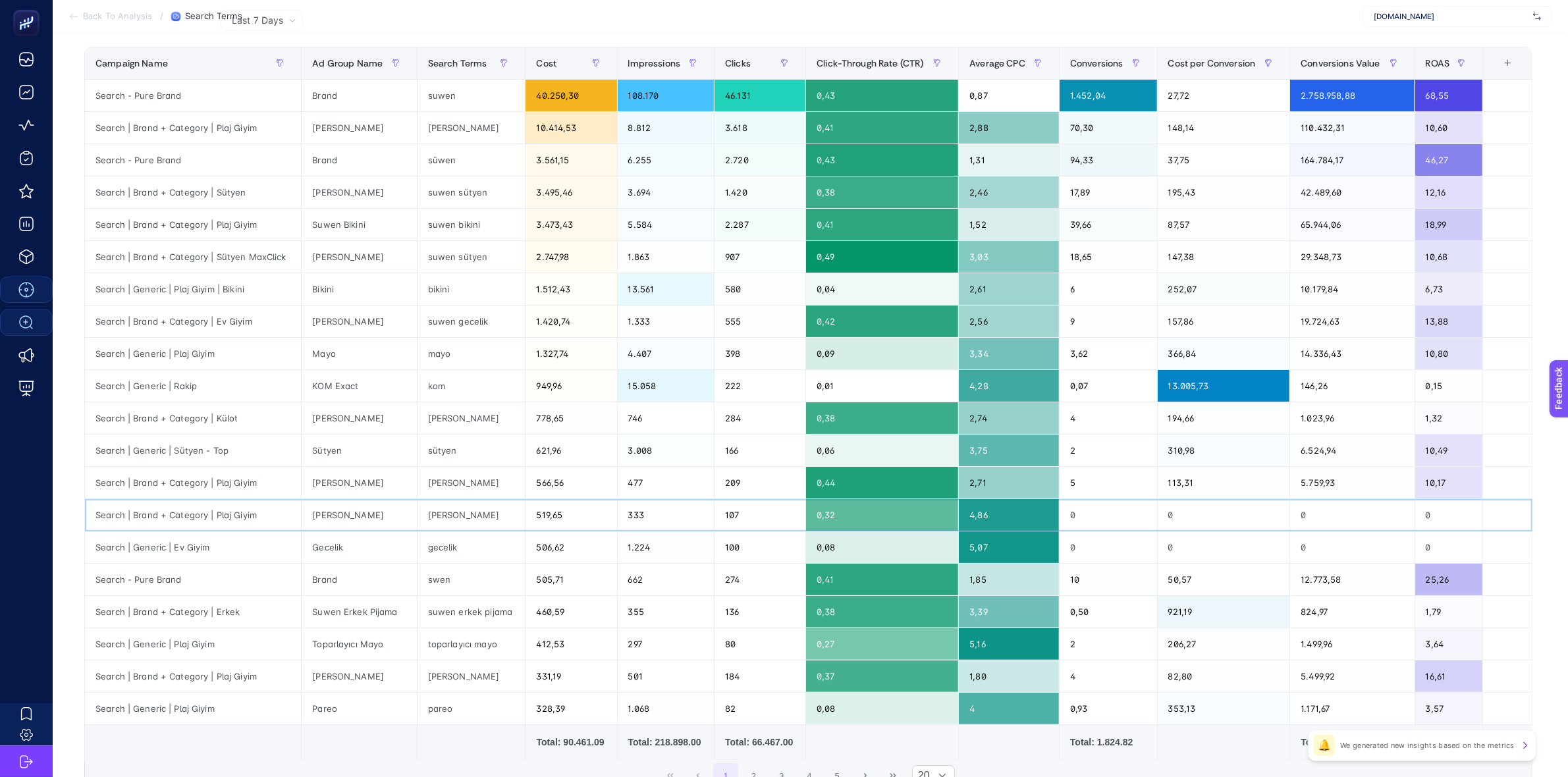
click at [466, 519] on div "suwen haşema" at bounding box center [471, 515] width 108 height 32
copy tr "suwen haşema"
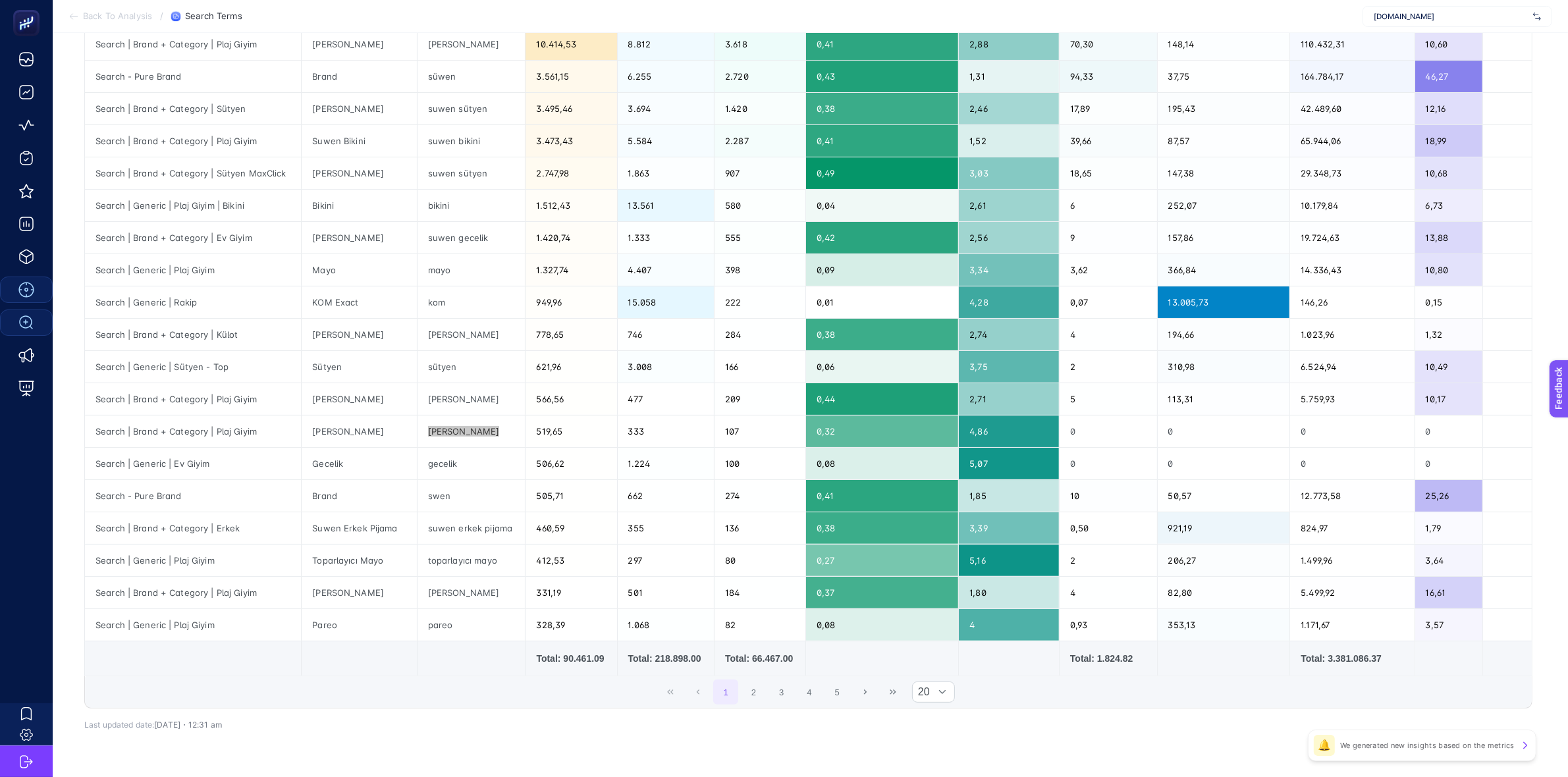
scroll to position [288, 0]
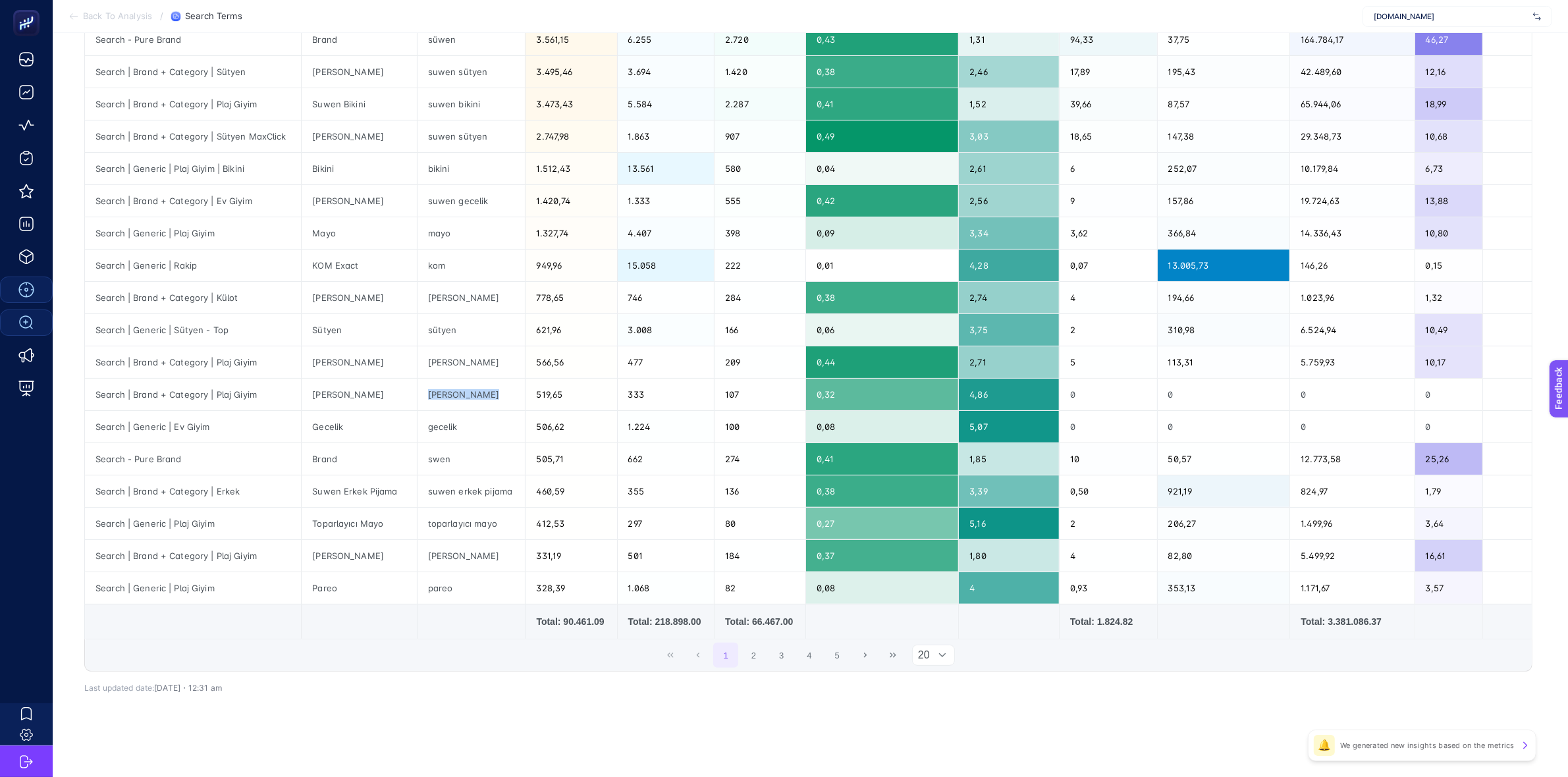
click at [943, 656] on div at bounding box center [943, 655] width 25 height 19
click at [929, 715] on li "50" at bounding box center [939, 714] width 43 height 26
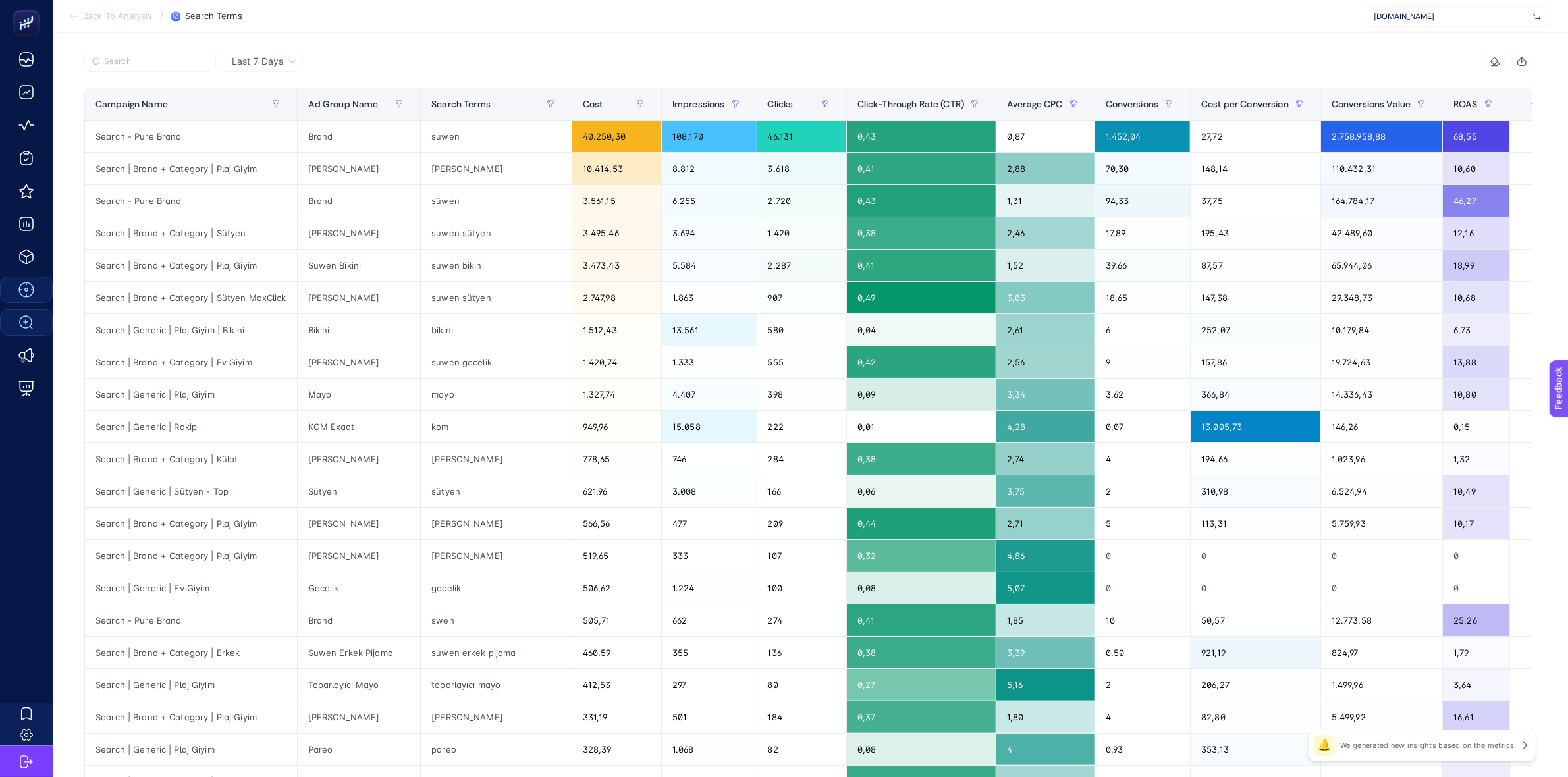
scroll to position [0, 8]
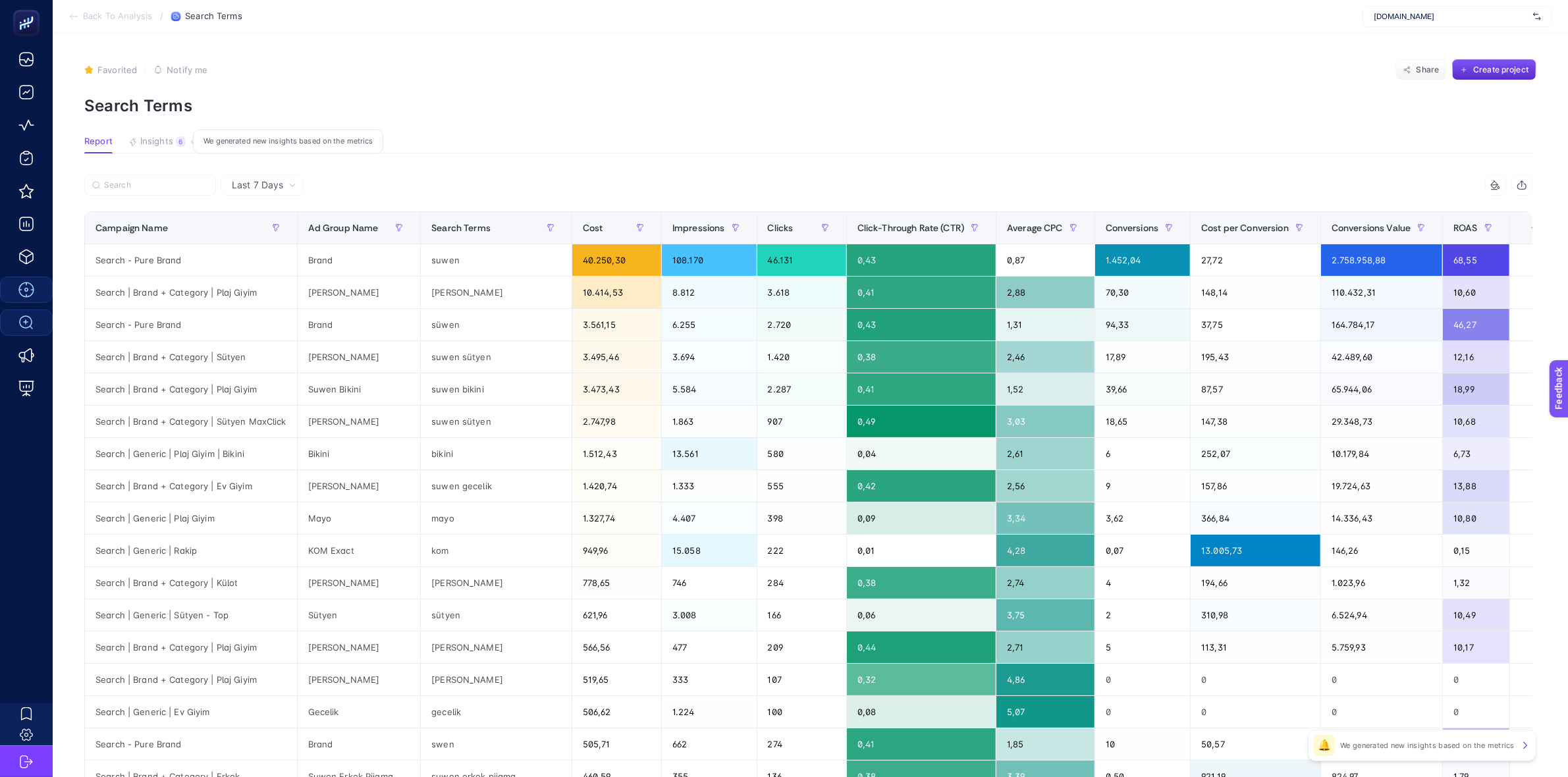
click at [164, 143] on span "Insights" at bounding box center [157, 142] width 33 height 11
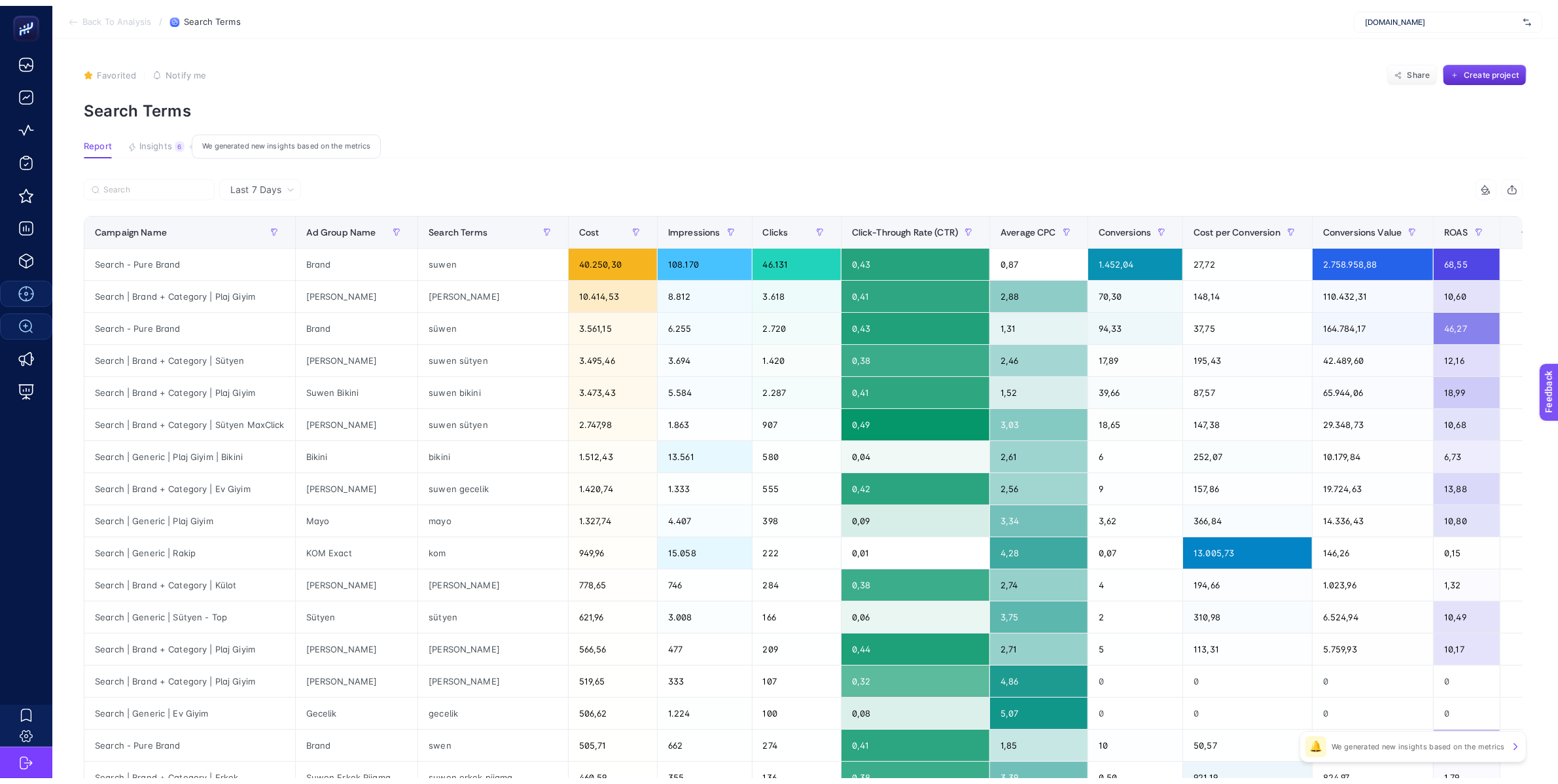
scroll to position [0, 0]
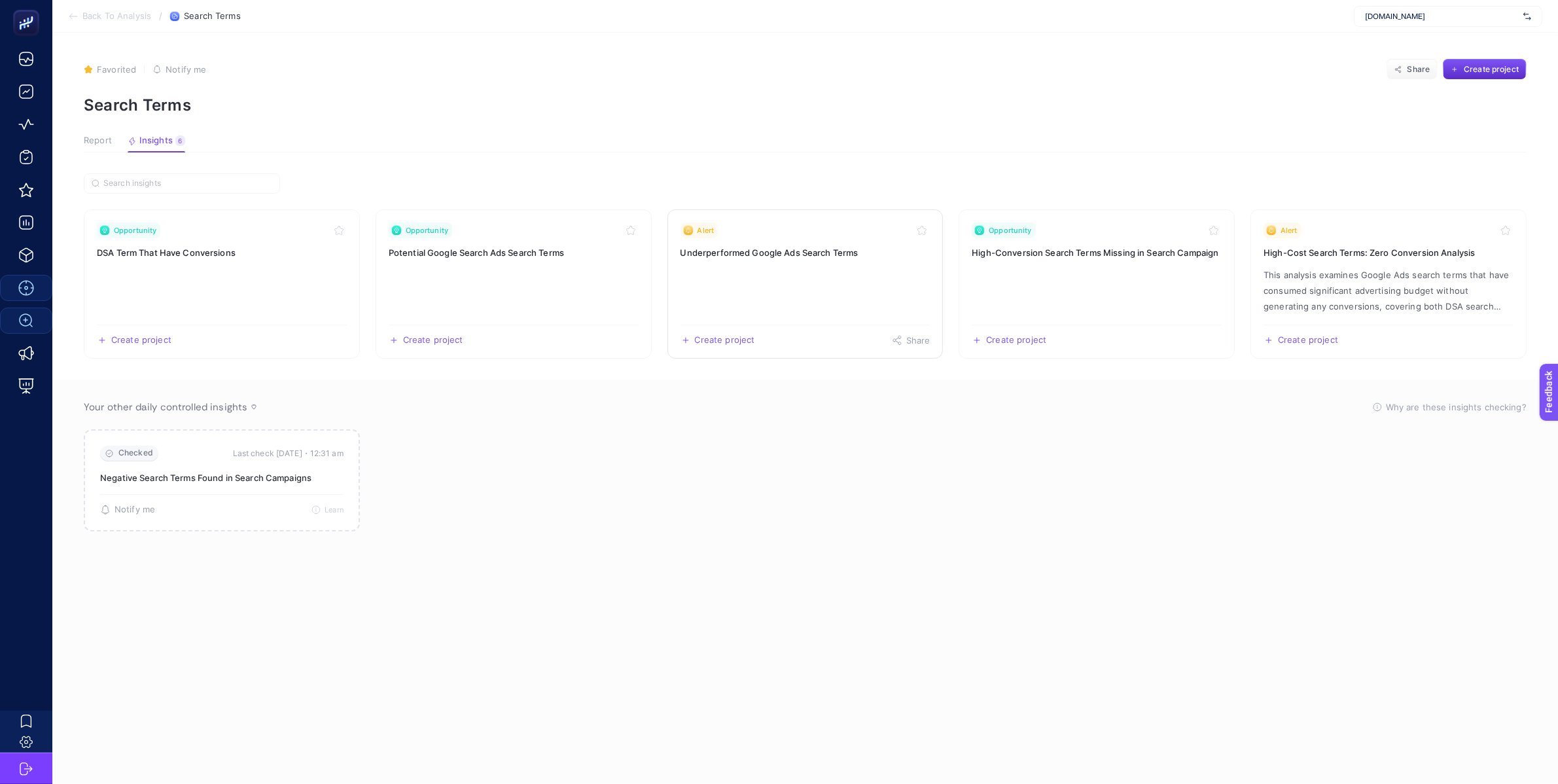
click at [733, 250] on h3 "Underperformed Google Ads Search Terms" at bounding box center [806, 252] width 250 height 13
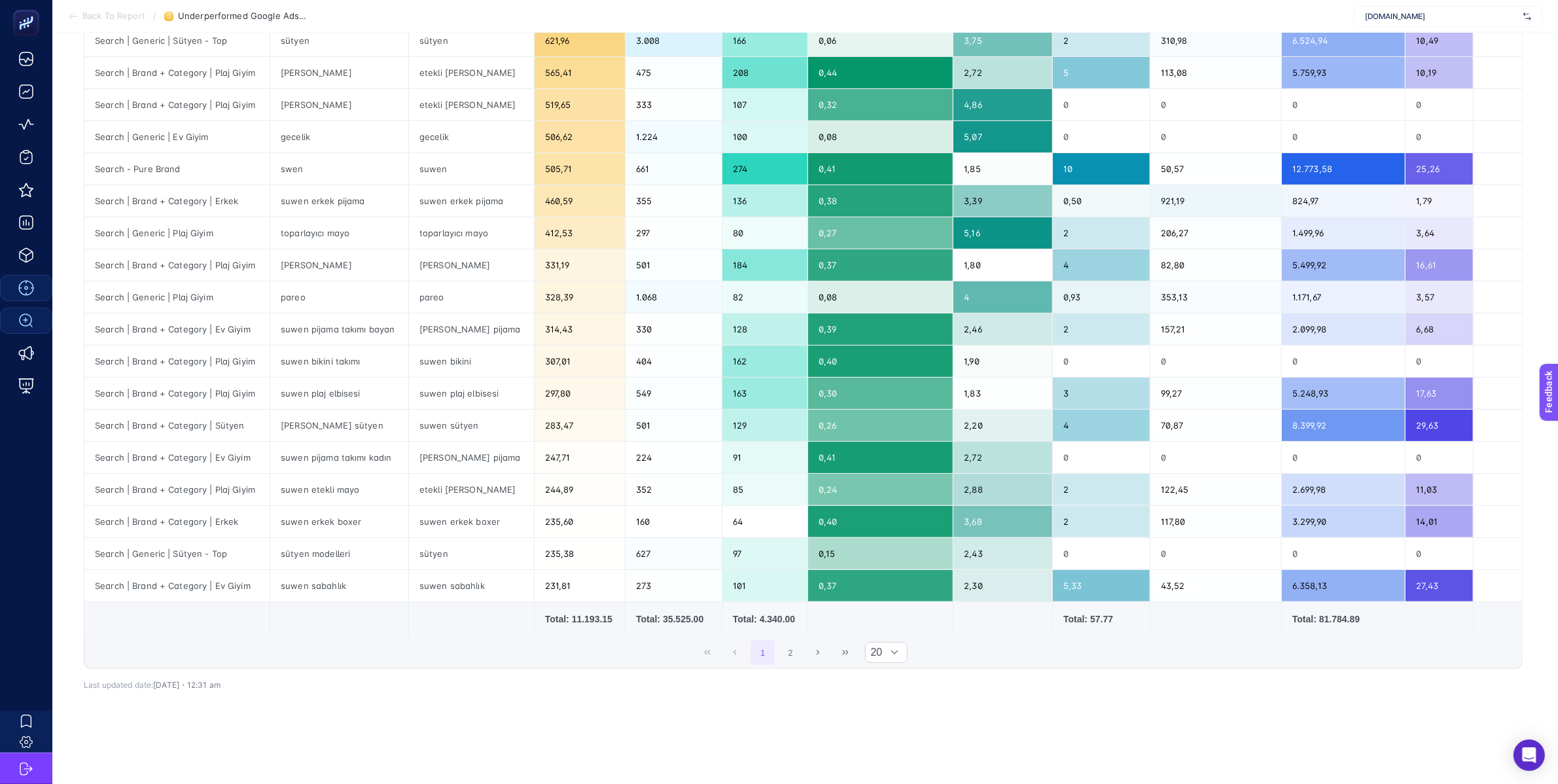
scroll to position [298, 0]
click at [900, 645] on div at bounding box center [894, 652] width 25 height 19
click at [895, 698] on li "50" at bounding box center [892, 711] width 42 height 26
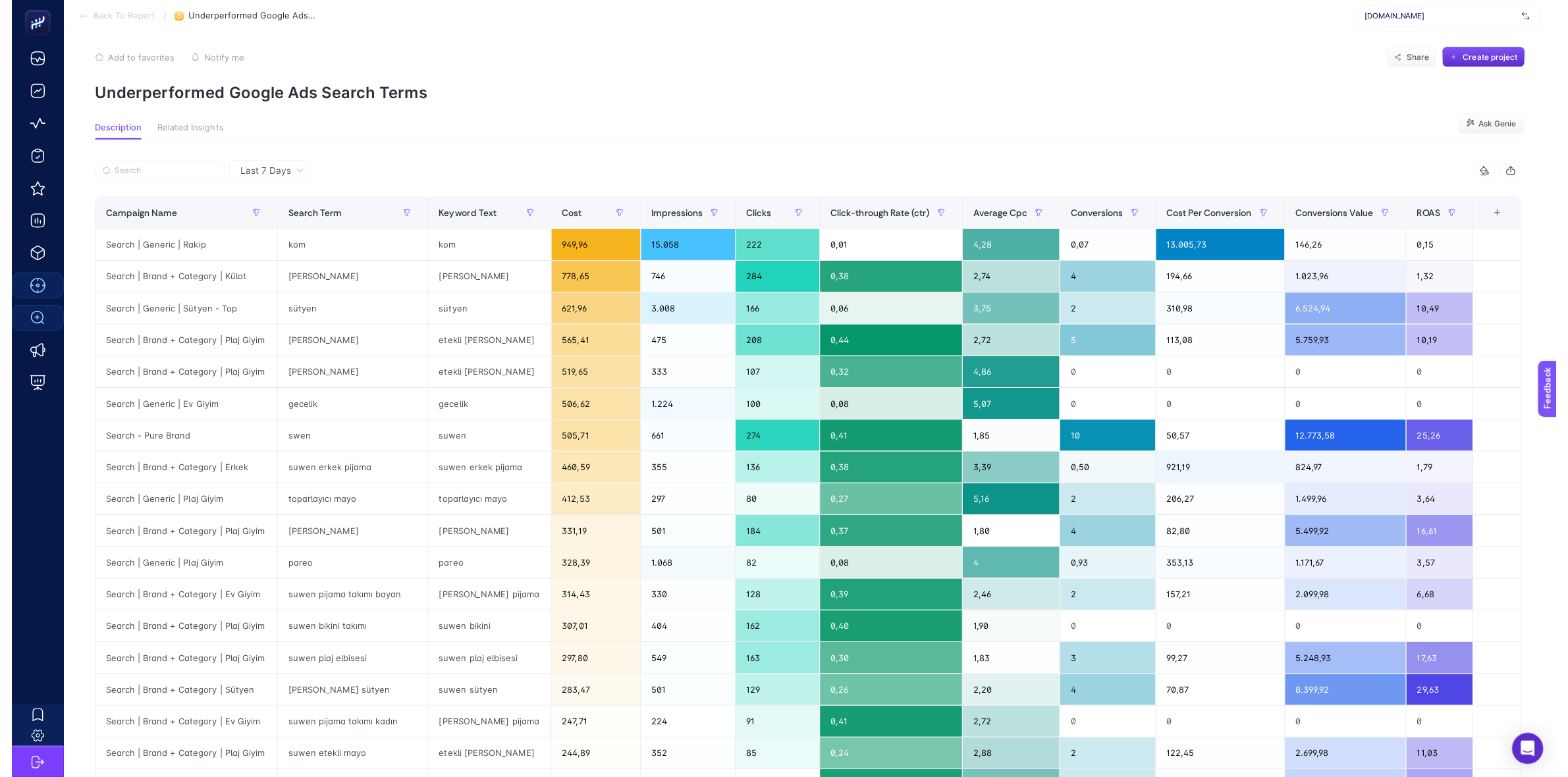
scroll to position [0, 0]
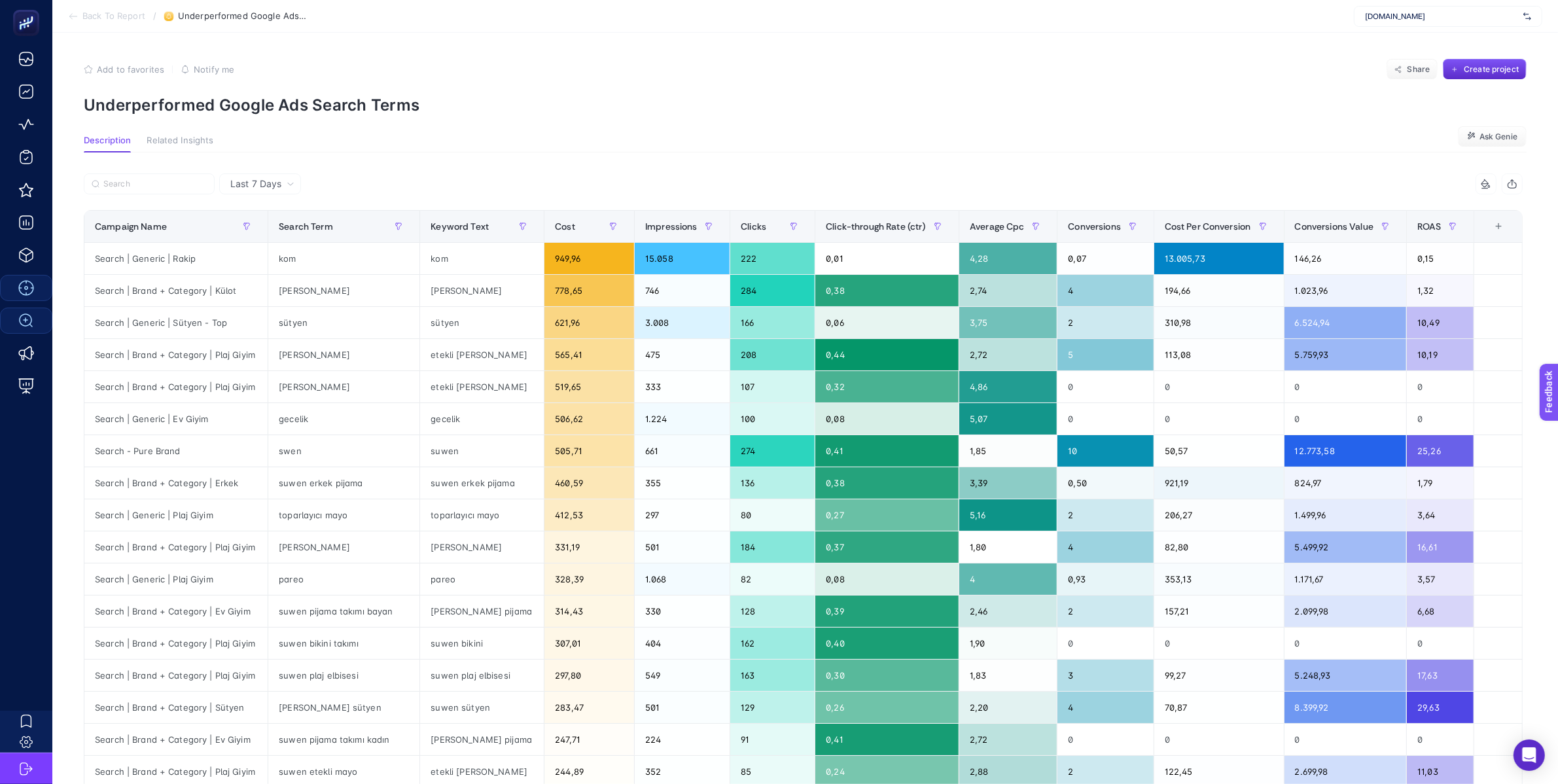
click at [76, 15] on icon at bounding box center [73, 16] width 11 height 11
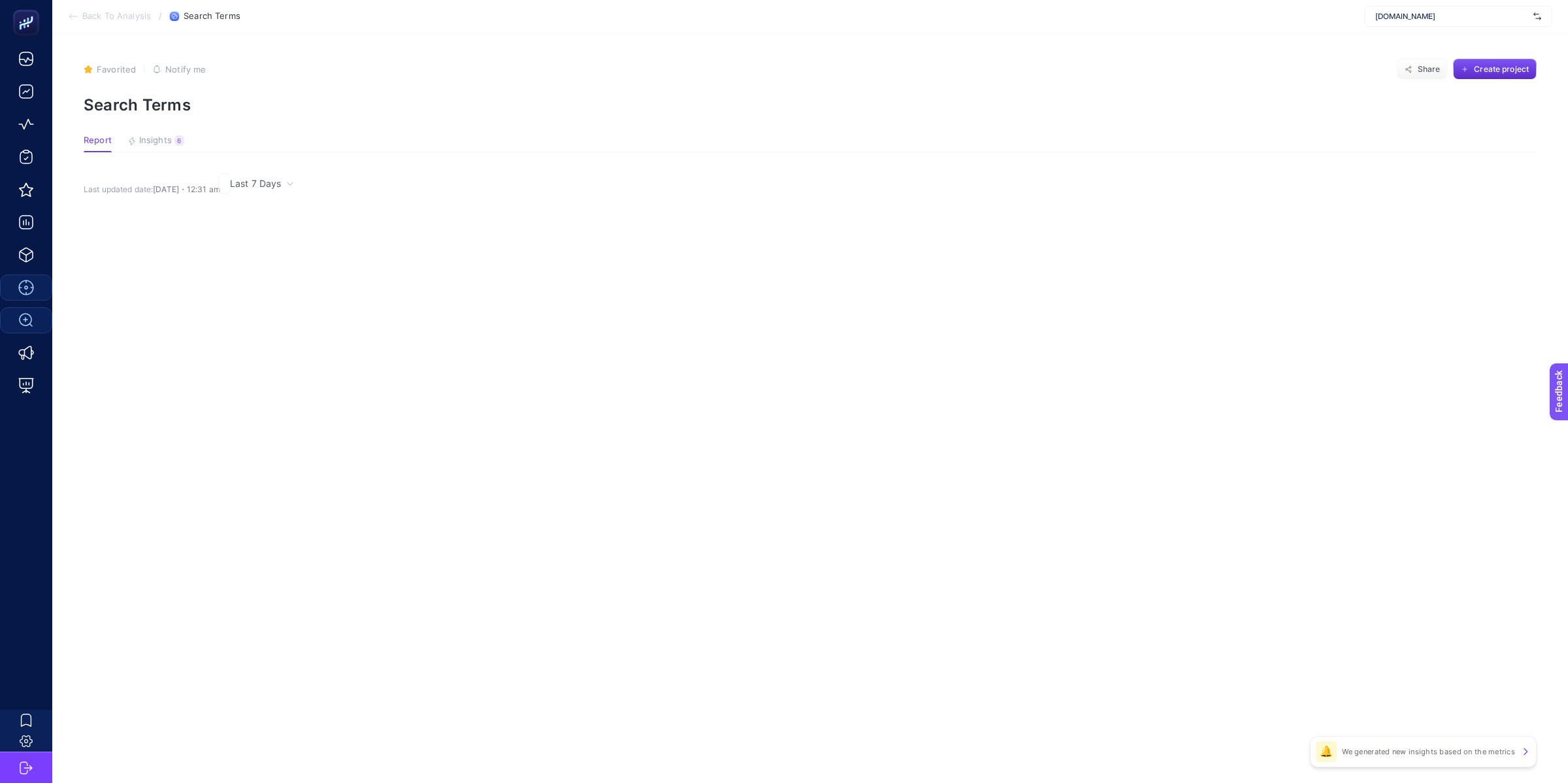
click at [76, 15] on icon at bounding box center [73, 16] width 11 height 11
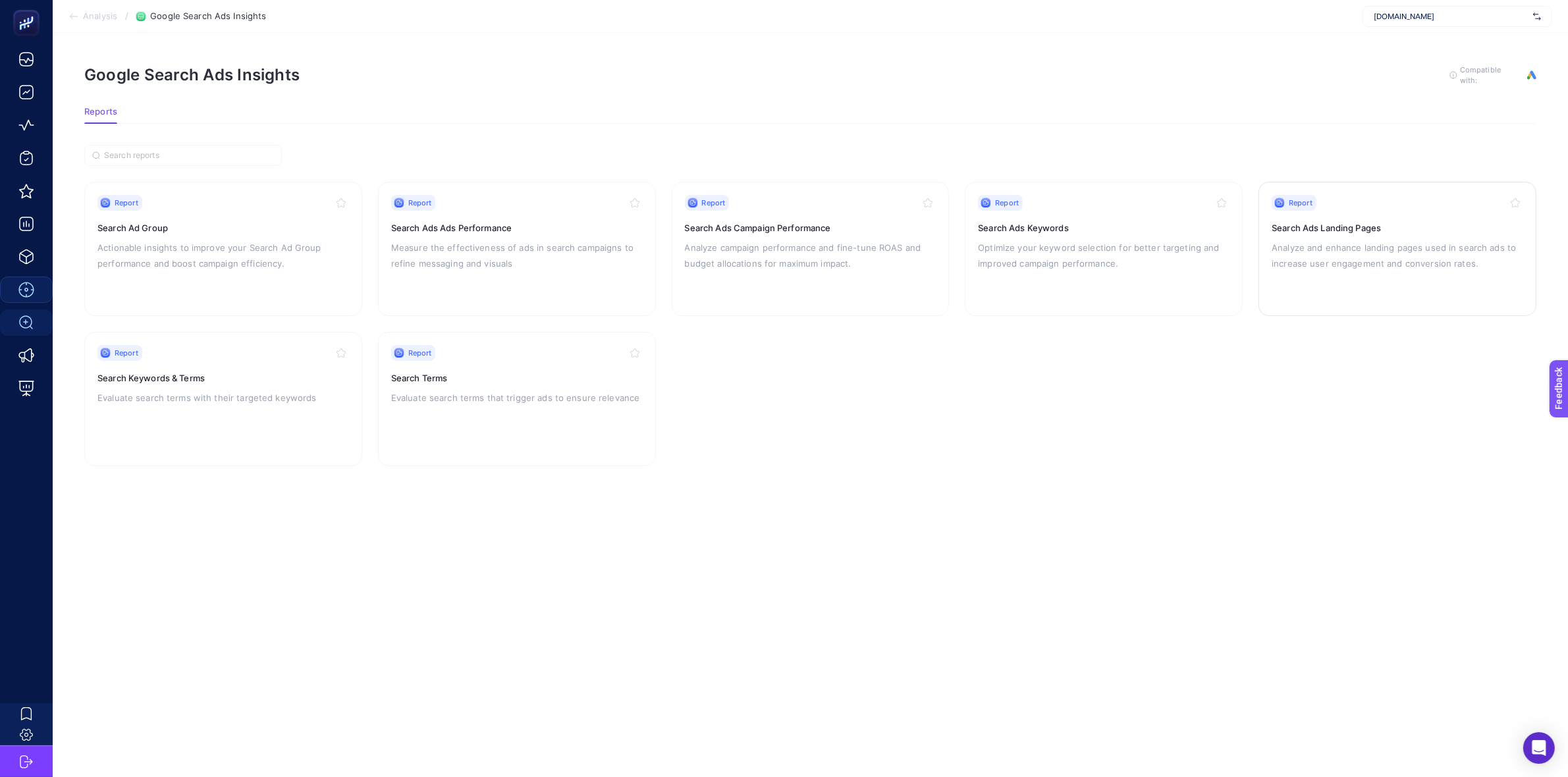
click at [1308, 232] on h3 "Search Ads Landing Pages" at bounding box center [1397, 227] width 252 height 13
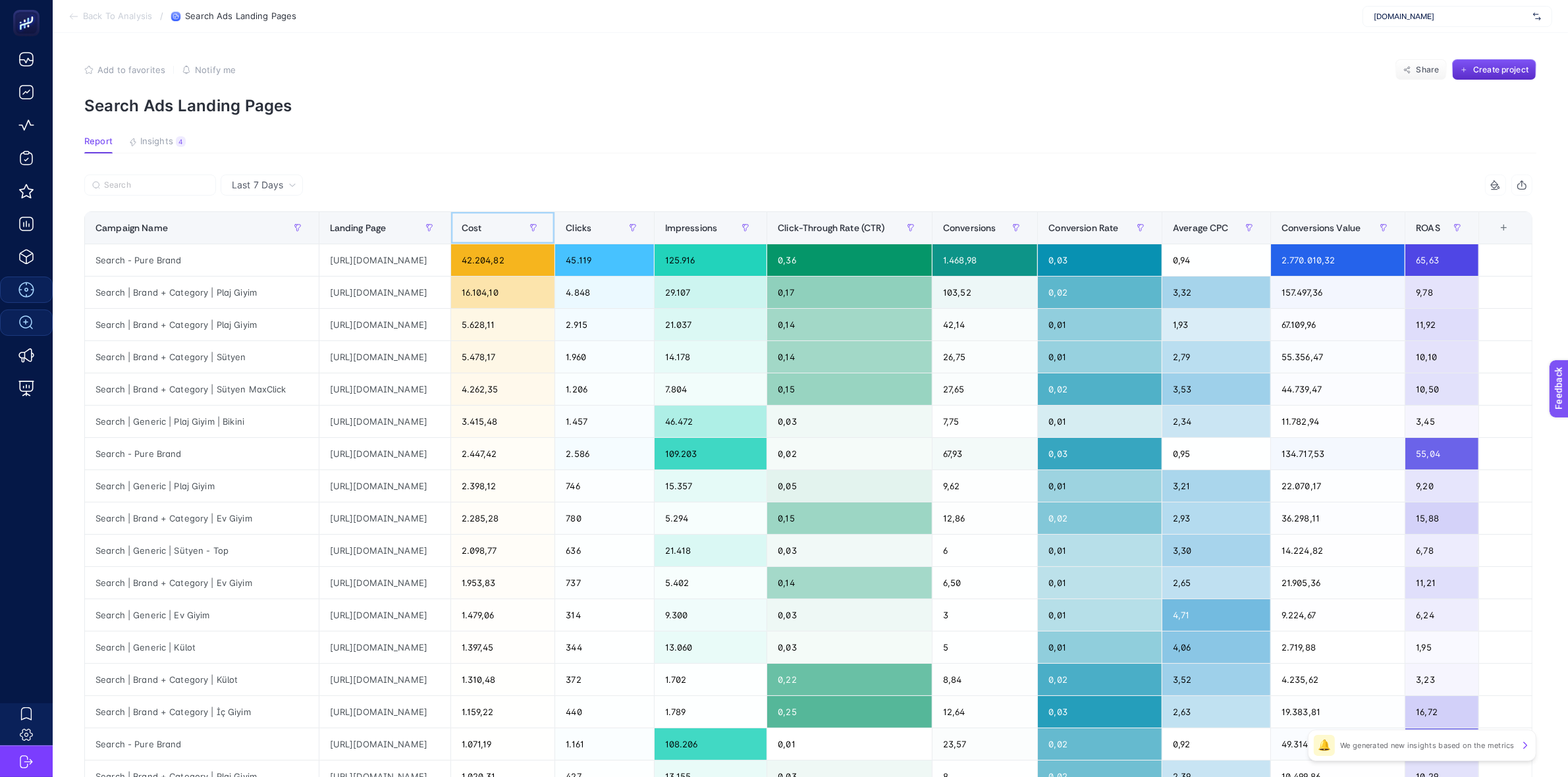
click at [482, 223] on span "Cost" at bounding box center [472, 228] width 20 height 11
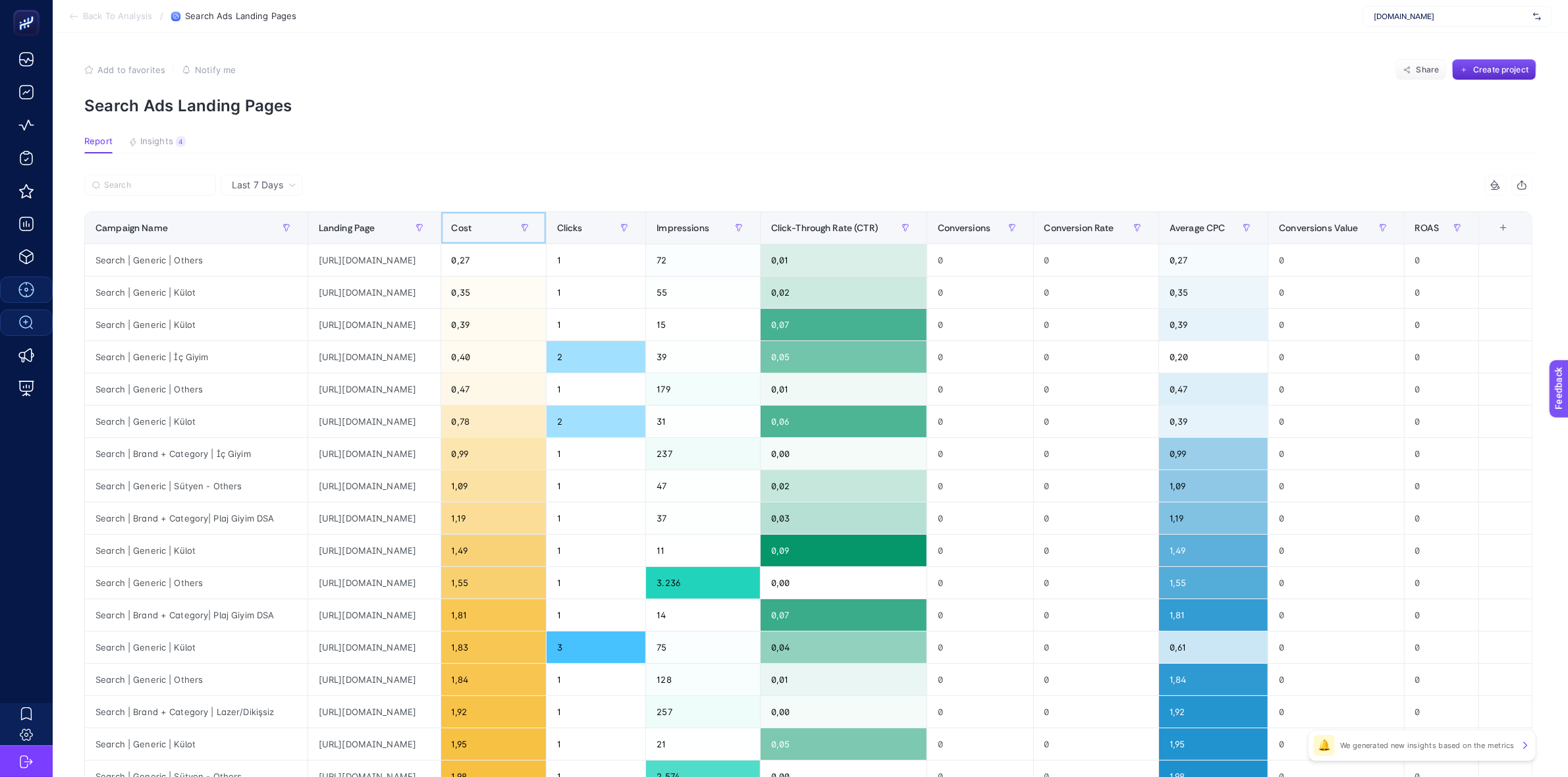
click at [472, 224] on span "Cost" at bounding box center [462, 228] width 20 height 11
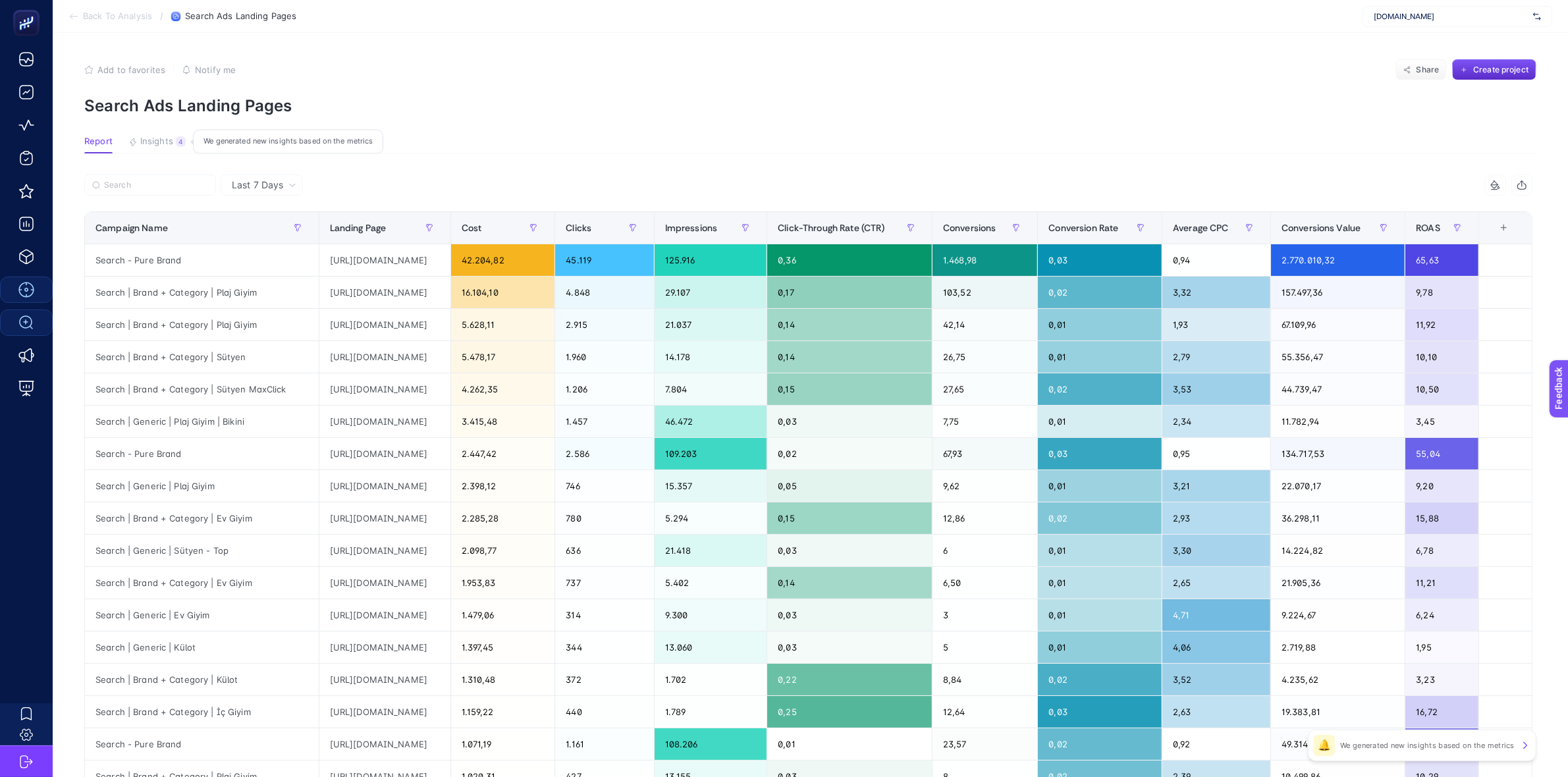
click at [166, 136] on span "Insights" at bounding box center [157, 142] width 33 height 11
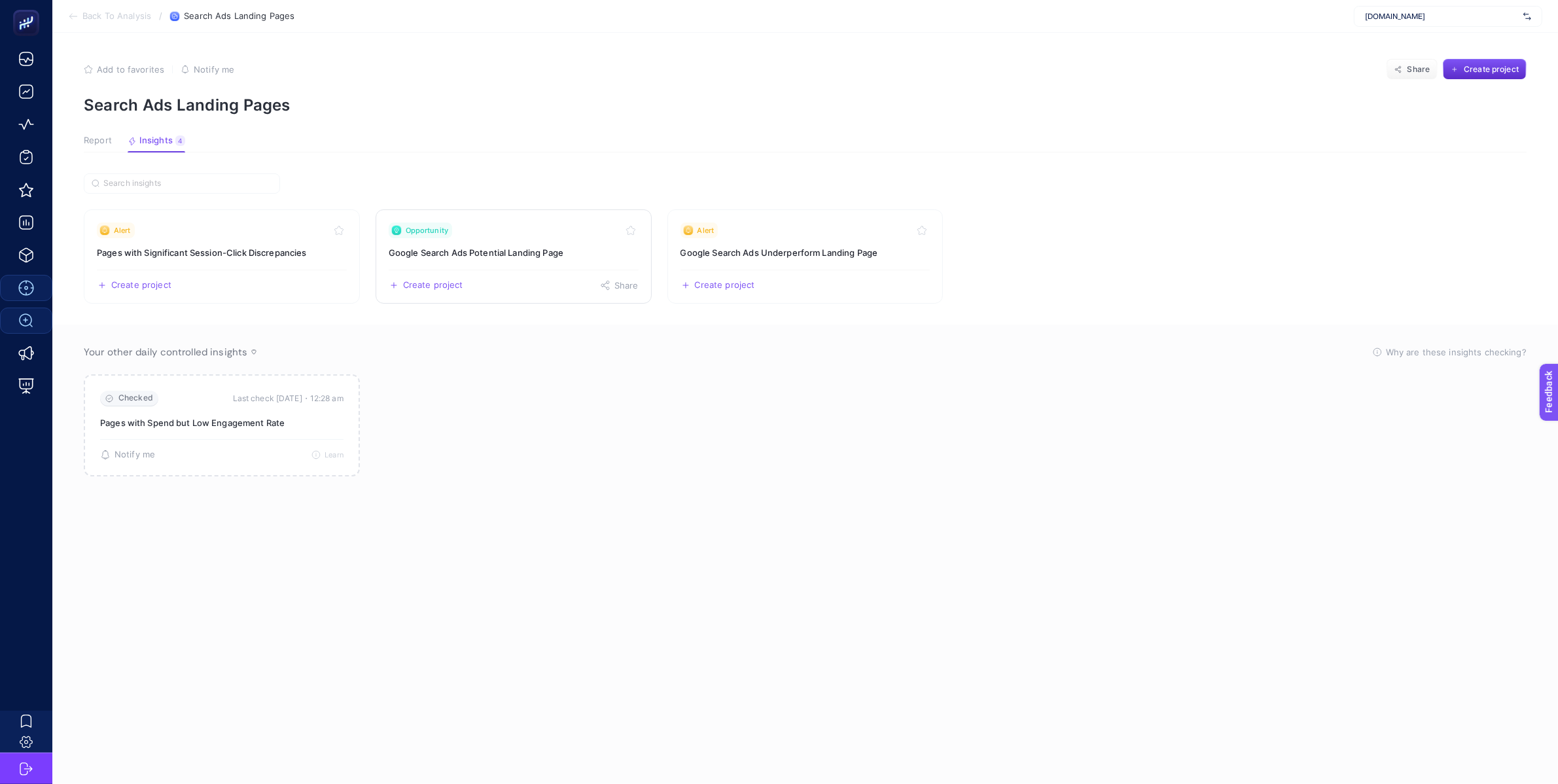
click at [555, 256] on h3 "Google Search Ads Potential Landing Page" at bounding box center [514, 252] width 250 height 13
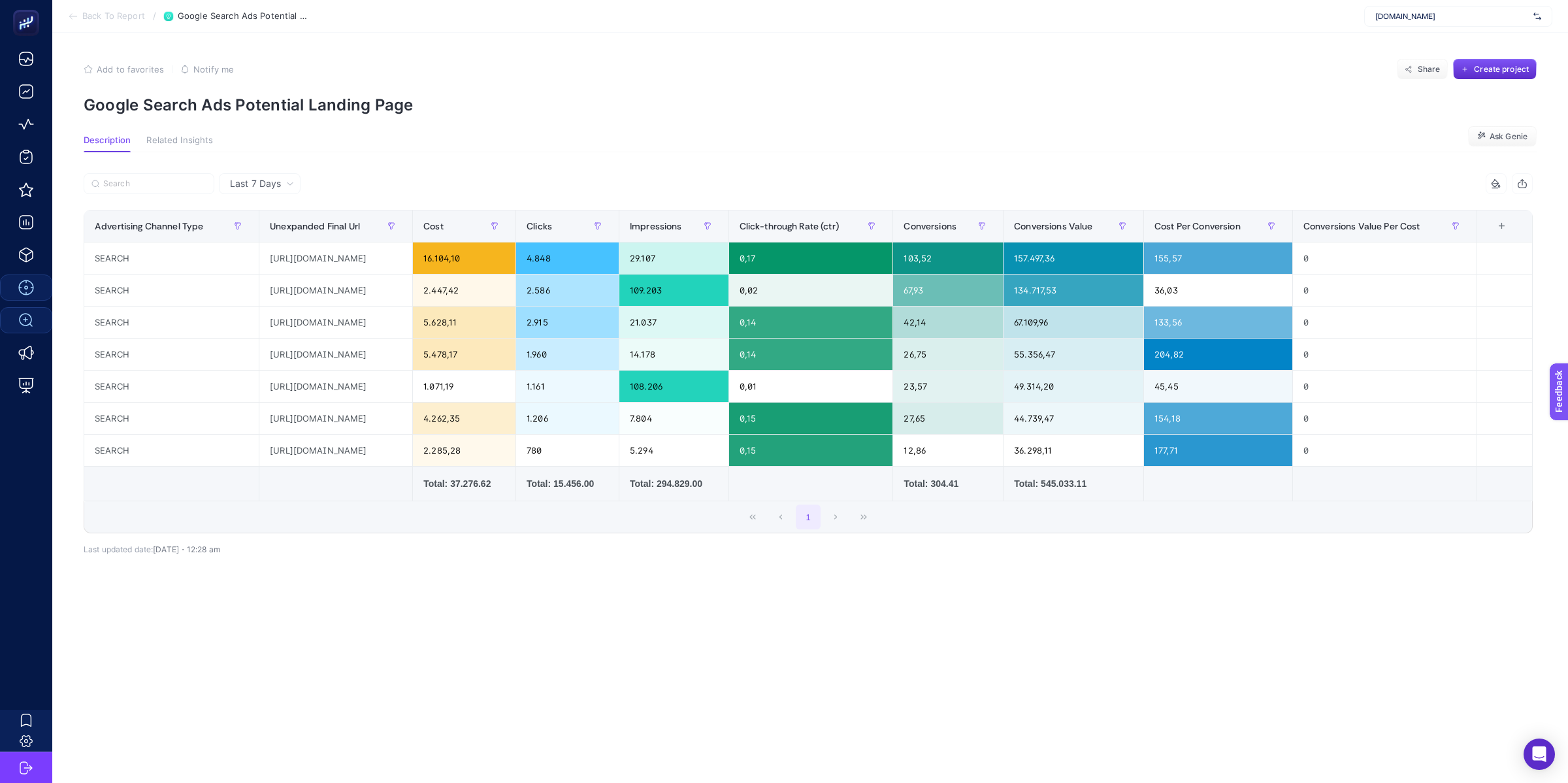
click at [68, 17] on icon at bounding box center [73, 16] width 11 height 11
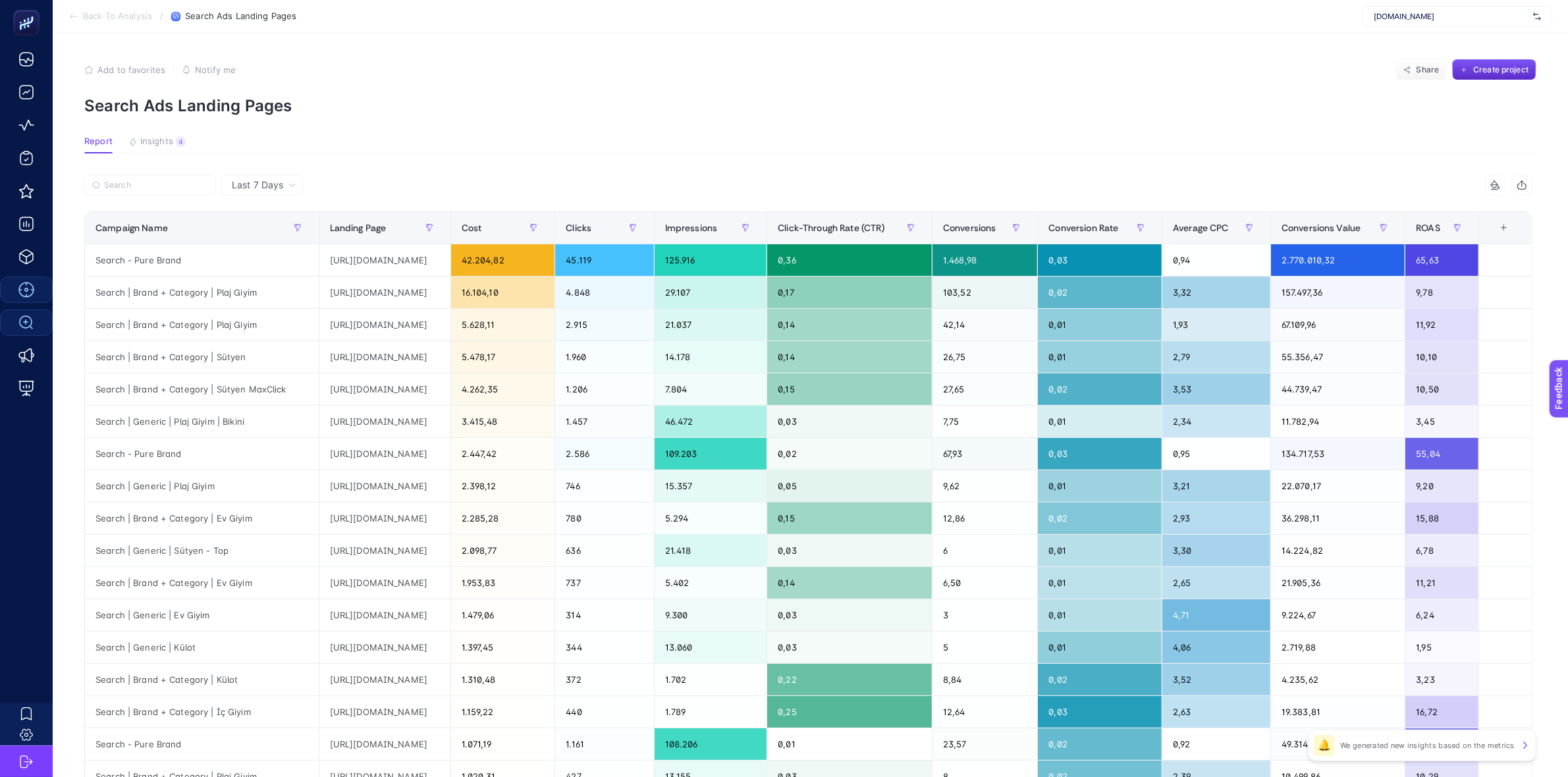
click at [69, 17] on icon at bounding box center [74, 16] width 11 height 11
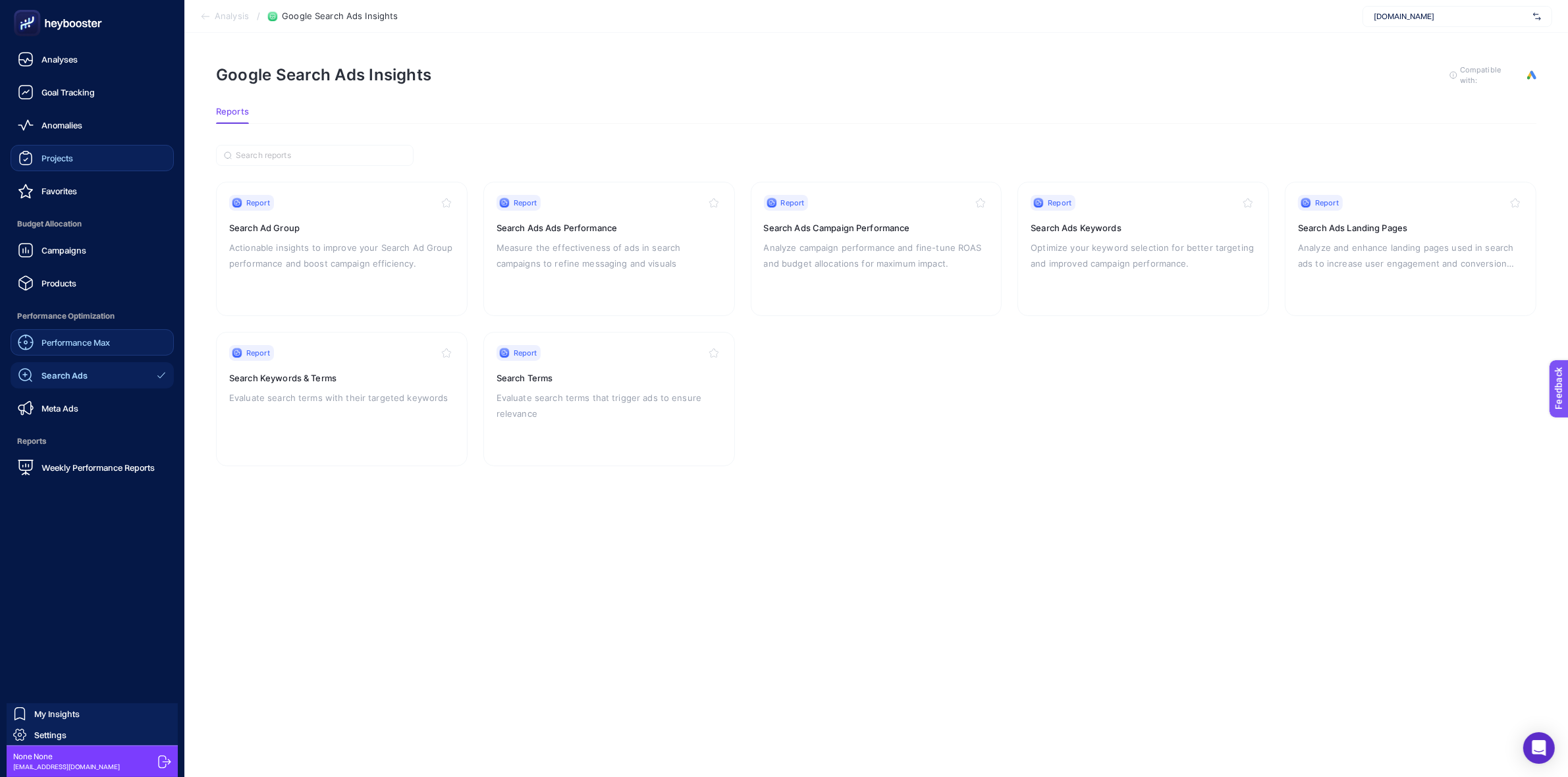
click at [70, 164] on div "Projects" at bounding box center [45, 158] width 55 height 16
